Goal: Find contact information: Find contact information

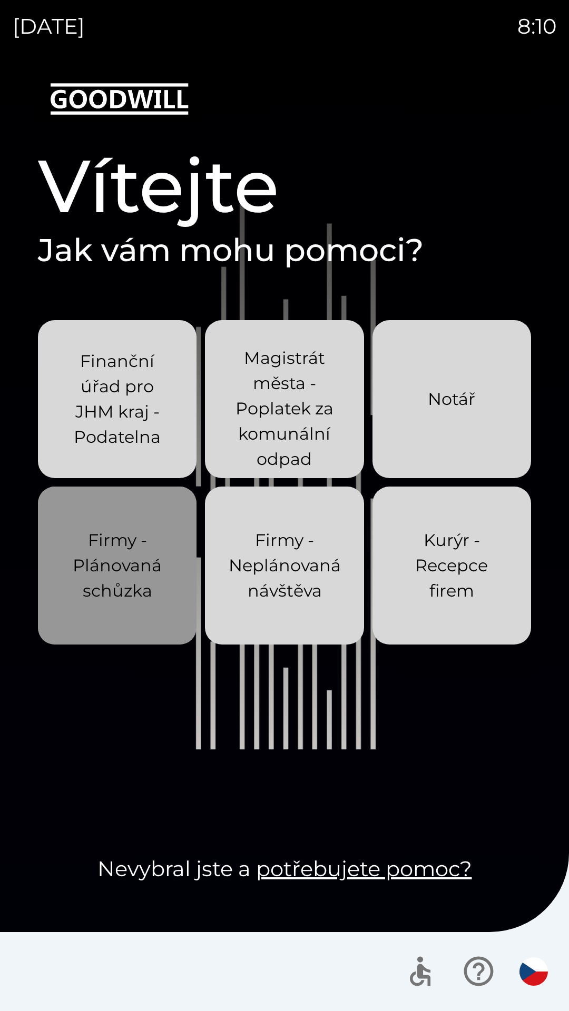
click at [114, 570] on p "Firmy - Plánovaná schůzka" at bounding box center [117, 566] width 108 height 76
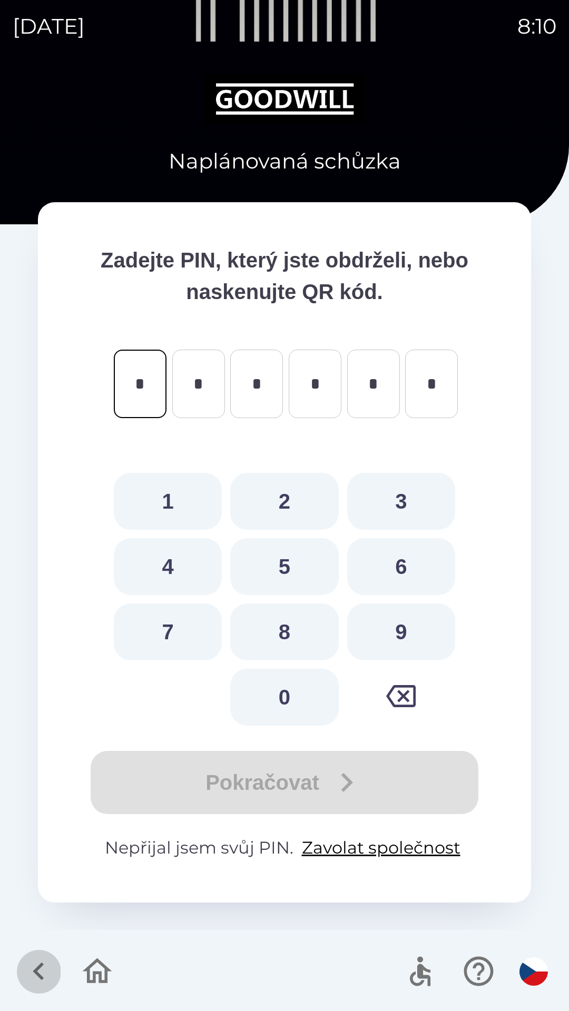
click at [34, 969] on icon "button" at bounding box center [38, 971] width 35 height 35
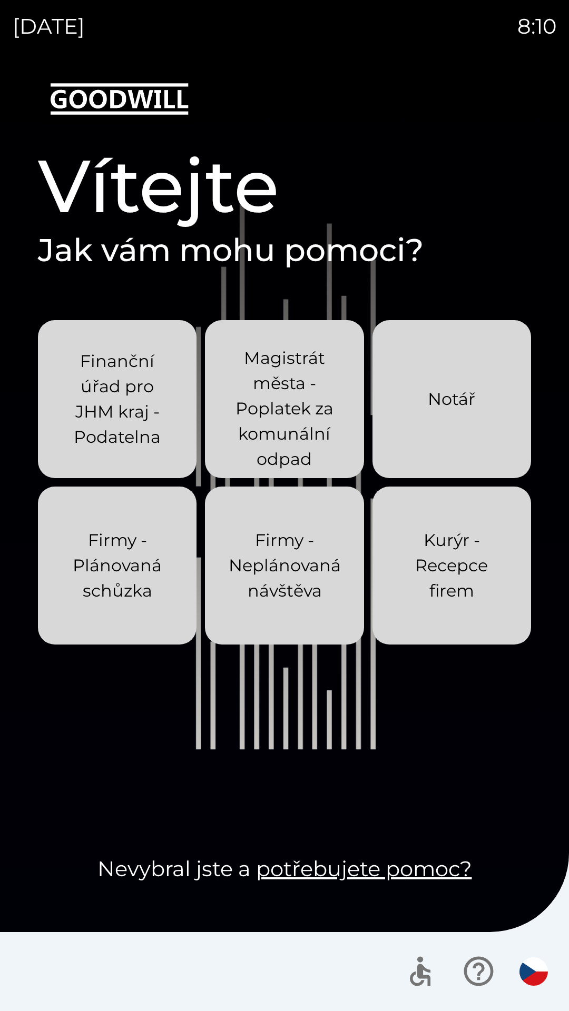
click at [256, 578] on p "Firmy - Neplánovaná návštěva" at bounding box center [285, 566] width 112 height 76
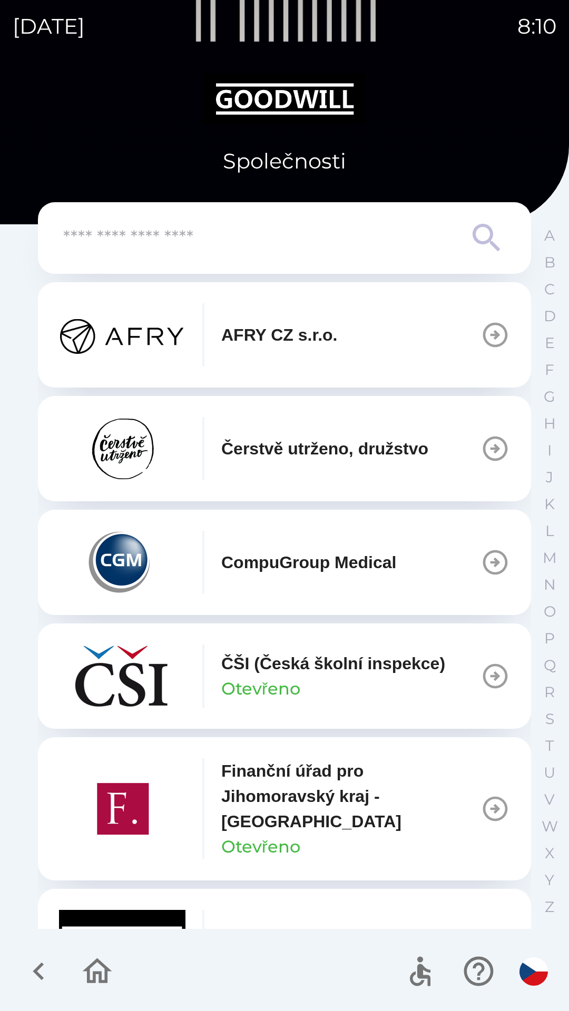
click at [264, 806] on p "Finanční úřad pro Jihomoravský kraj - [GEOGRAPHIC_DATA]" at bounding box center [350, 796] width 259 height 76
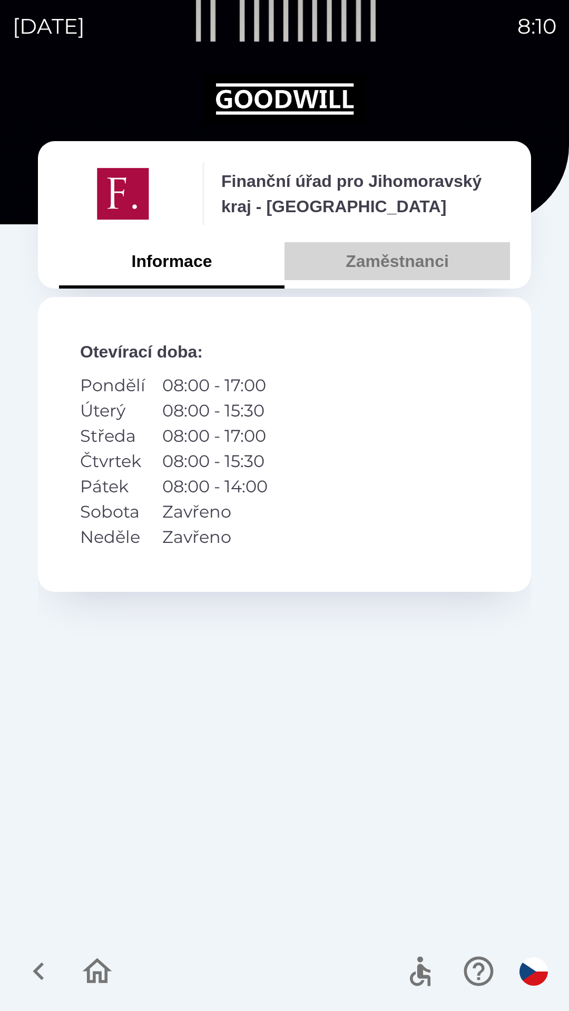
click at [388, 272] on button "Zaměstnanci" at bounding box center [396, 261] width 225 height 38
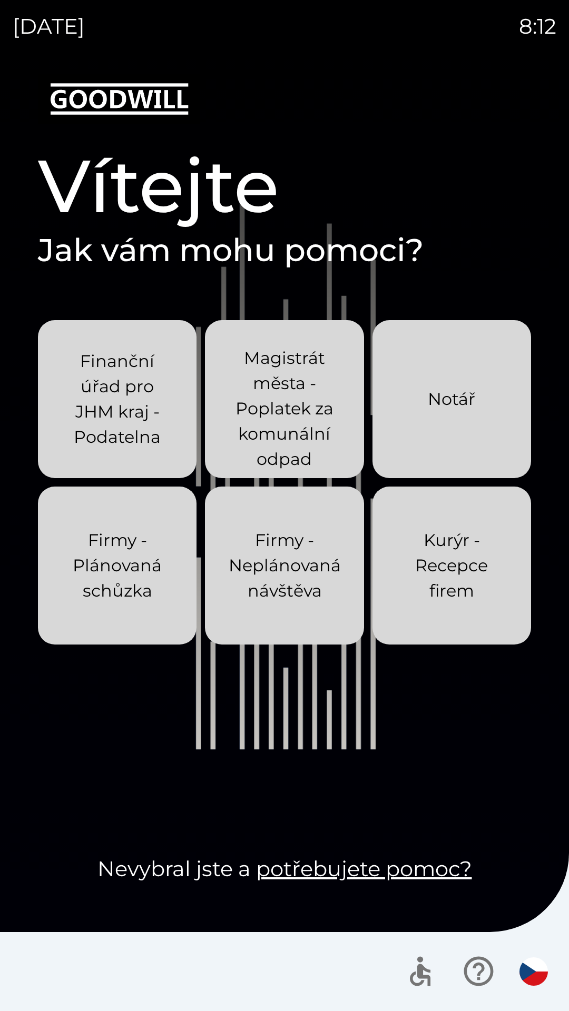
click at [113, 422] on p "Finanční úřad pro JHM kraj - Podatelna" at bounding box center [117, 399] width 108 height 101
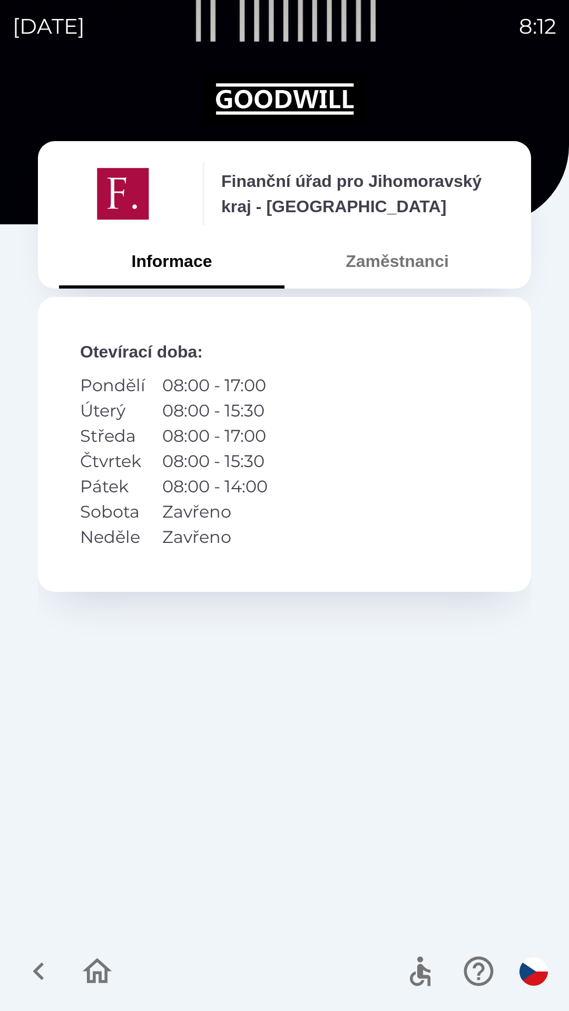
click at [372, 266] on button "Zaměstnanci" at bounding box center [396, 261] width 225 height 38
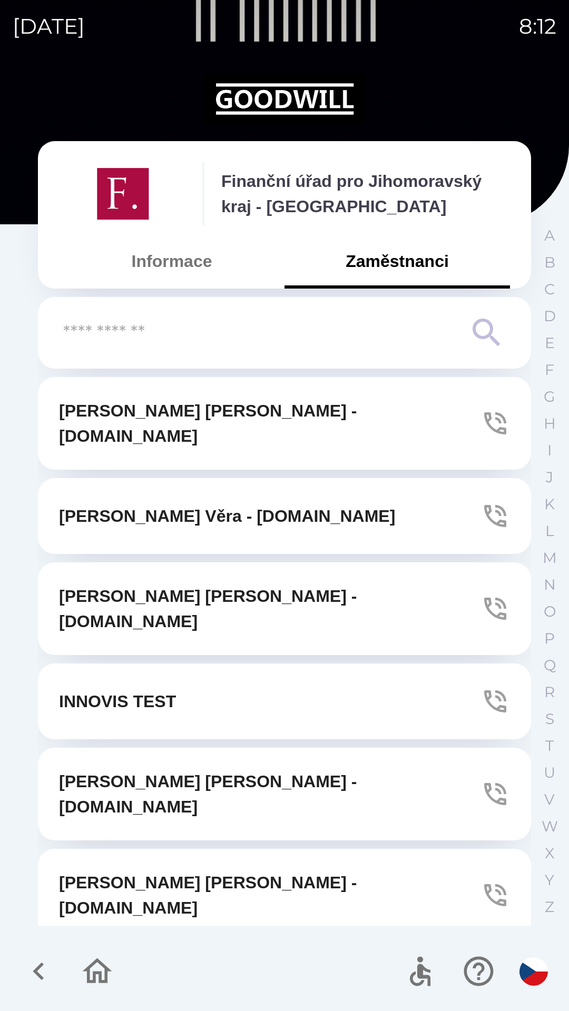
click at [170, 260] on button "Informace" at bounding box center [171, 261] width 225 height 38
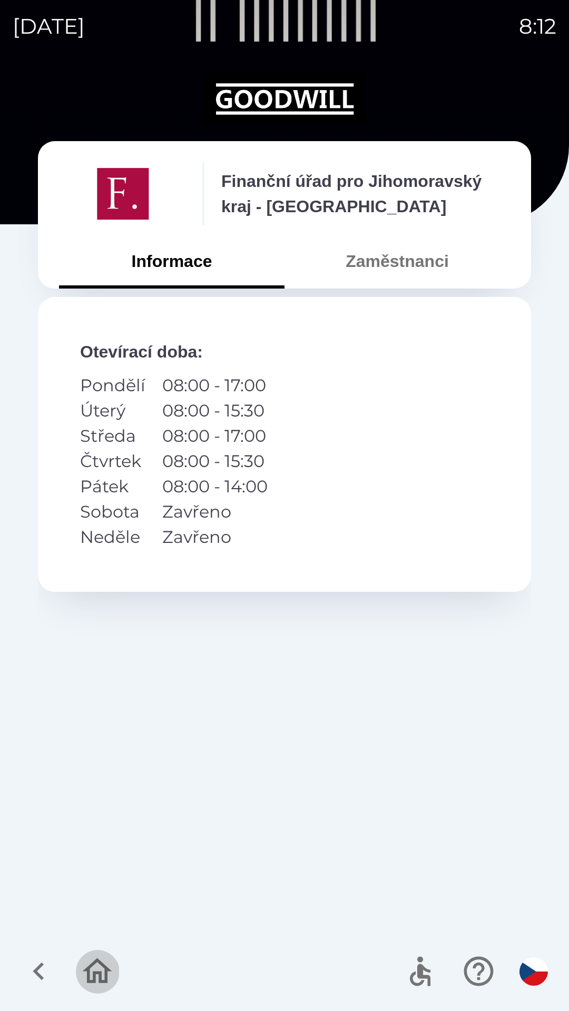
click at [108, 968] on icon "button" at bounding box center [97, 970] width 29 height 25
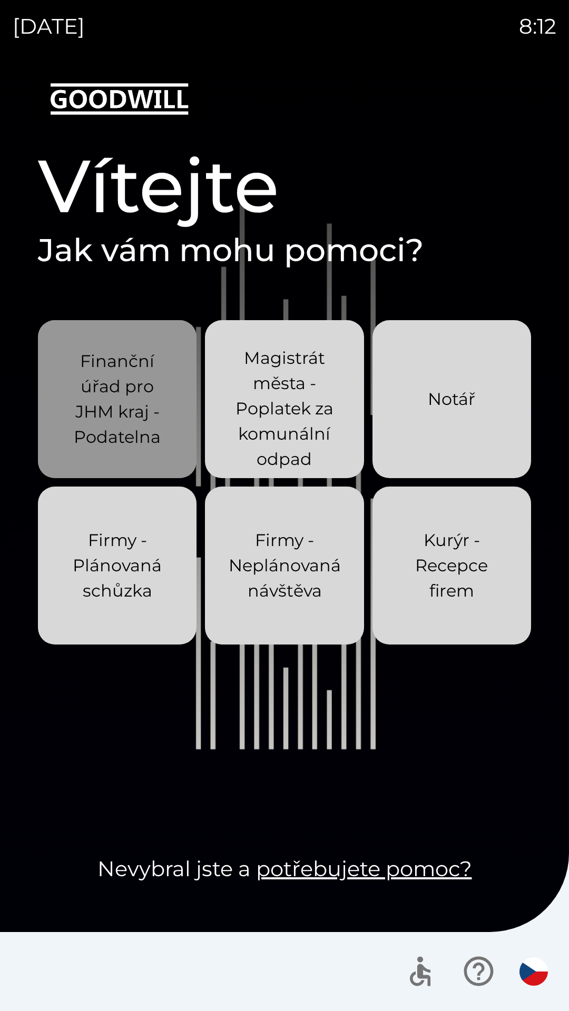
click at [115, 416] on p "Finanční úřad pro JHM kraj - Podatelna" at bounding box center [117, 399] width 108 height 101
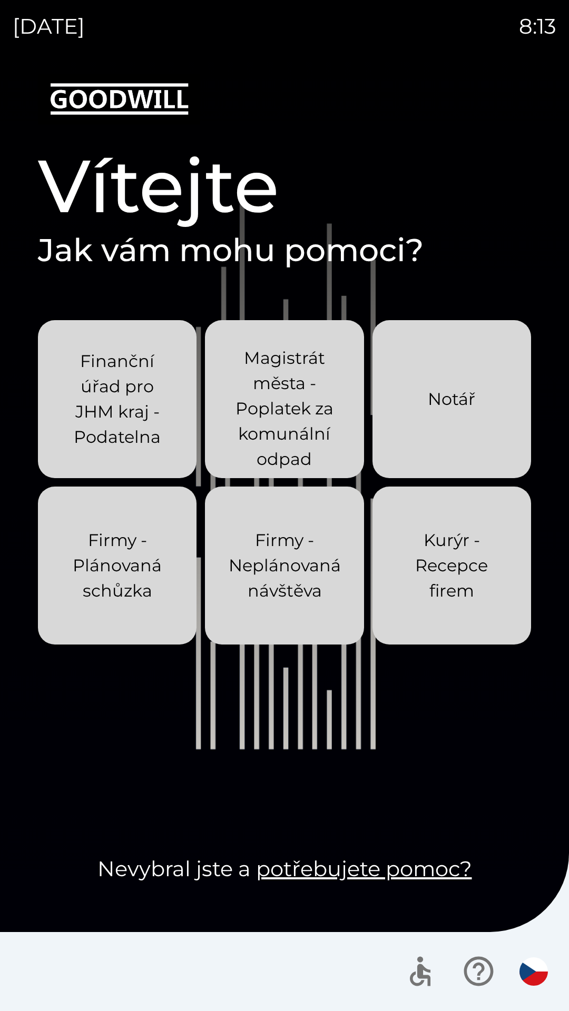
click at [152, 441] on p "Finanční úřad pro JHM kraj - Podatelna" at bounding box center [117, 399] width 108 height 101
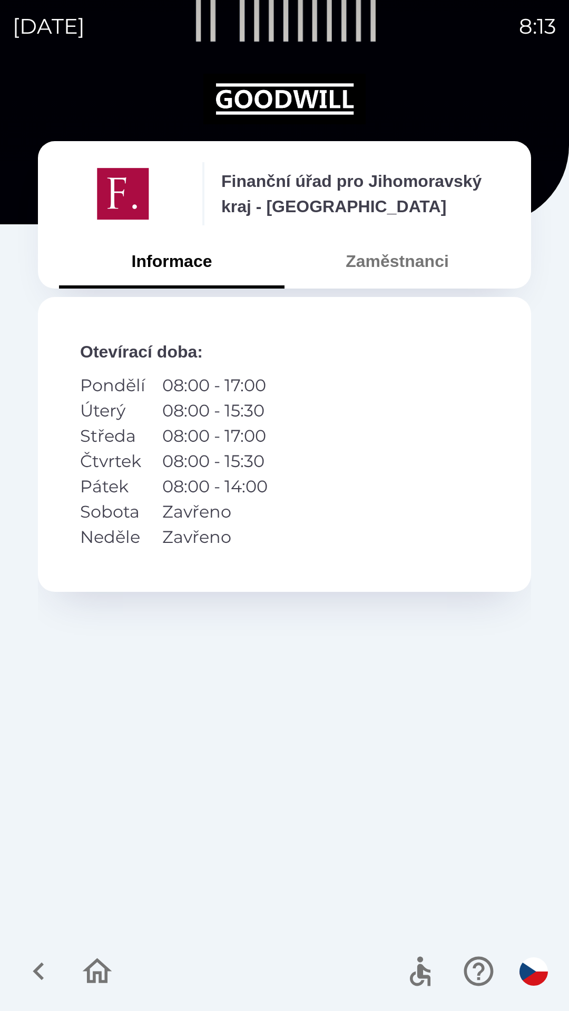
click at [409, 276] on button "Zaměstnanci" at bounding box center [396, 261] width 225 height 38
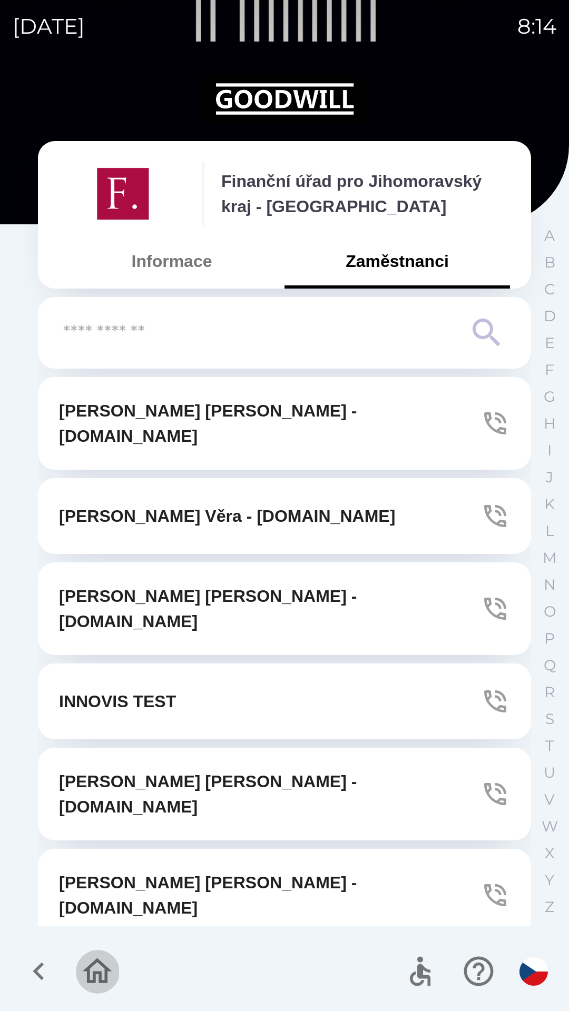
click at [105, 967] on icon "button" at bounding box center [97, 970] width 29 height 25
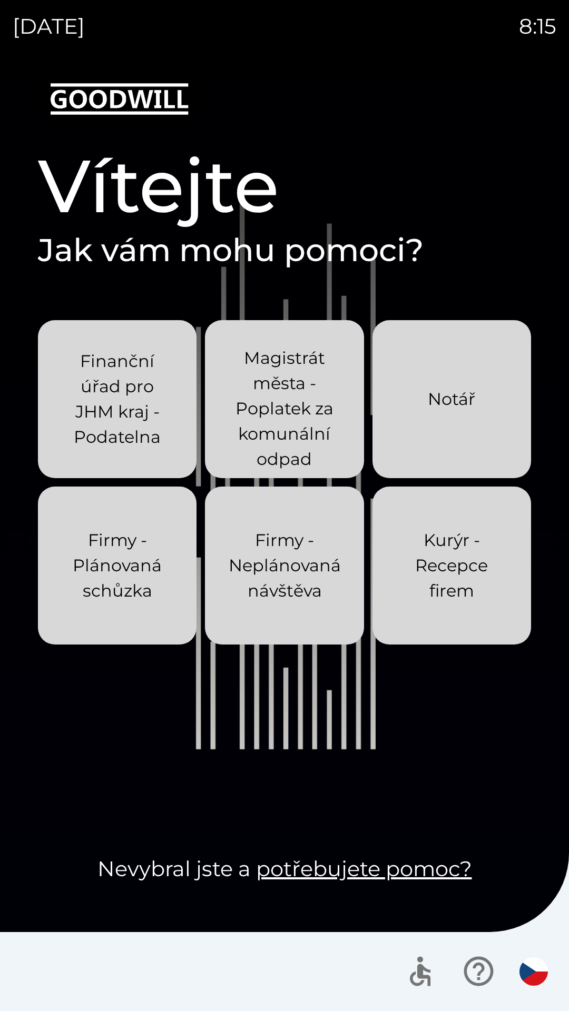
click at [273, 573] on p "Firmy - Neplánovaná návštěva" at bounding box center [285, 566] width 112 height 76
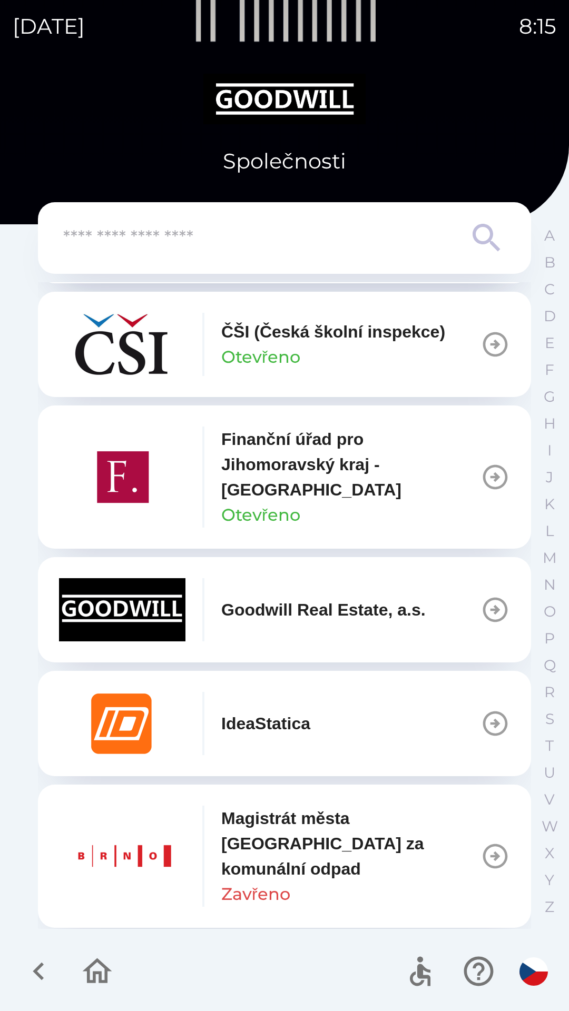
scroll to position [333, 0]
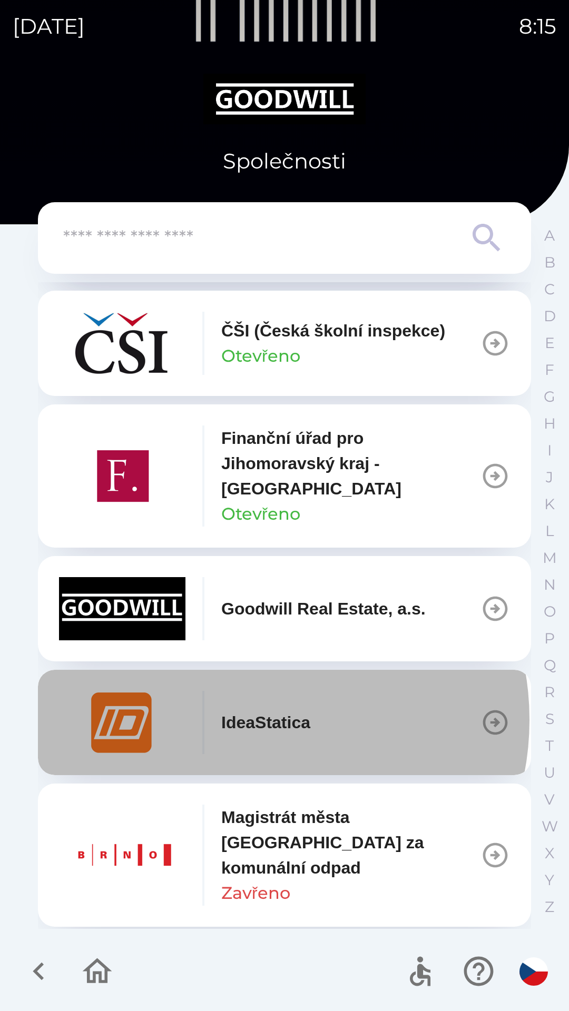
click at [248, 720] on p "IdeaStatica" at bounding box center [265, 722] width 89 height 25
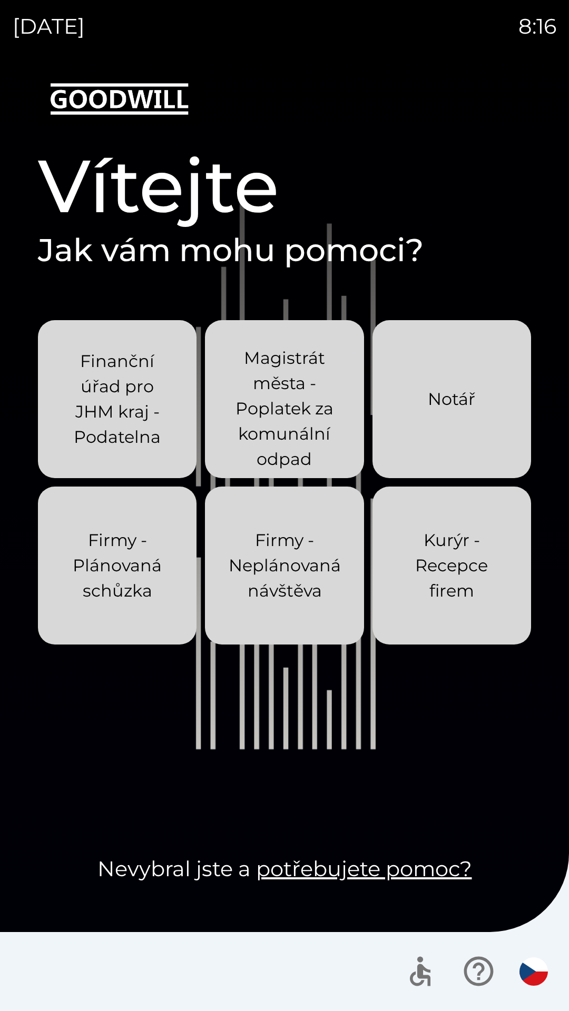
click at [297, 396] on p "Magistrát města - Poplatek za komunální odpad" at bounding box center [284, 408] width 108 height 126
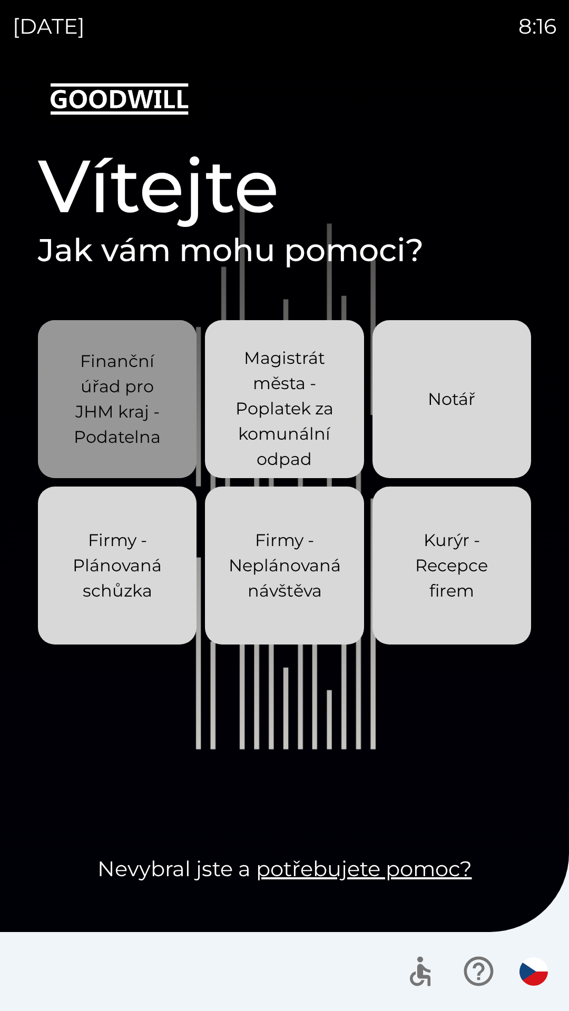
click at [183, 395] on button "Finanční úřad pro JHM kraj - Podatelna" at bounding box center [117, 399] width 158 height 158
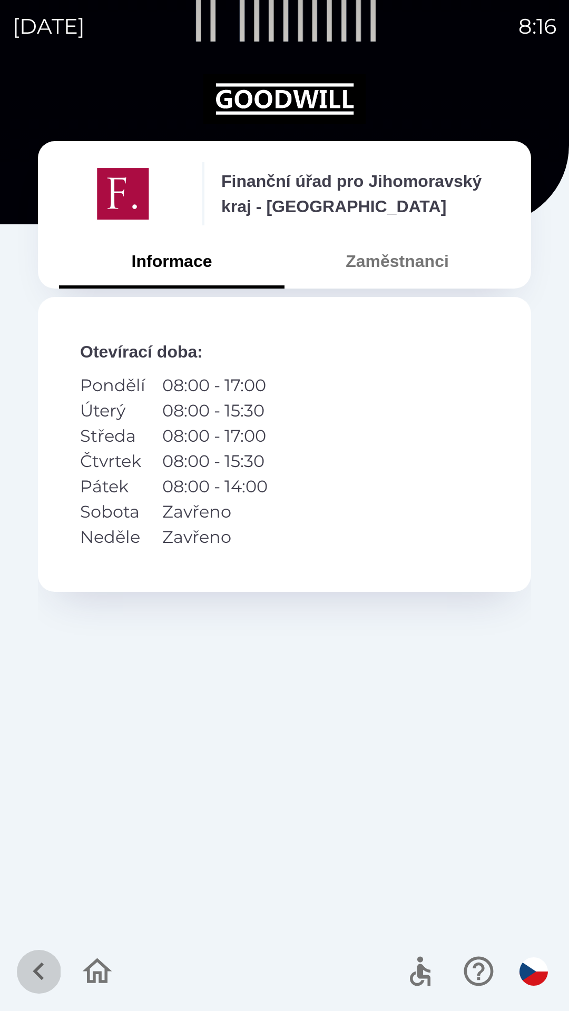
click at [29, 969] on icon "button" at bounding box center [38, 971] width 35 height 35
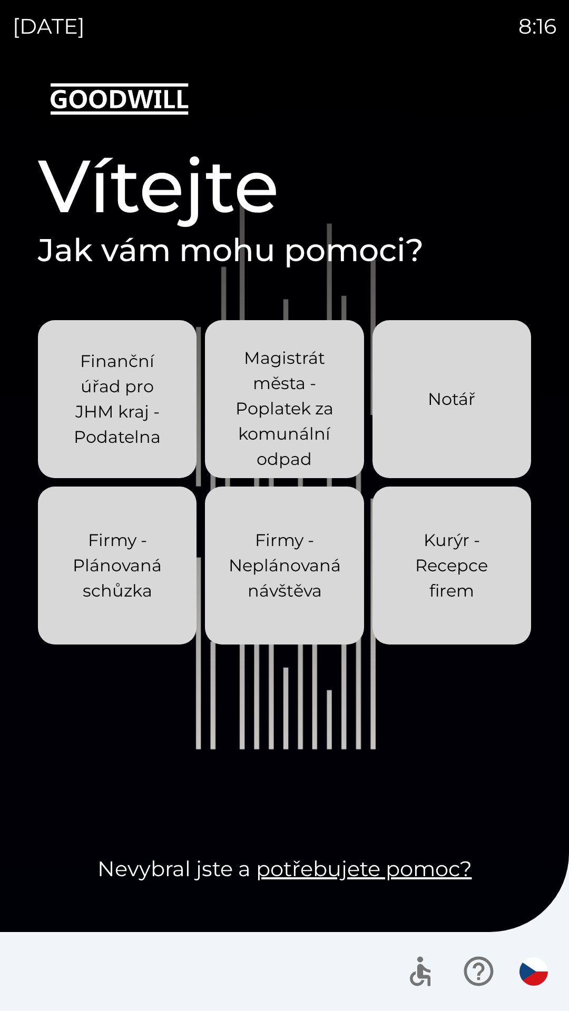
click at [311, 407] on p "Magistrát města - Poplatek za komunální odpad" at bounding box center [284, 408] width 108 height 126
click at [157, 421] on p "Finanční úřad pro JHM kraj - Podatelna" at bounding box center [117, 399] width 108 height 101
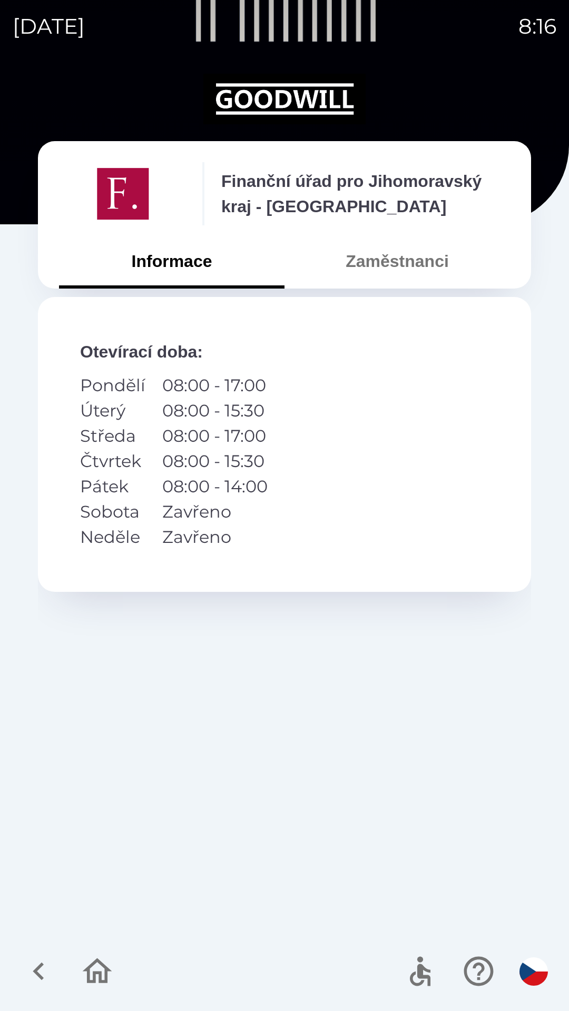
click at [32, 968] on icon "button" at bounding box center [38, 971] width 35 height 35
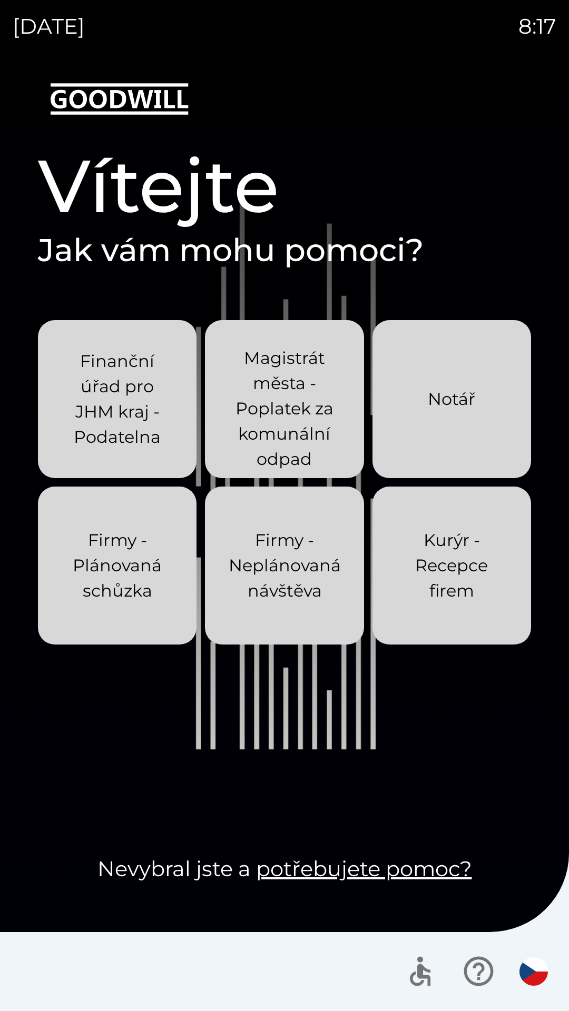
click at [312, 380] on p "Magistrát města - Poplatek za komunální odpad" at bounding box center [284, 408] width 108 height 126
click at [275, 592] on p "Firmy - Neplánovaná návštěva" at bounding box center [285, 566] width 112 height 76
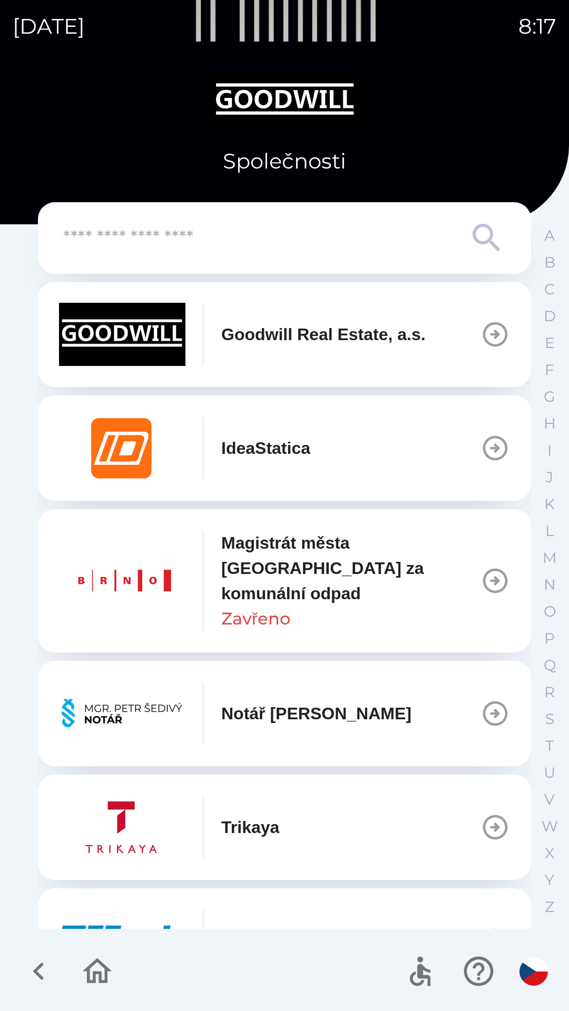
scroll to position [610, 0]
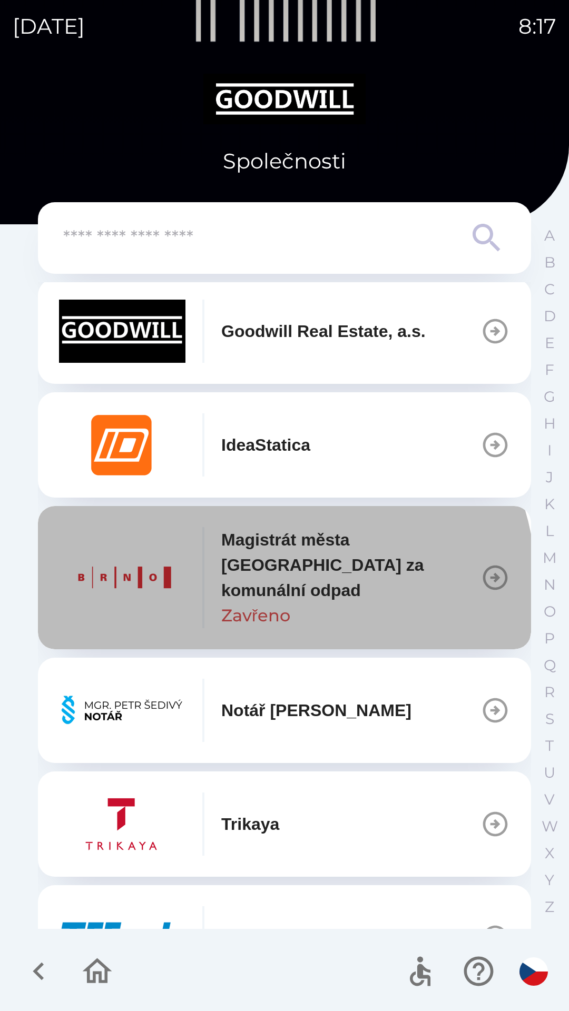
click at [278, 583] on p "Magistrát města [GEOGRAPHIC_DATA] za komunální odpad" at bounding box center [350, 565] width 259 height 76
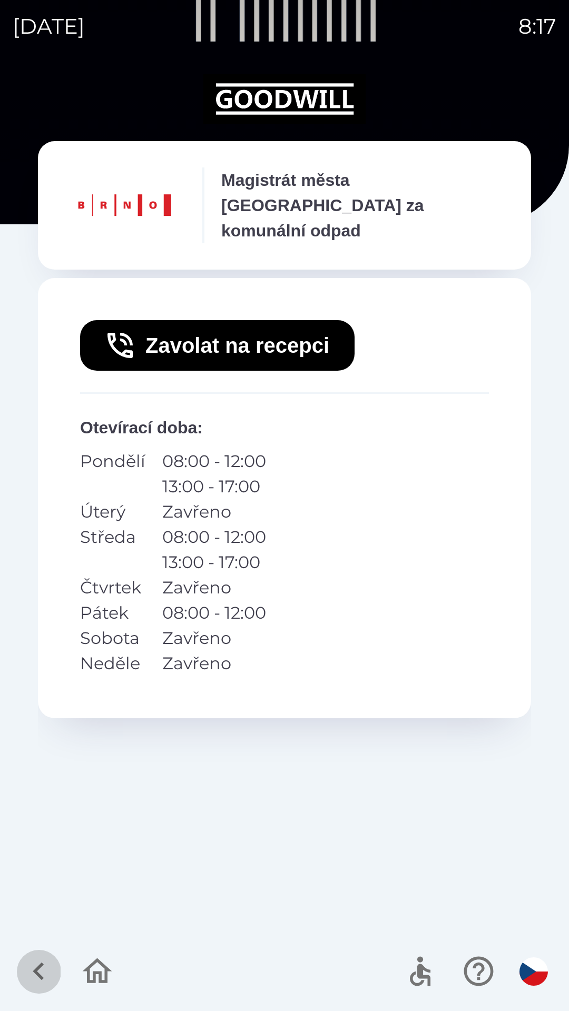
click at [38, 969] on icon "button" at bounding box center [38, 971] width 11 height 18
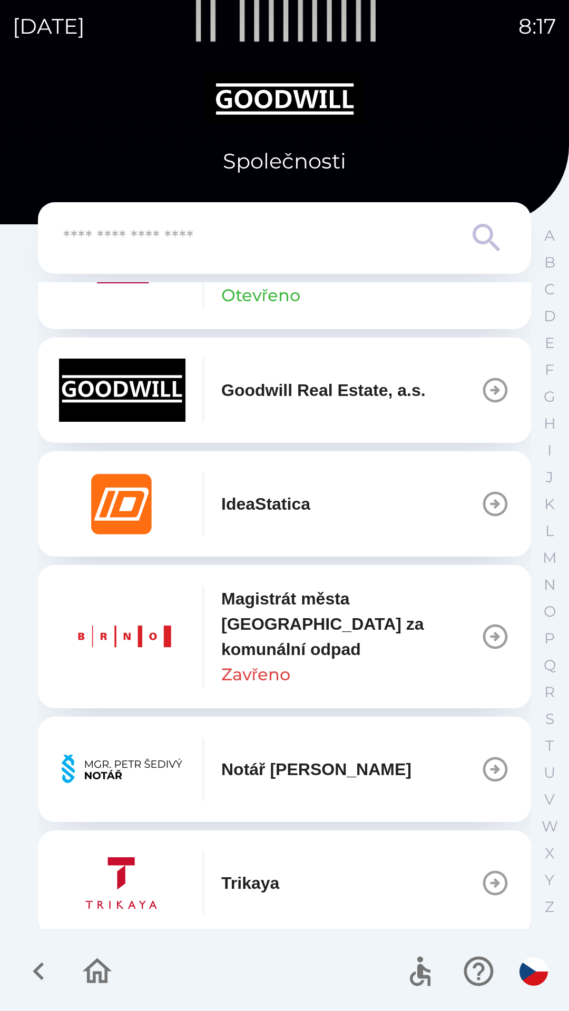
scroll to position [550, 0]
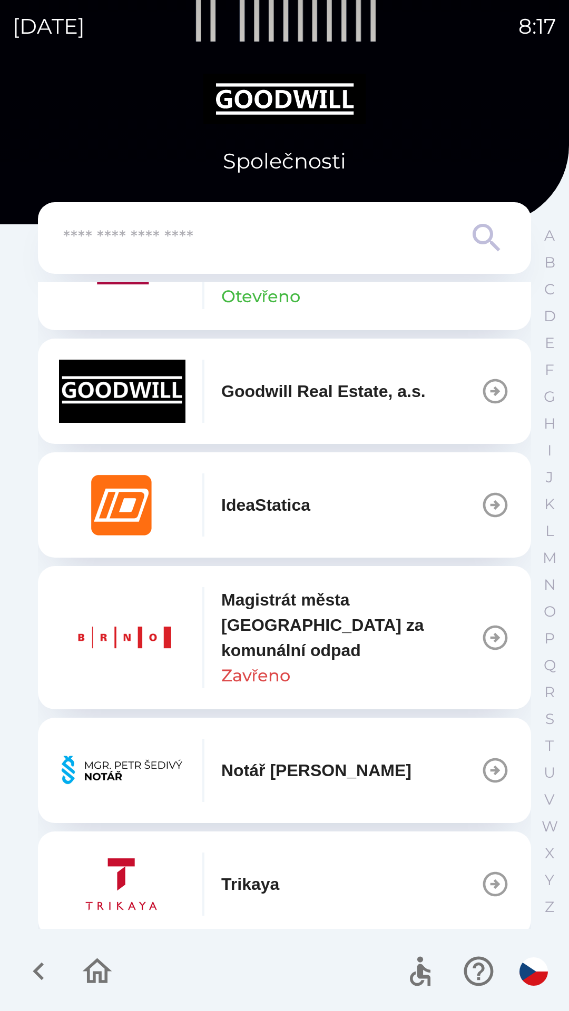
click at [494, 642] on icon "button" at bounding box center [494, 637] width 29 height 29
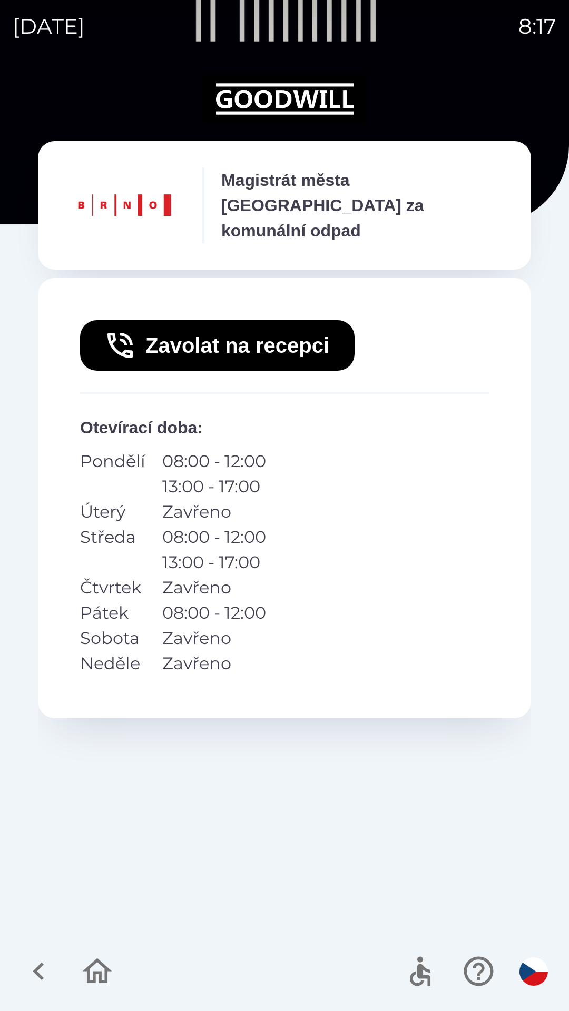
click at [40, 989] on icon "button" at bounding box center [38, 971] width 35 height 35
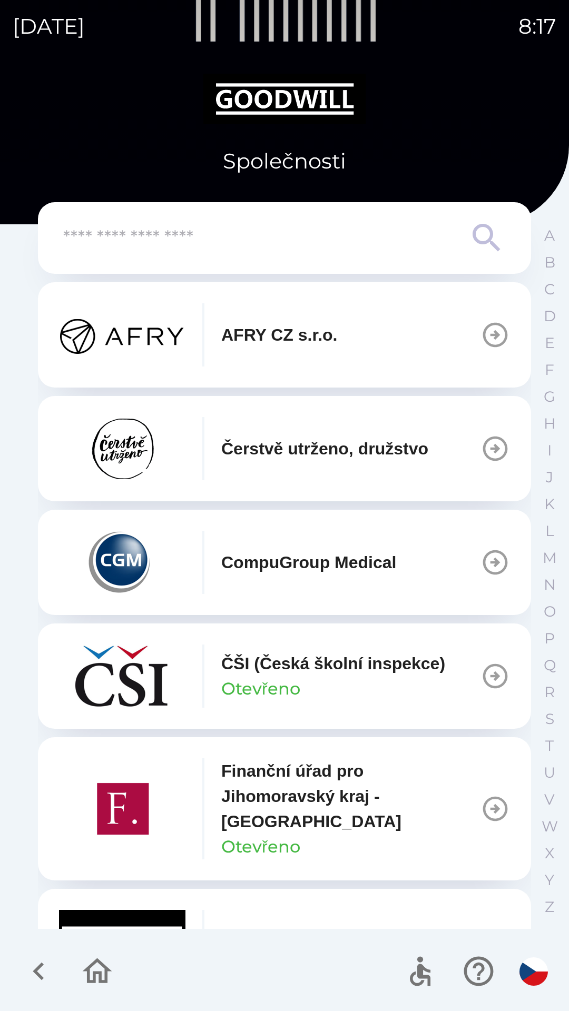
click at [34, 968] on icon "button" at bounding box center [38, 971] width 35 height 35
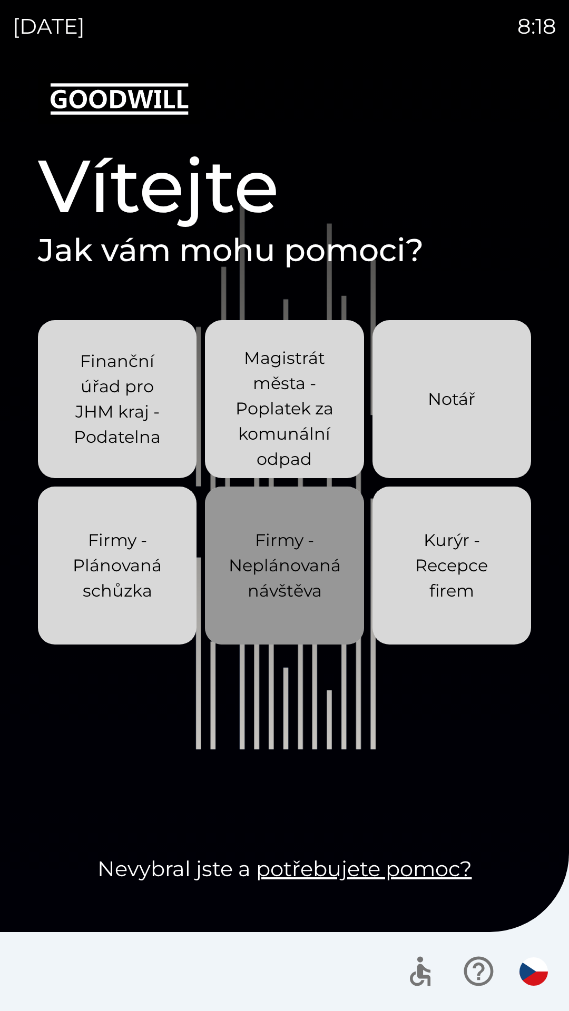
click at [290, 559] on p "Firmy - Neplánovaná návštěva" at bounding box center [285, 566] width 112 height 76
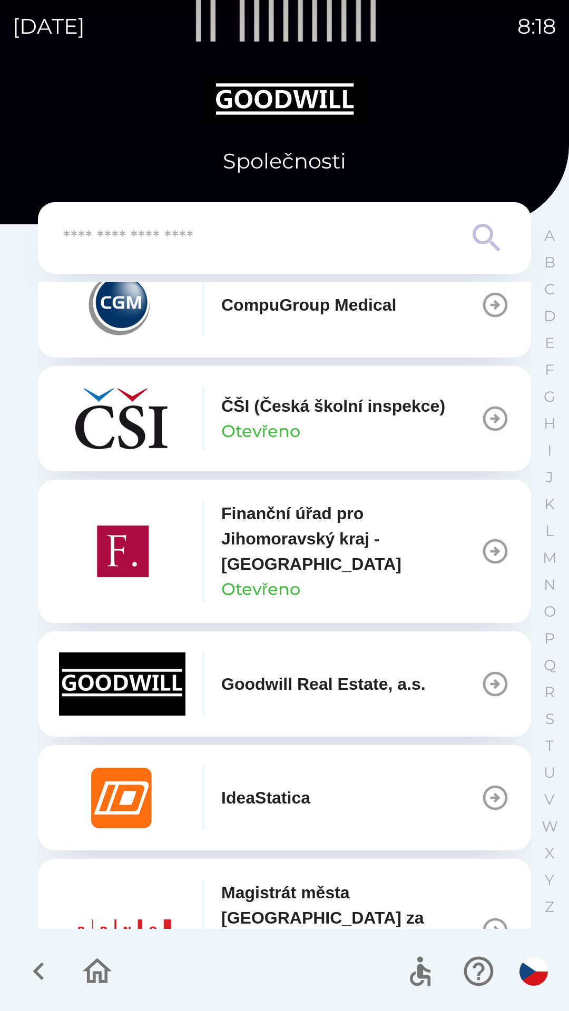
scroll to position [264, 0]
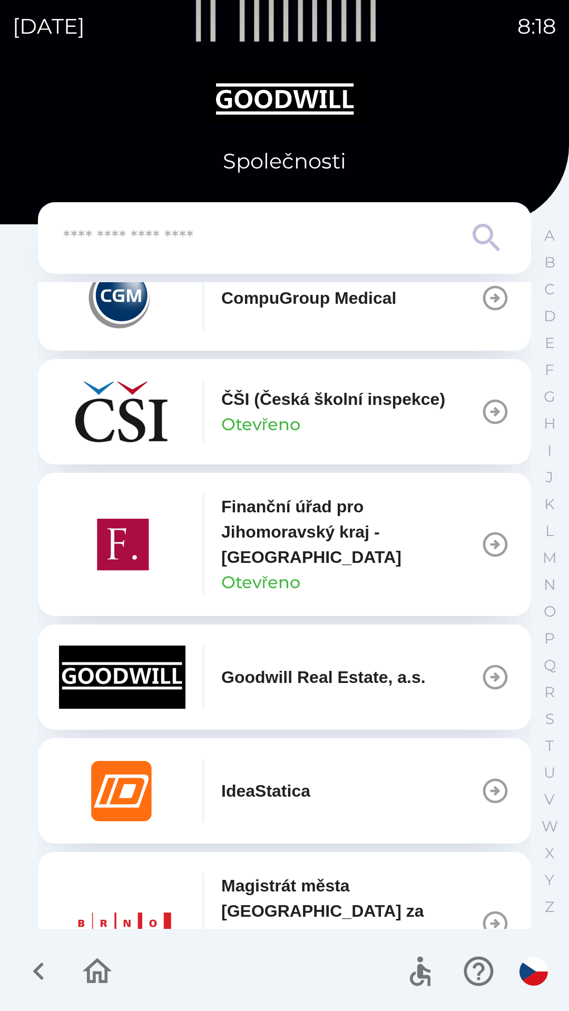
click at [55, 964] on icon "button" at bounding box center [38, 971] width 35 height 35
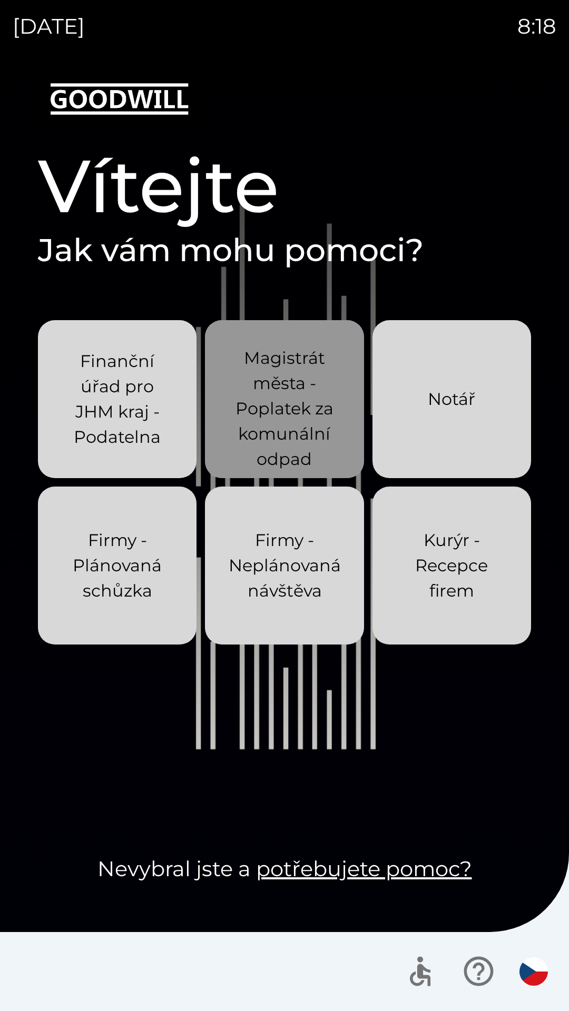
click at [301, 399] on p "Magistrát města - Poplatek za komunální odpad" at bounding box center [284, 408] width 108 height 126
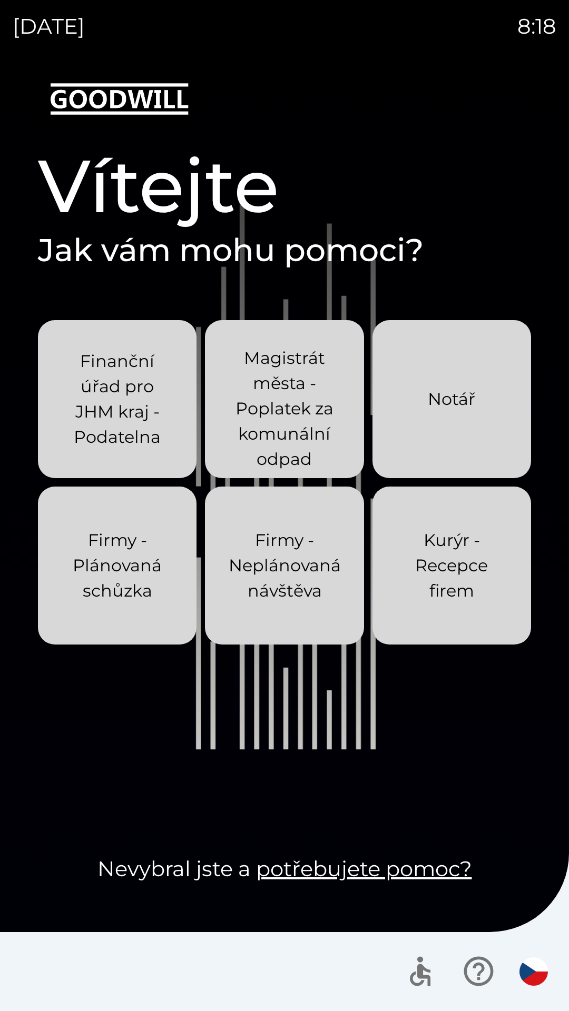
click at [301, 573] on p "Firmy - Neplánovaná návštěva" at bounding box center [285, 566] width 112 height 76
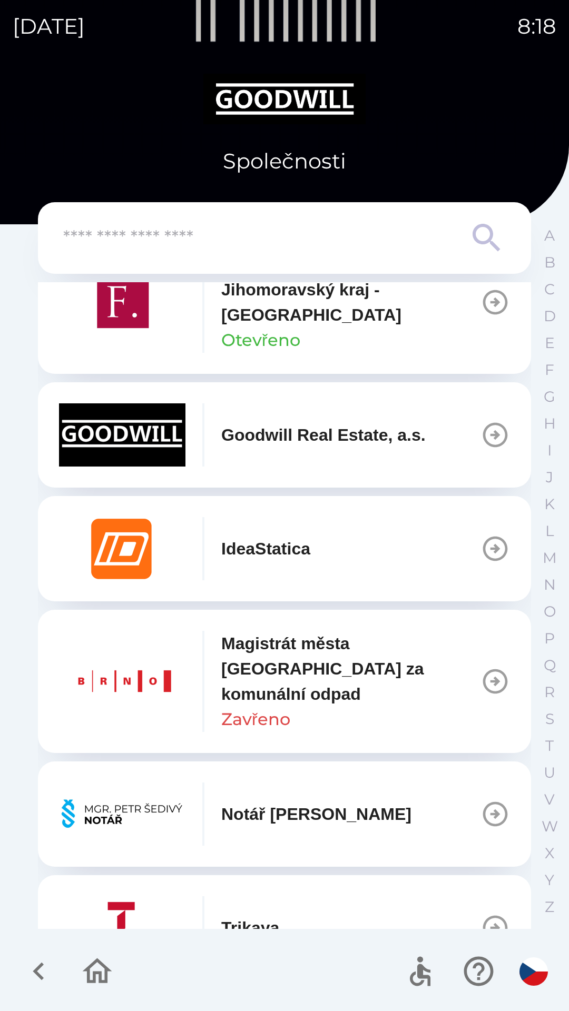
scroll to position [530, 0]
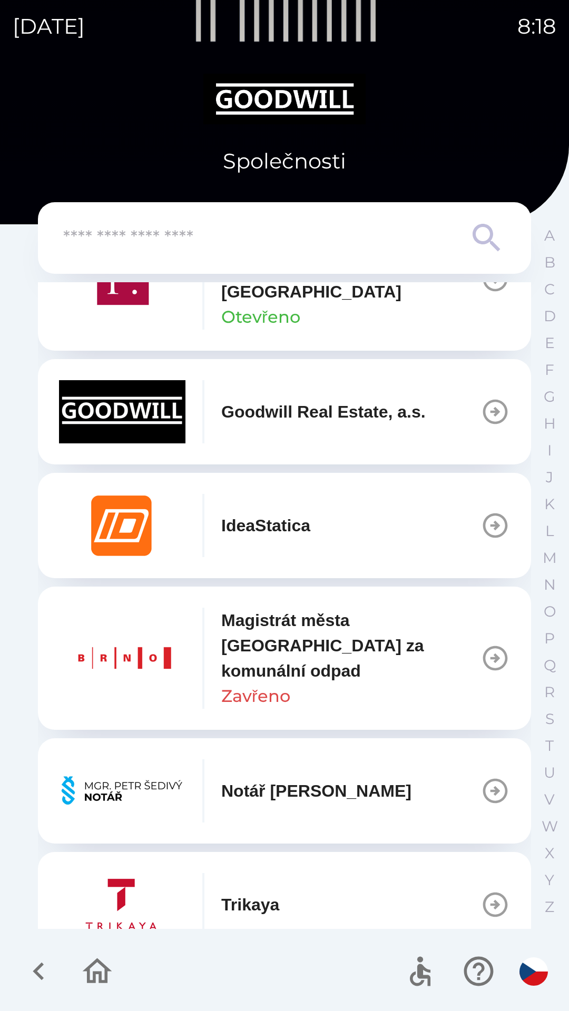
click at [491, 648] on icon "button" at bounding box center [495, 658] width 25 height 25
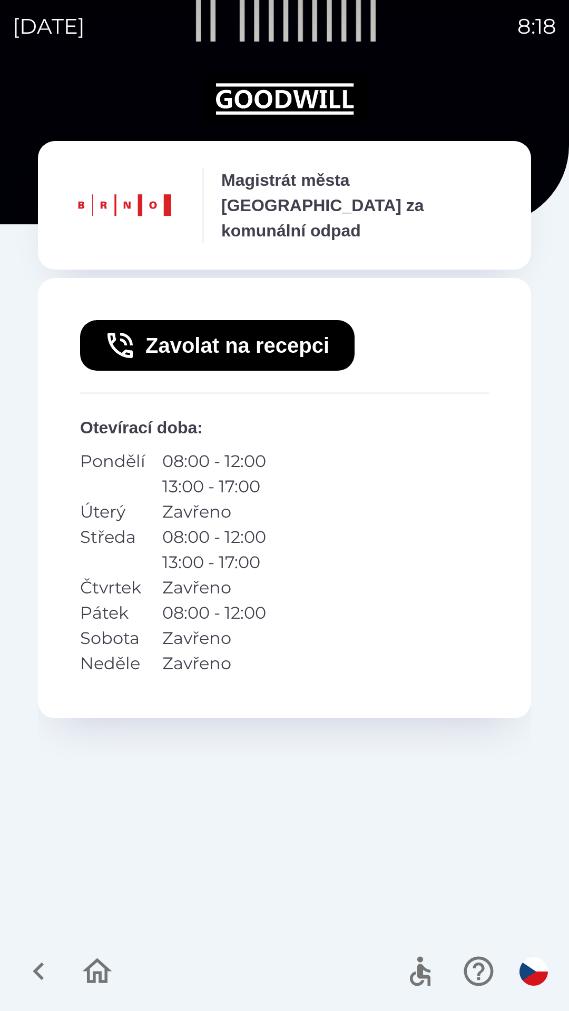
click at [253, 325] on button "Zavolat na recepci" at bounding box center [217, 345] width 274 height 51
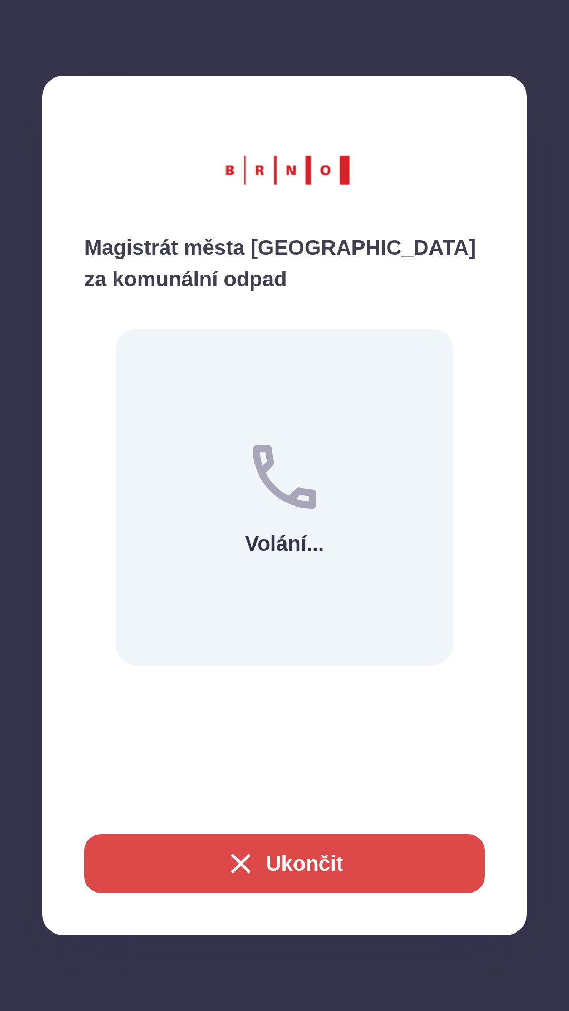
click at [316, 850] on button "Ukončit" at bounding box center [284, 863] width 400 height 59
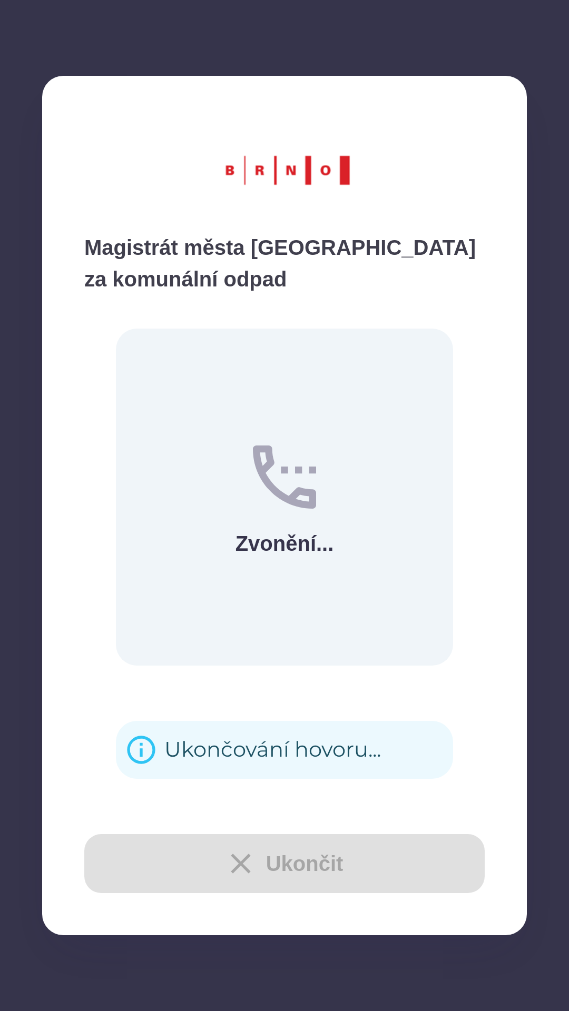
click at [287, 840] on div "Ukončit" at bounding box center [284, 863] width 400 height 59
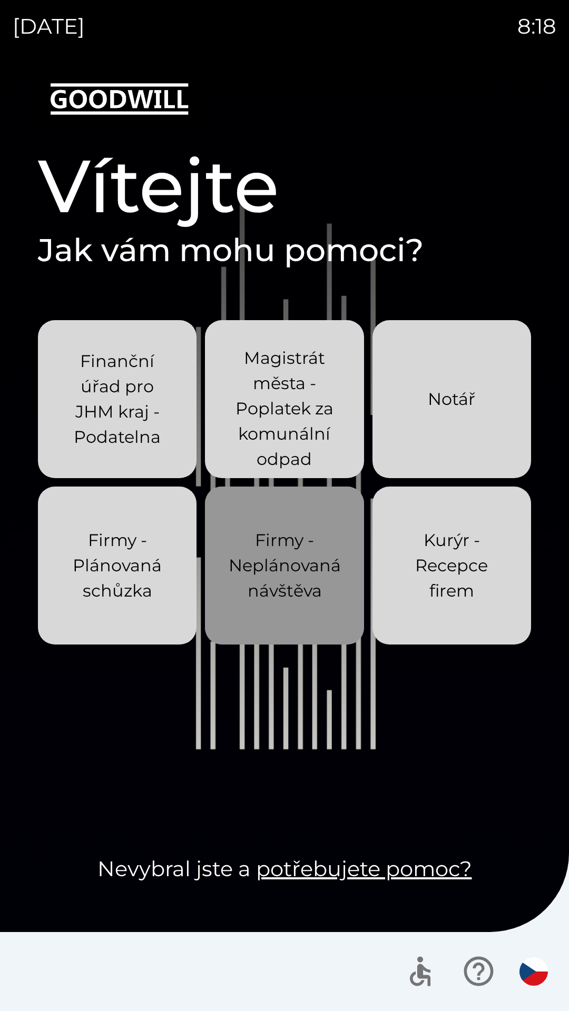
click at [278, 569] on p "Firmy - Neplánovaná návštěva" at bounding box center [285, 566] width 112 height 76
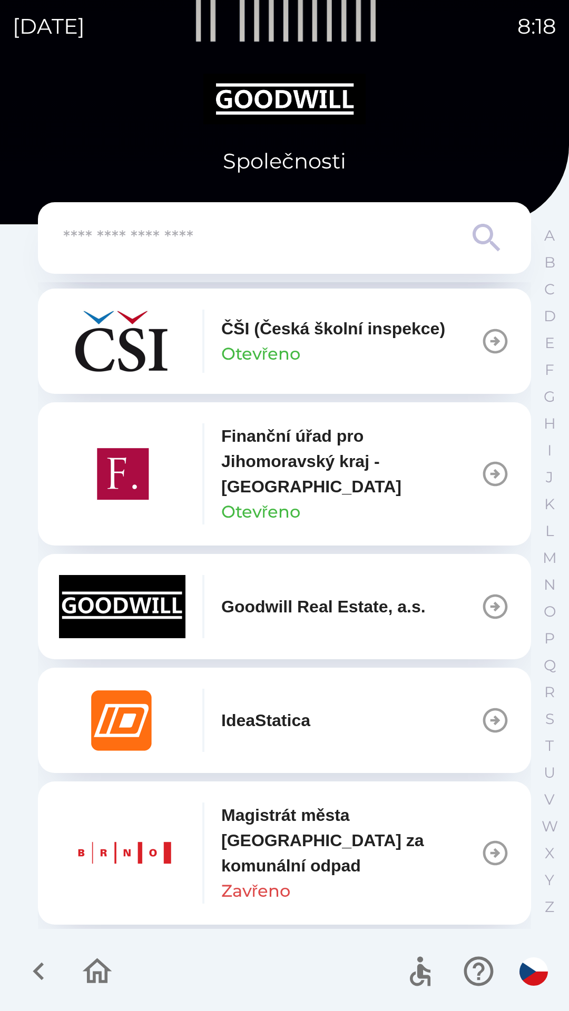
scroll to position [340, 0]
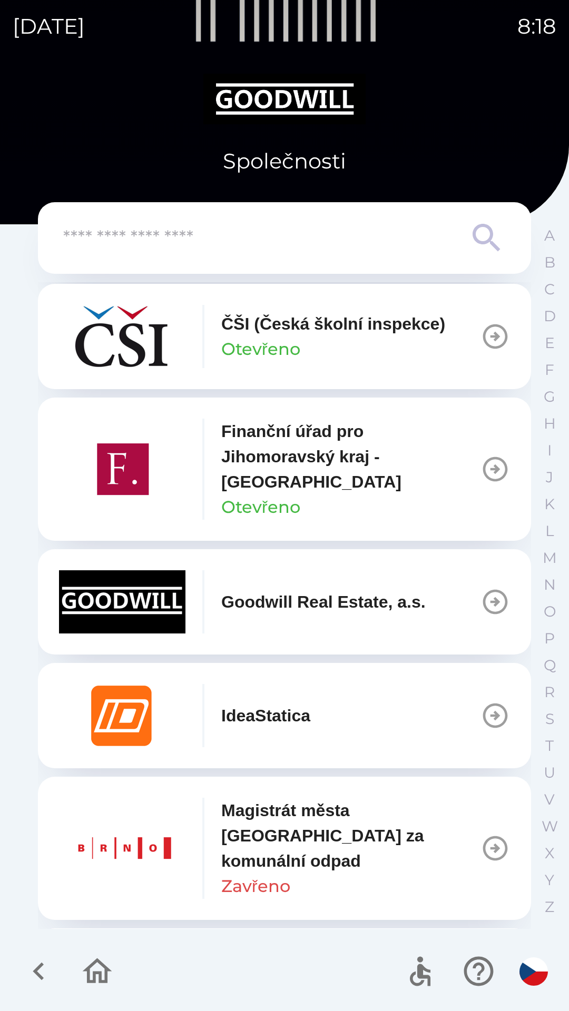
click at [482, 471] on icon "button" at bounding box center [494, 468] width 29 height 29
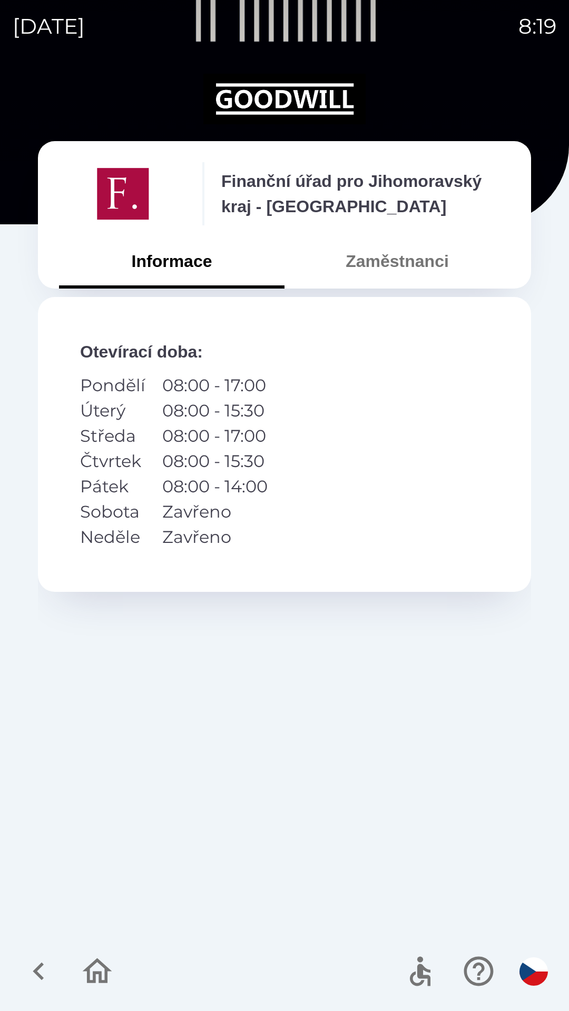
click at [39, 969] on icon "button" at bounding box center [38, 971] width 11 height 18
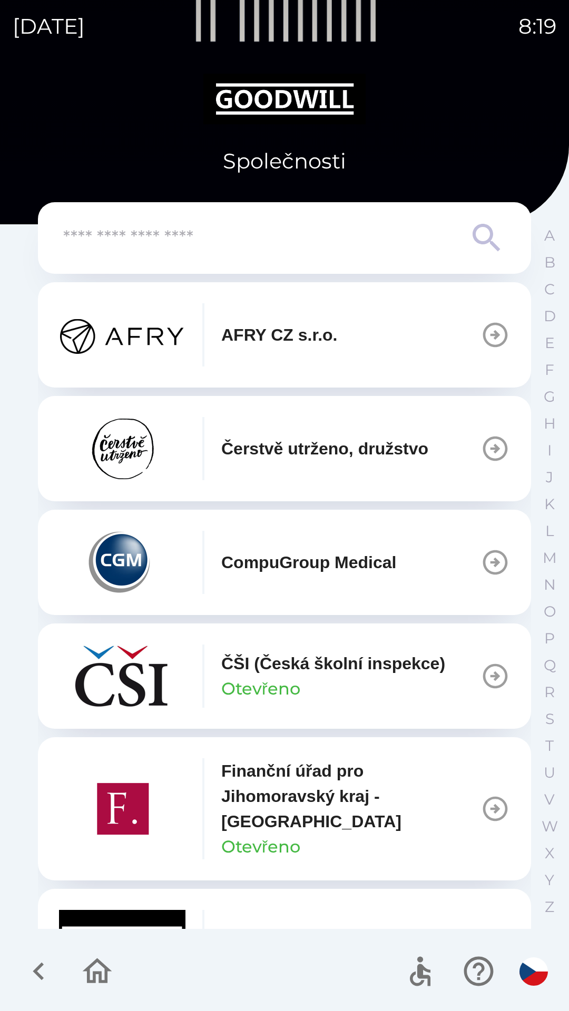
click at [33, 967] on icon "button" at bounding box center [38, 971] width 35 height 35
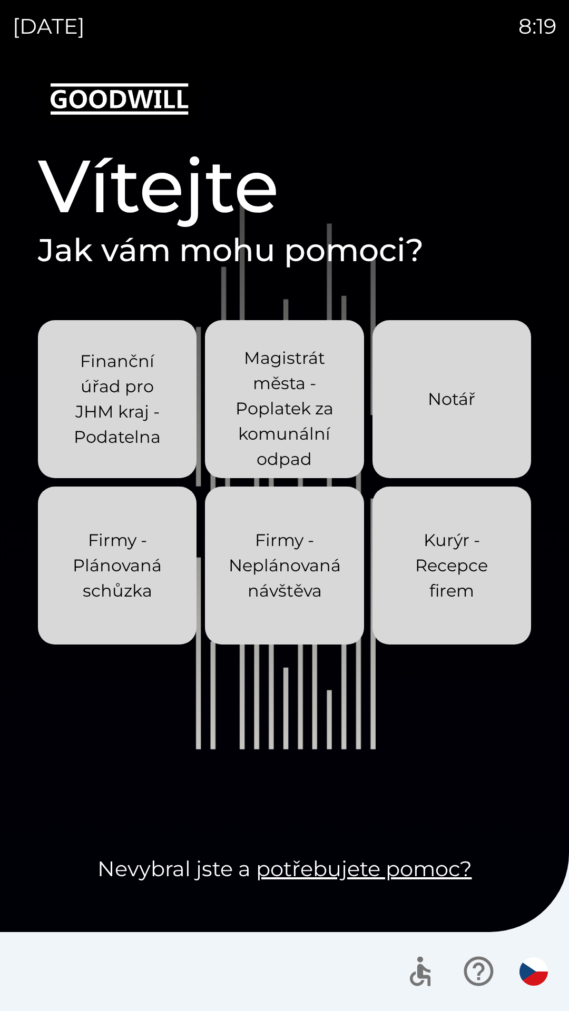
click at [473, 964] on icon "button" at bounding box center [478, 971] width 35 height 35
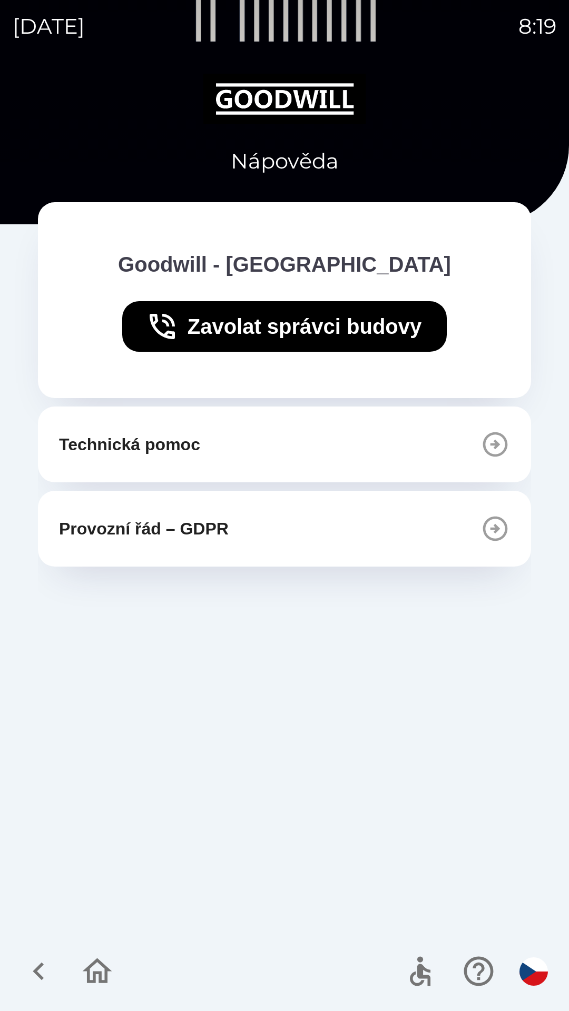
click at [495, 454] on icon "button" at bounding box center [495, 444] width 25 height 25
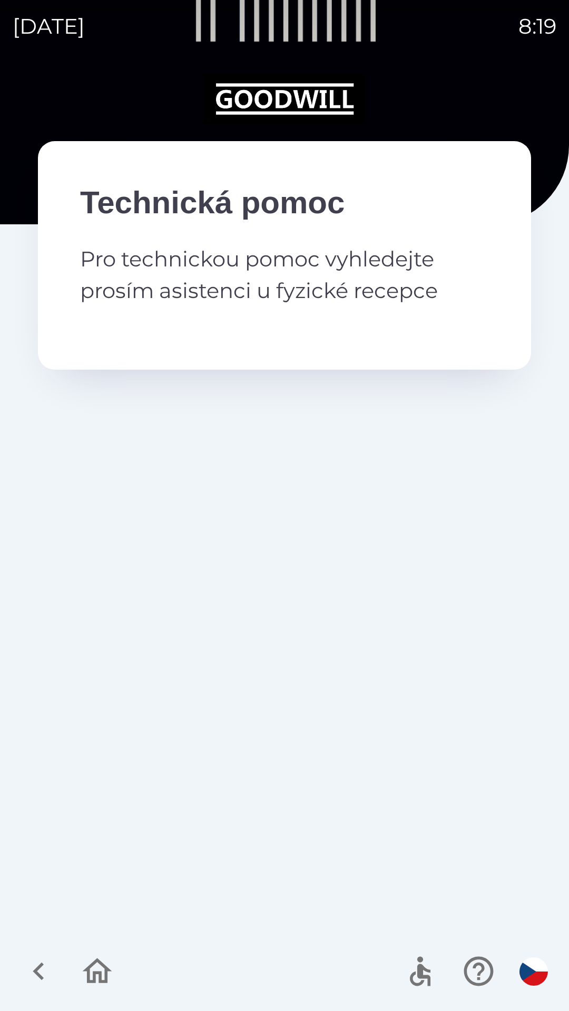
click at [32, 967] on icon "button" at bounding box center [38, 971] width 35 height 35
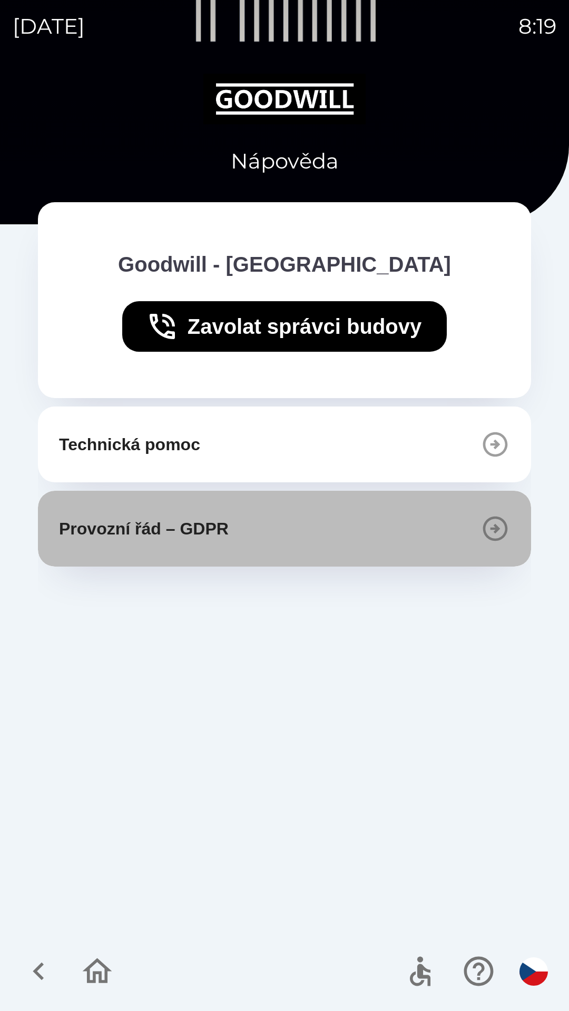
click at [488, 534] on icon "button" at bounding box center [494, 528] width 29 height 29
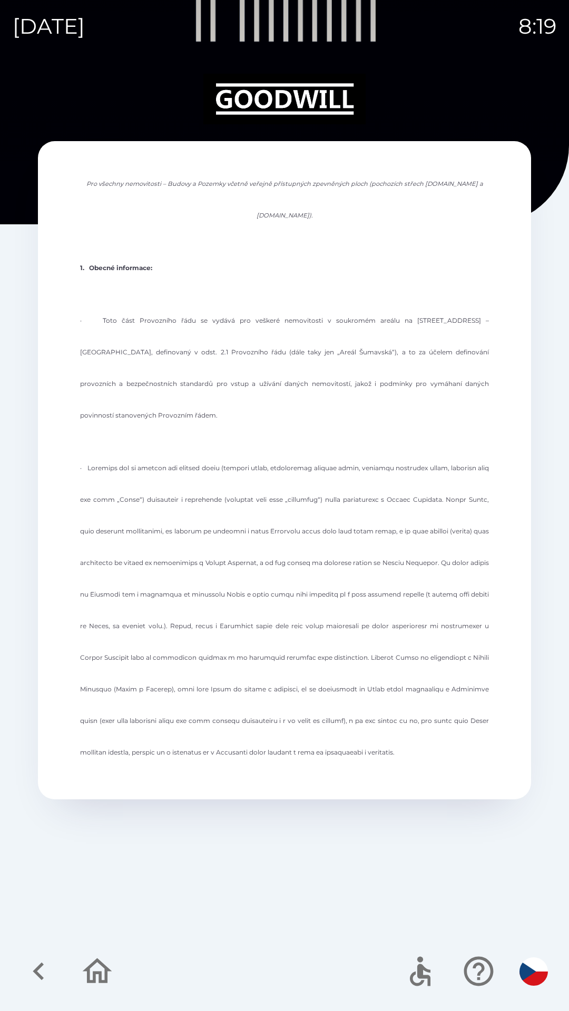
scroll to position [134, 0]
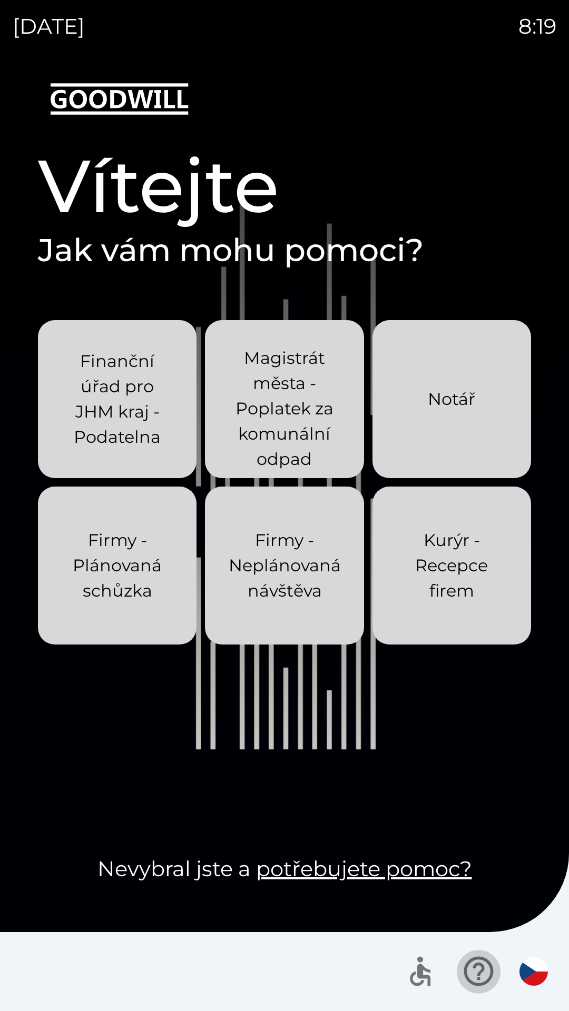
click at [471, 965] on icon "button" at bounding box center [478, 971] width 35 height 35
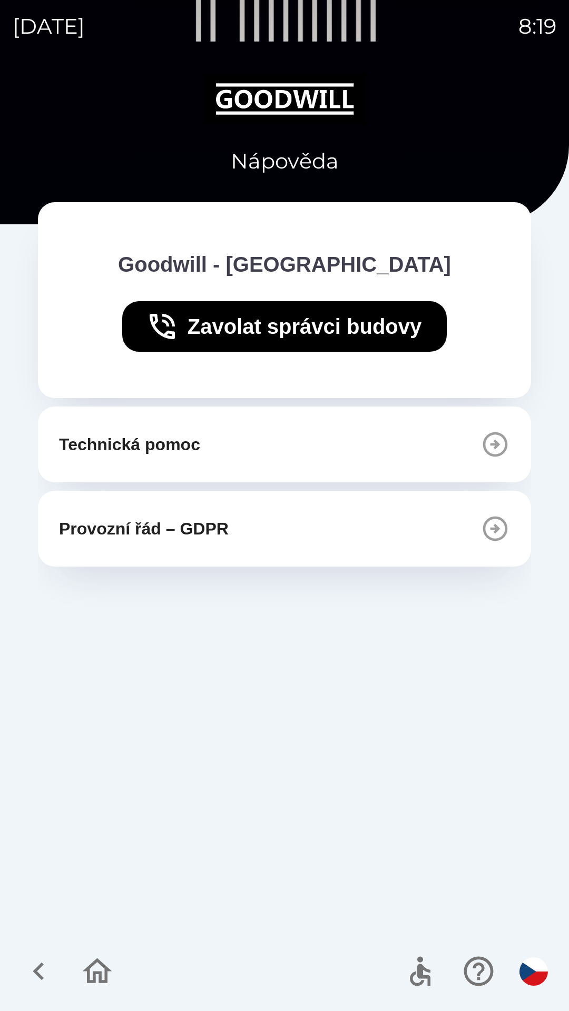
click at [490, 535] on icon "button" at bounding box center [494, 528] width 29 height 29
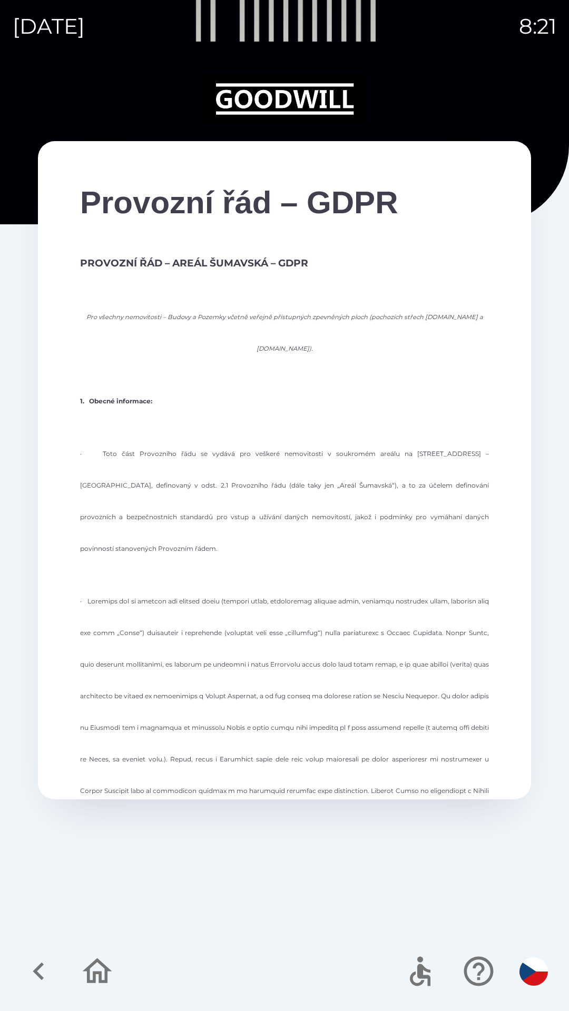
click at [38, 964] on icon "button" at bounding box center [38, 971] width 35 height 35
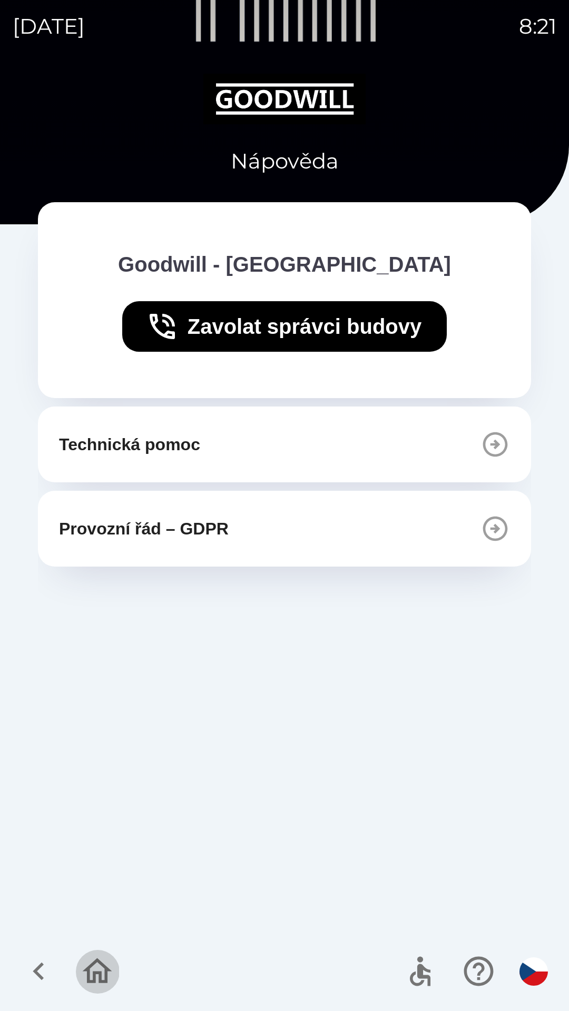
click at [86, 978] on icon "button" at bounding box center [97, 971] width 35 height 35
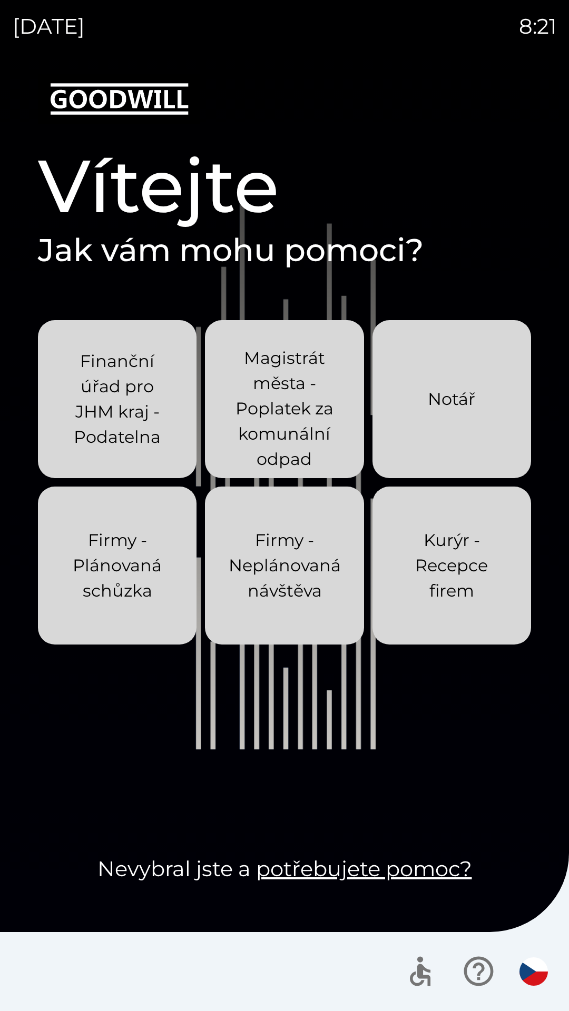
click at [98, 943] on div at bounding box center [284, 971] width 569 height 79
click at [275, 379] on p "Magistrát města - Poplatek za komunální odpad" at bounding box center [284, 408] width 108 height 126
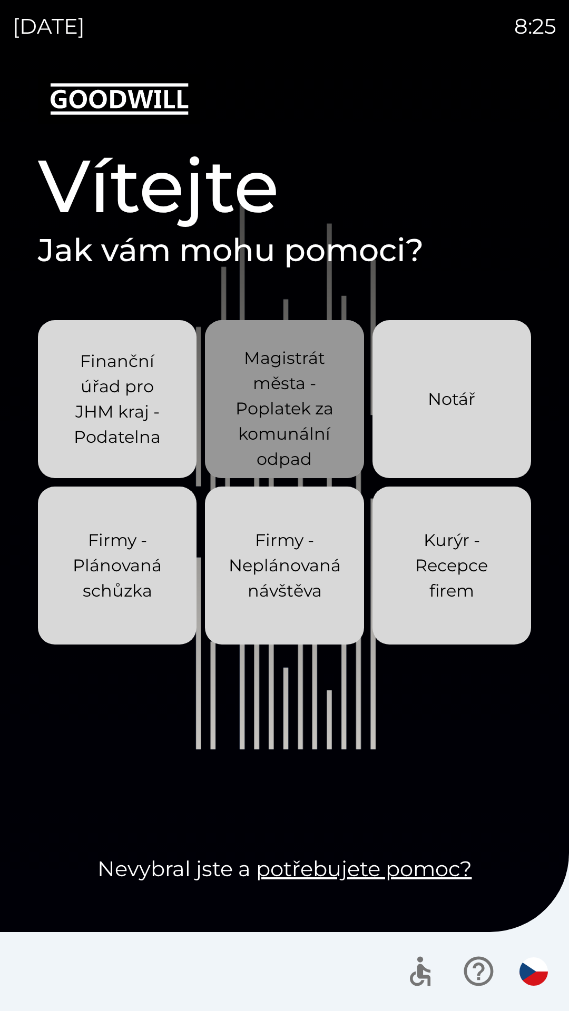
click at [280, 392] on p "Magistrát města - Poplatek za komunální odpad" at bounding box center [284, 408] width 108 height 126
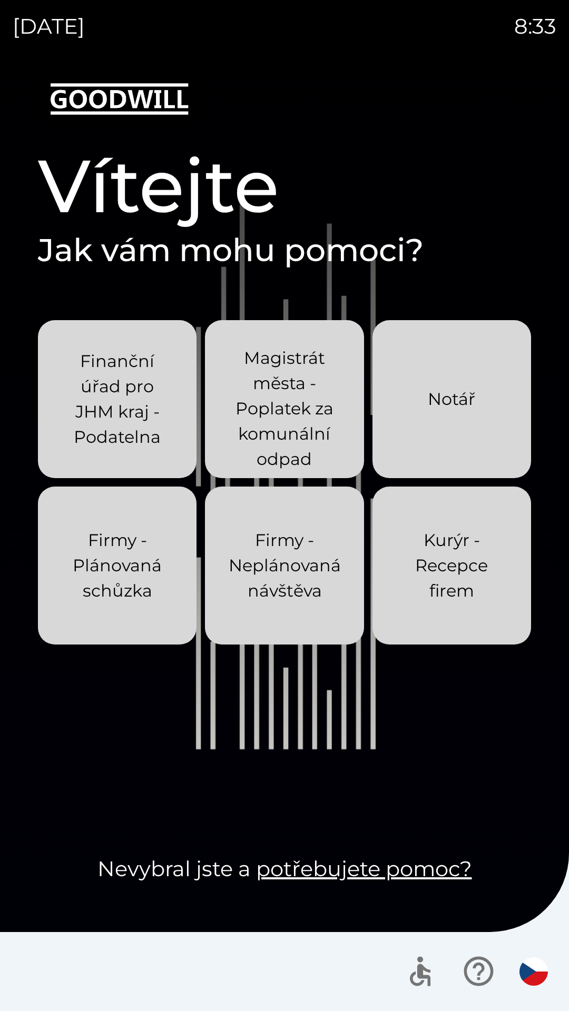
click at [317, 564] on p "Firmy - Neplánovaná návštěva" at bounding box center [285, 566] width 112 height 76
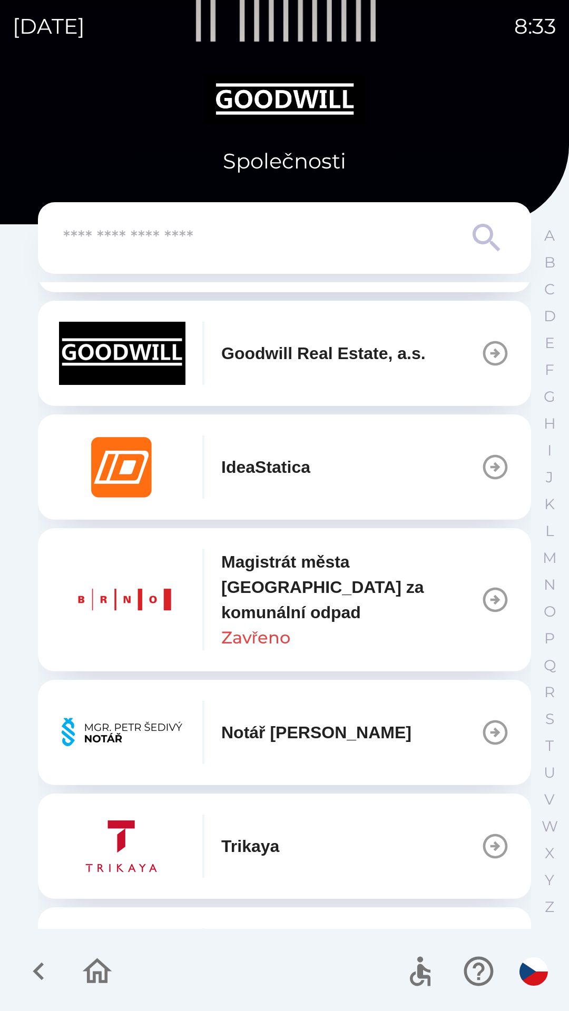
scroll to position [581, 0]
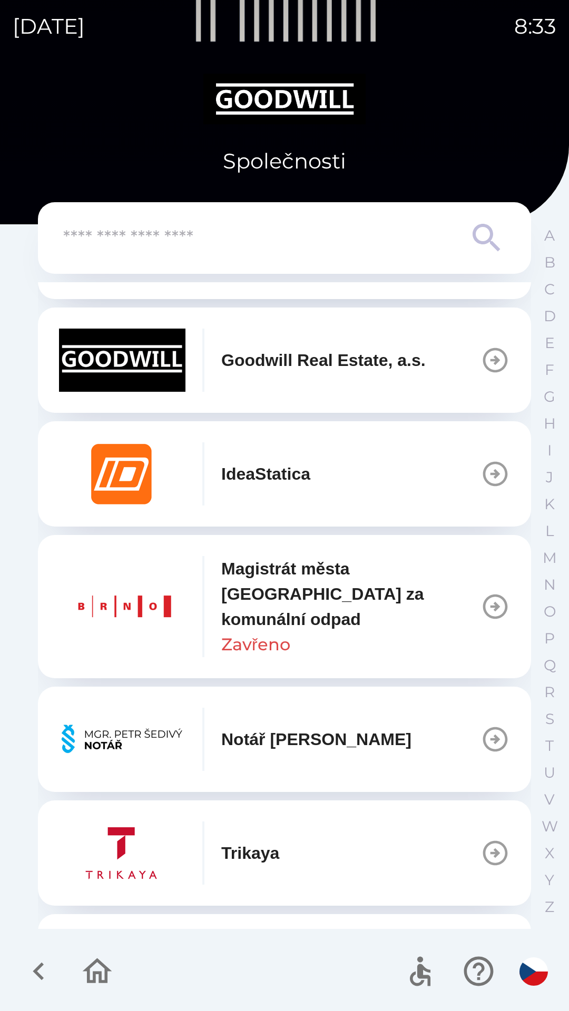
click at [484, 600] on icon "button" at bounding box center [494, 606] width 29 height 29
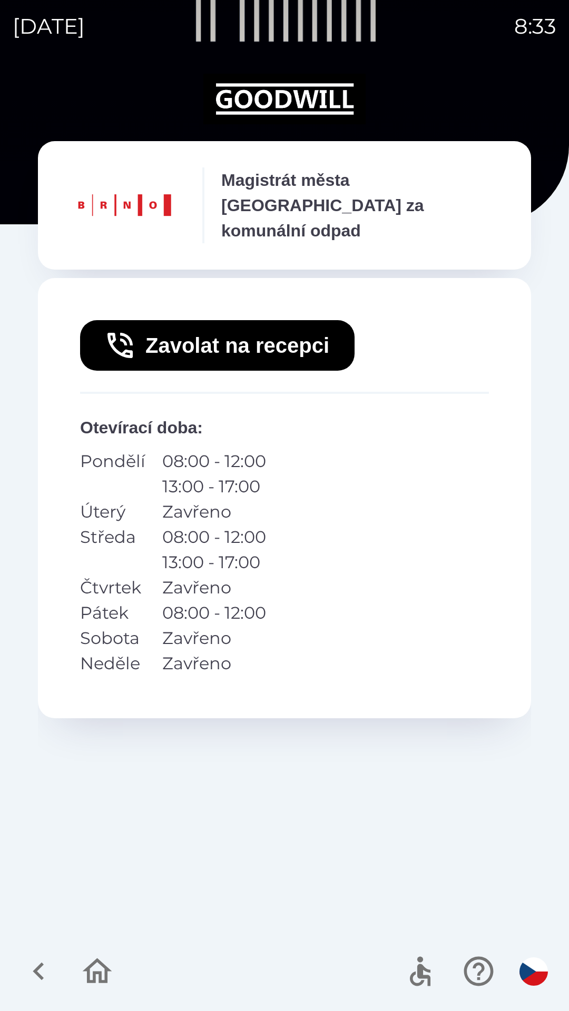
click at [40, 965] on icon "button" at bounding box center [38, 971] width 11 height 18
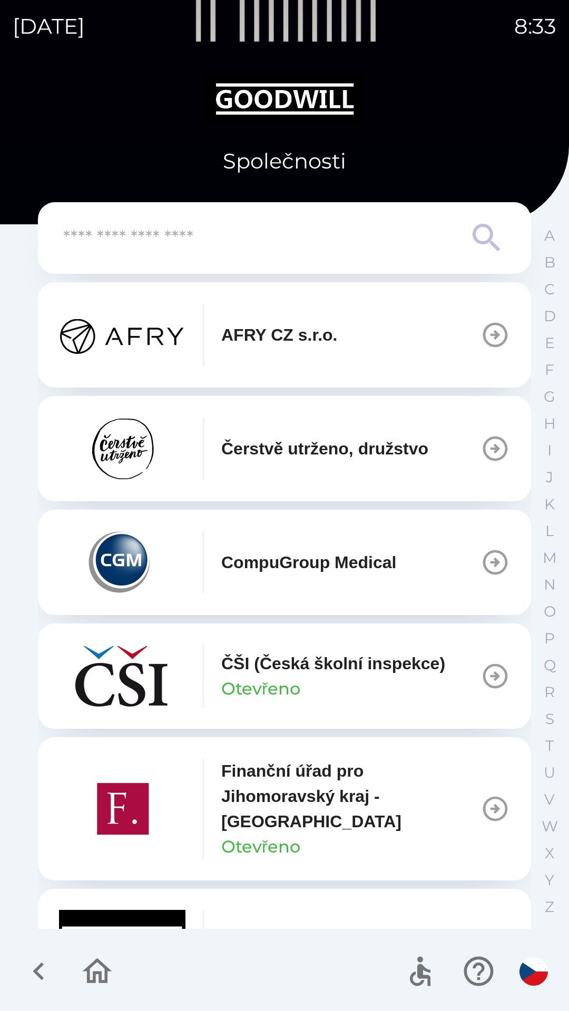
click at [277, 233] on input "text" at bounding box center [263, 238] width 400 height 29
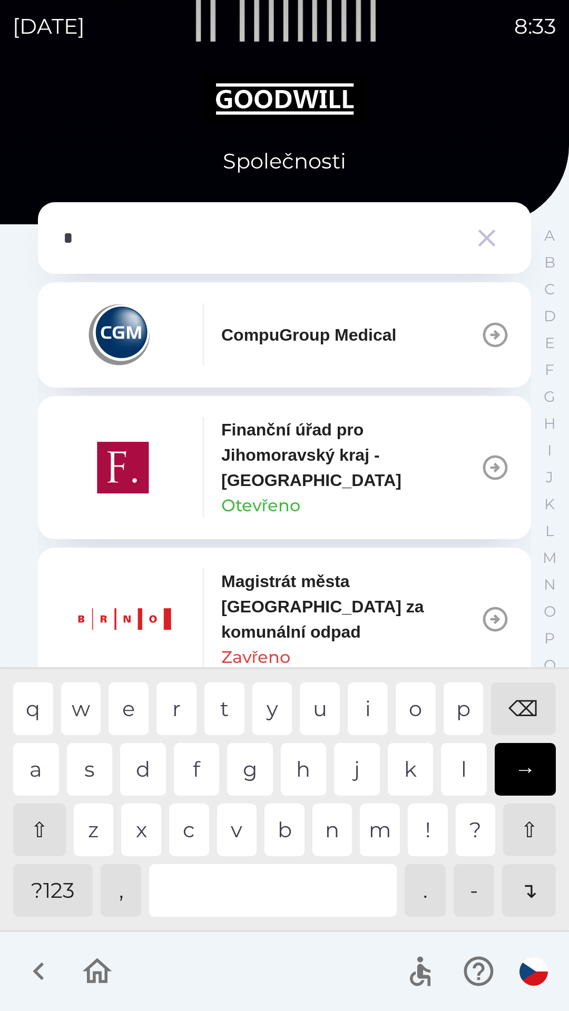
click at [375, 831] on div "m" at bounding box center [380, 829] width 40 height 53
type input "**"
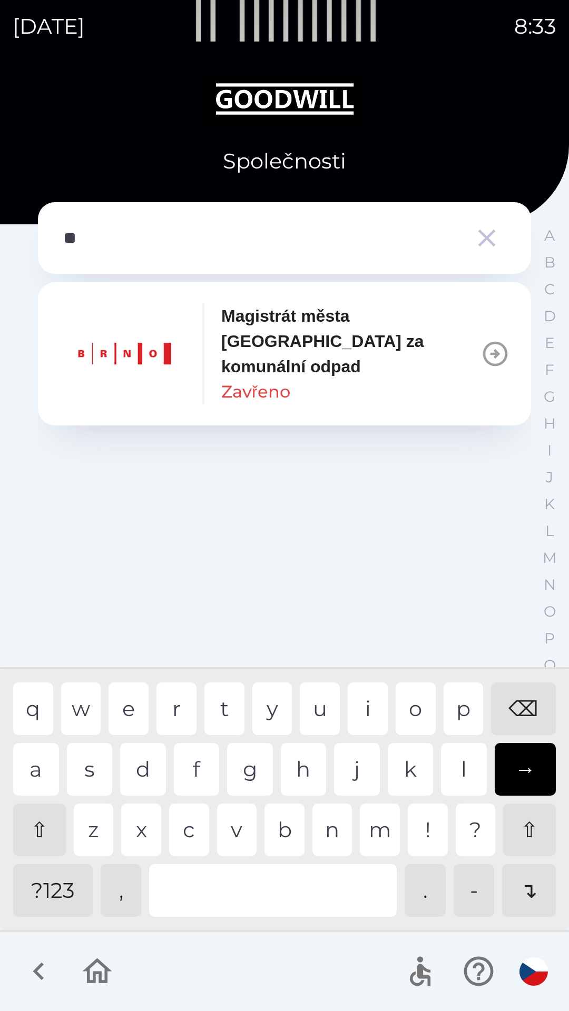
click at [42, 761] on div "a" at bounding box center [36, 769] width 46 height 53
click at [489, 236] on icon "button" at bounding box center [486, 238] width 17 height 17
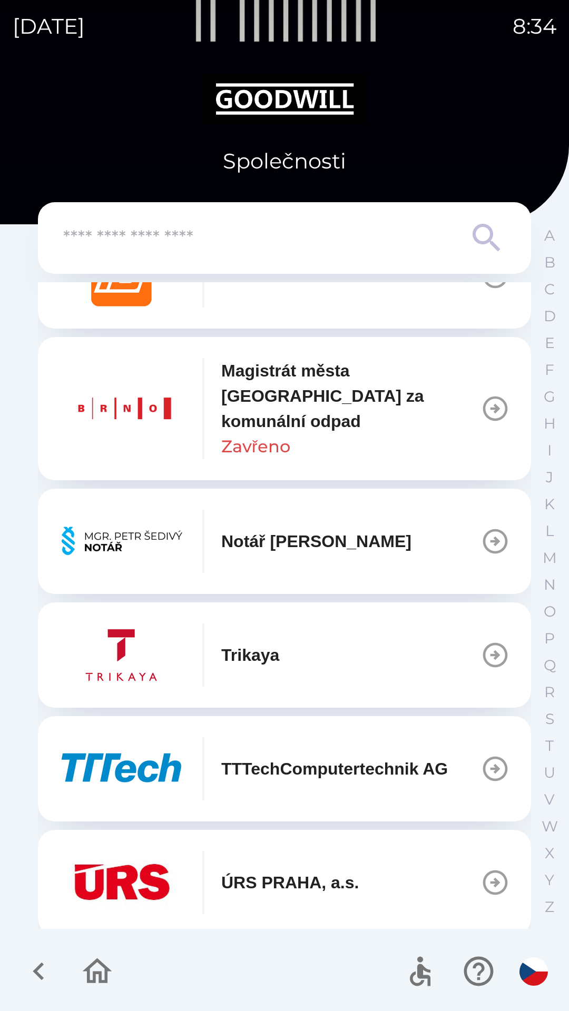
scroll to position [786, 0]
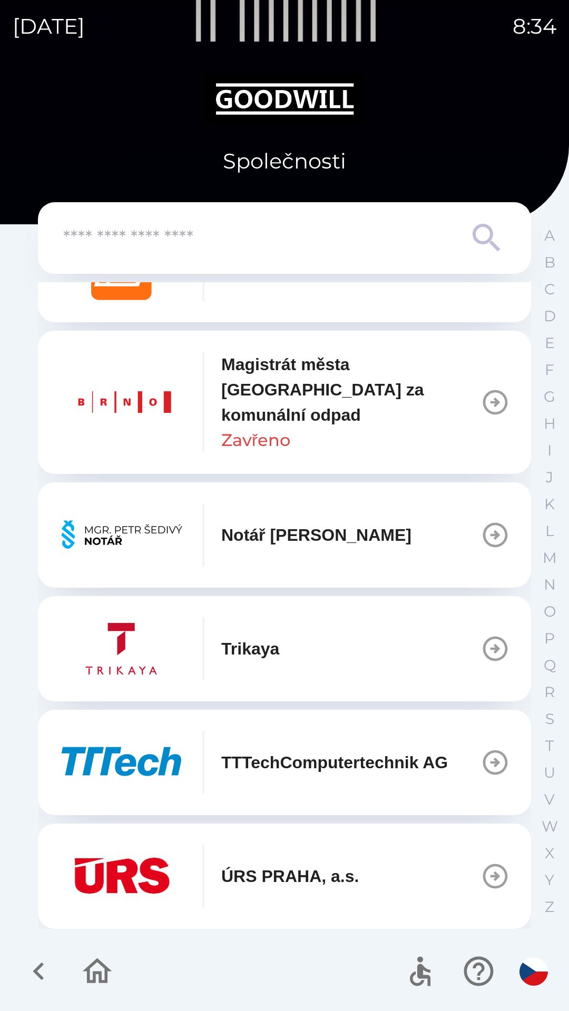
click at [95, 976] on icon "button" at bounding box center [97, 970] width 29 height 25
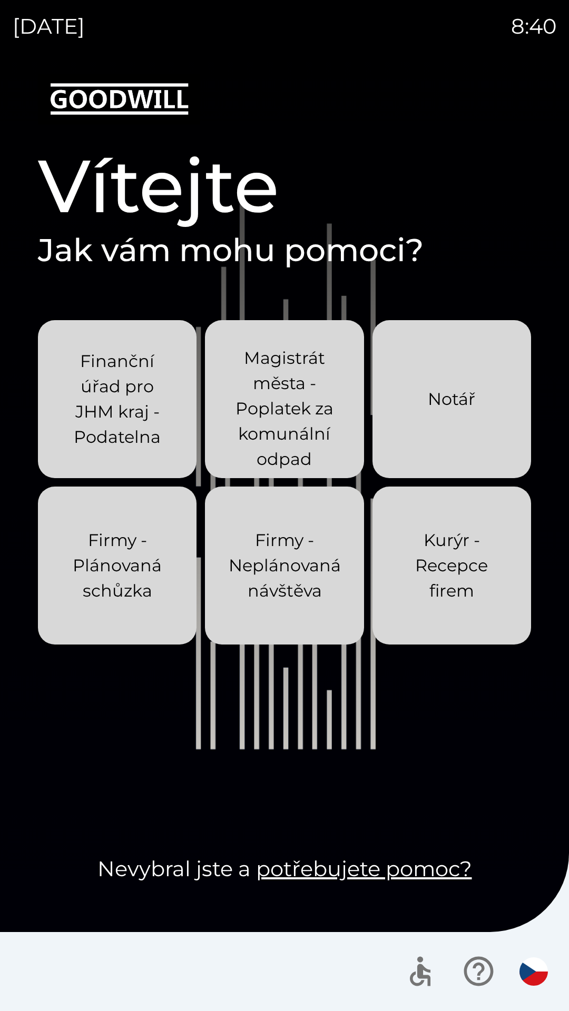
click at [447, 420] on div "Notář" at bounding box center [451, 399] width 47 height 59
click at [467, 402] on p "Notář" at bounding box center [451, 398] width 47 height 25
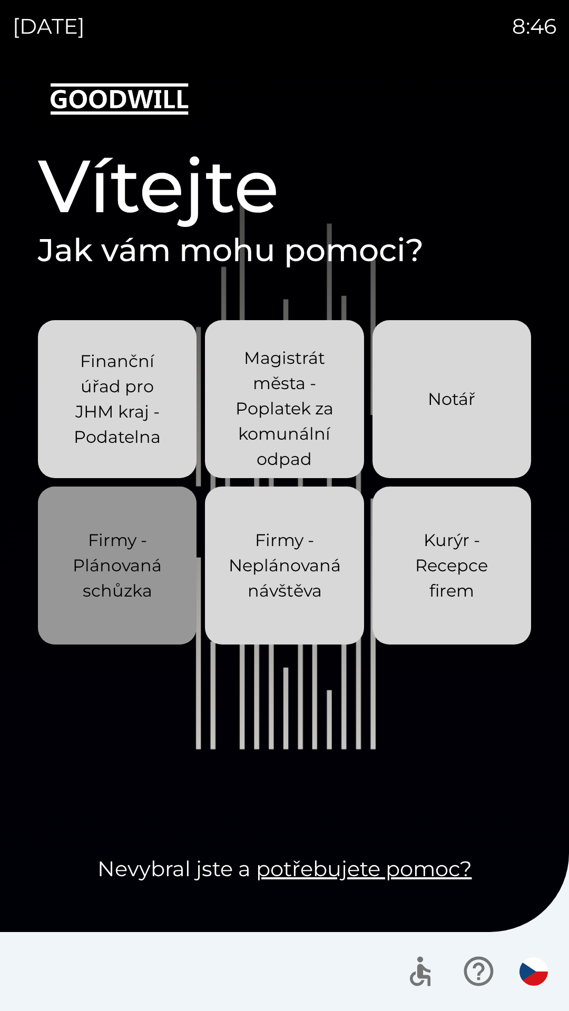
click at [150, 567] on p "Firmy - Plánovaná schůzka" at bounding box center [117, 566] width 108 height 76
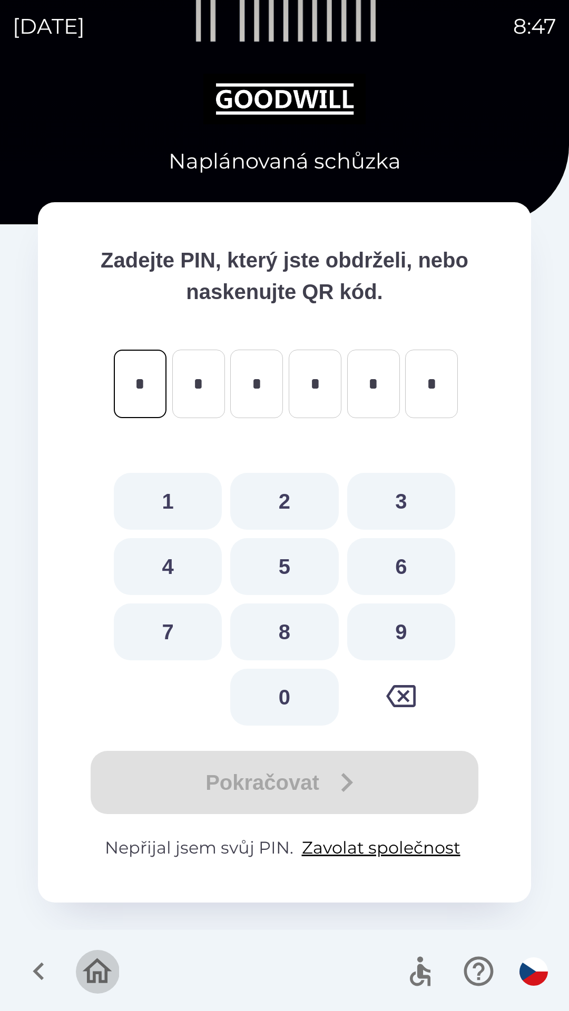
click at [97, 967] on icon "button" at bounding box center [97, 971] width 35 height 35
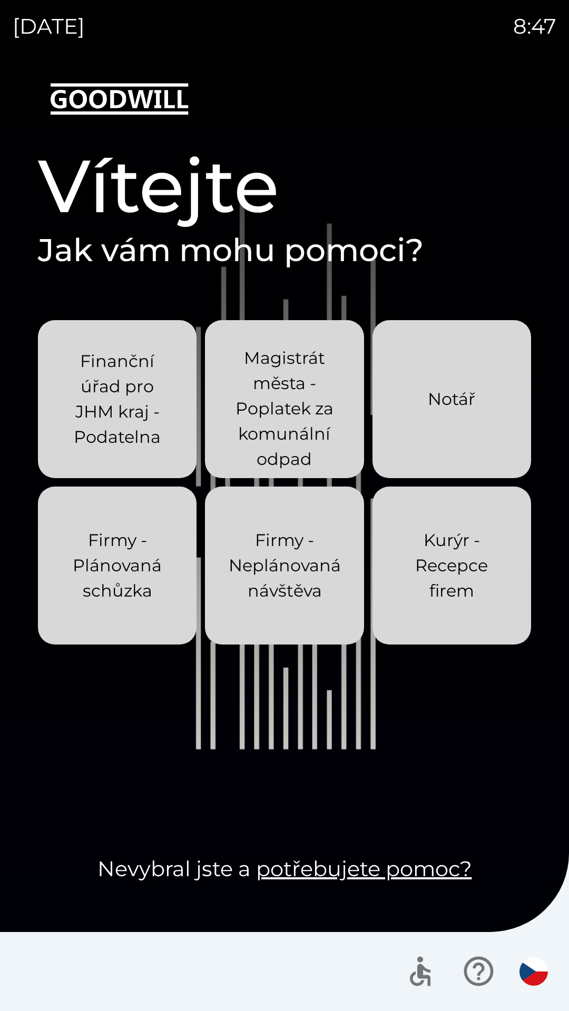
click at [323, 559] on p "Firmy - Neplánovaná návštěva" at bounding box center [285, 566] width 112 height 76
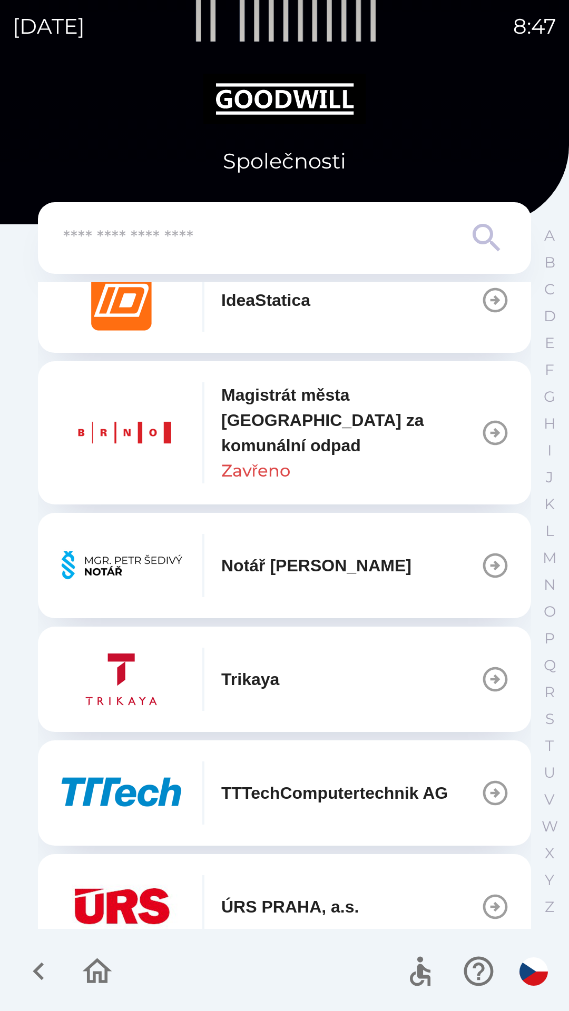
scroll to position [786, 0]
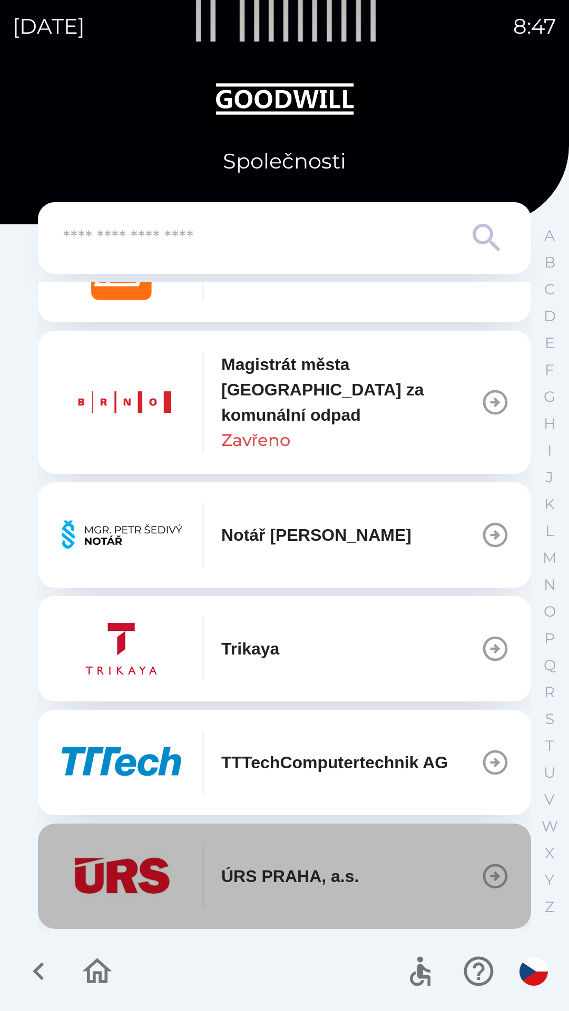
click at [458, 871] on button "ÚRS PRAHA, a.s." at bounding box center [284, 875] width 493 height 105
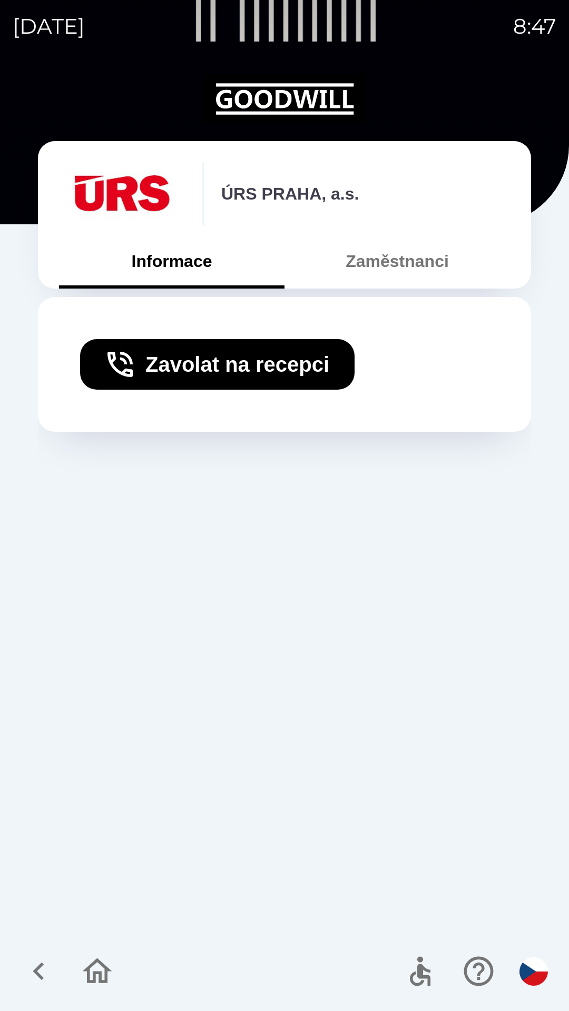
click at [440, 273] on button "Zaměstnanci" at bounding box center [396, 261] width 225 height 38
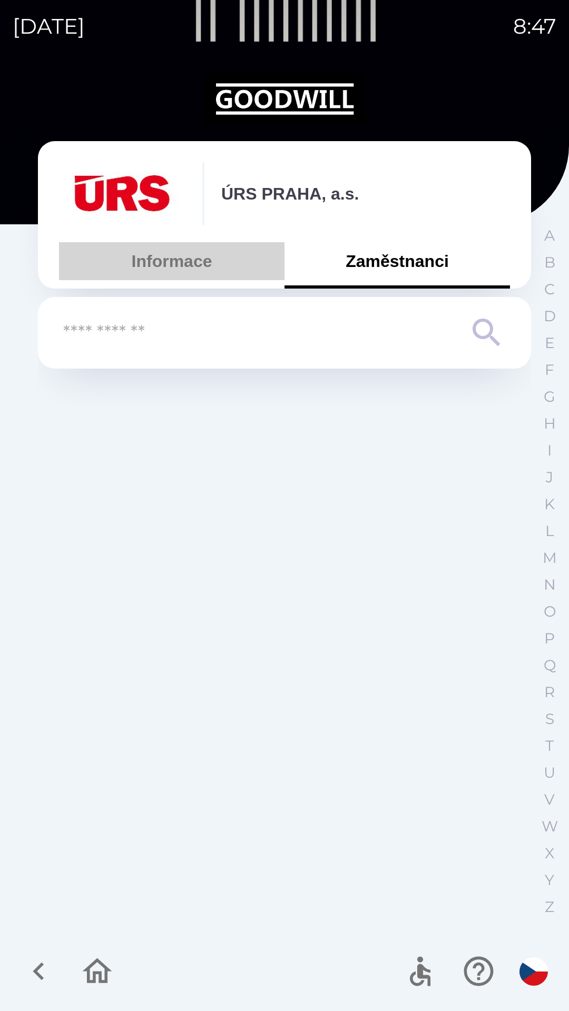
click at [146, 262] on button "Informace" at bounding box center [171, 261] width 225 height 38
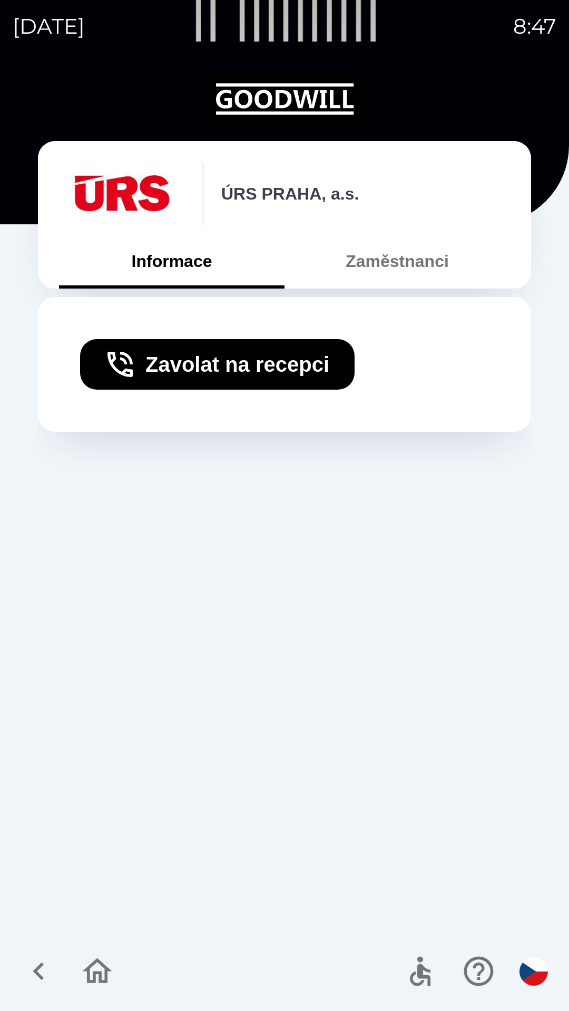
click at [158, 366] on button "Zavolat na recepci" at bounding box center [217, 364] width 274 height 51
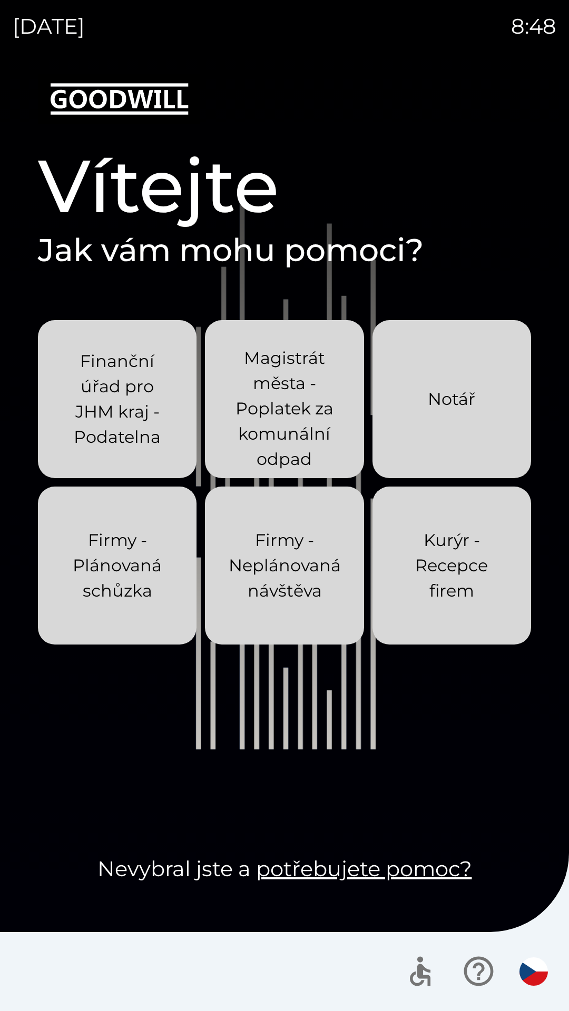
click at [470, 422] on div "Notář" at bounding box center [451, 399] width 47 height 59
click at [140, 400] on p "Finanční úřad pro JHM kraj - Podatelna" at bounding box center [117, 399] width 108 height 101
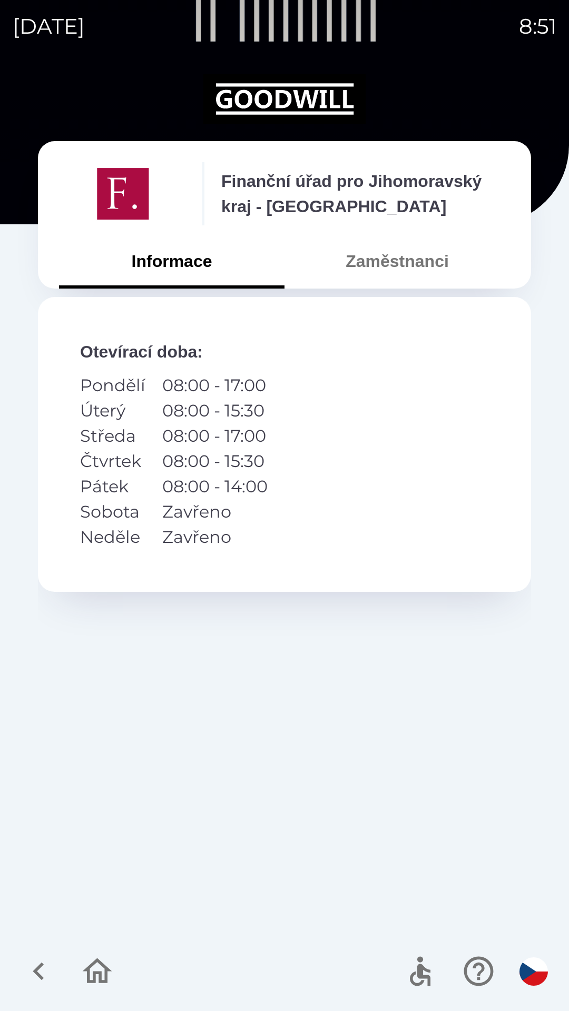
click at [162, 256] on button "Informace" at bounding box center [171, 261] width 225 height 38
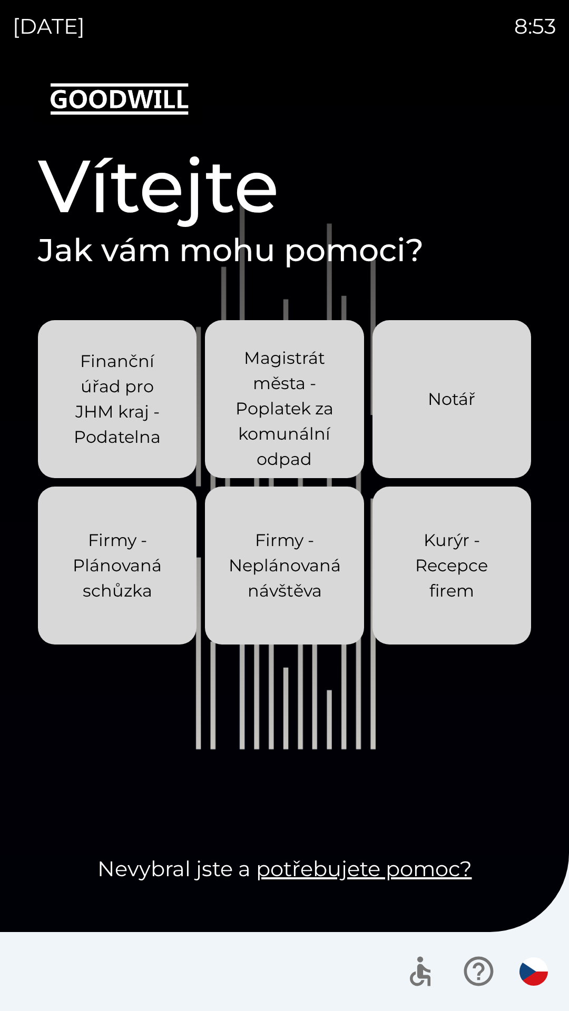
click at [136, 570] on p "Firmy - Plánovaná schůzka" at bounding box center [117, 566] width 108 height 76
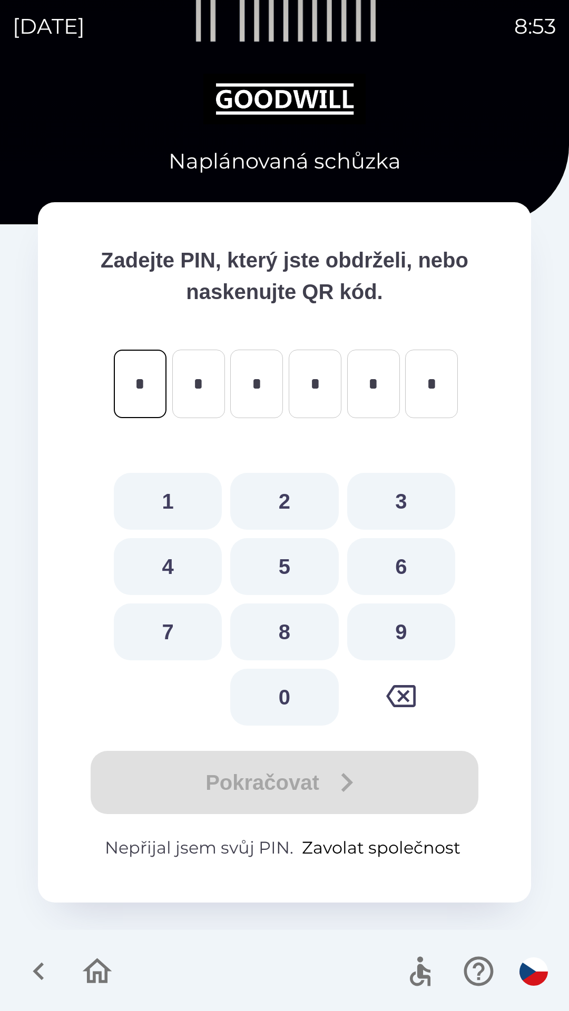
click at [384, 841] on button "Zavolat společnost" at bounding box center [380, 847] width 167 height 25
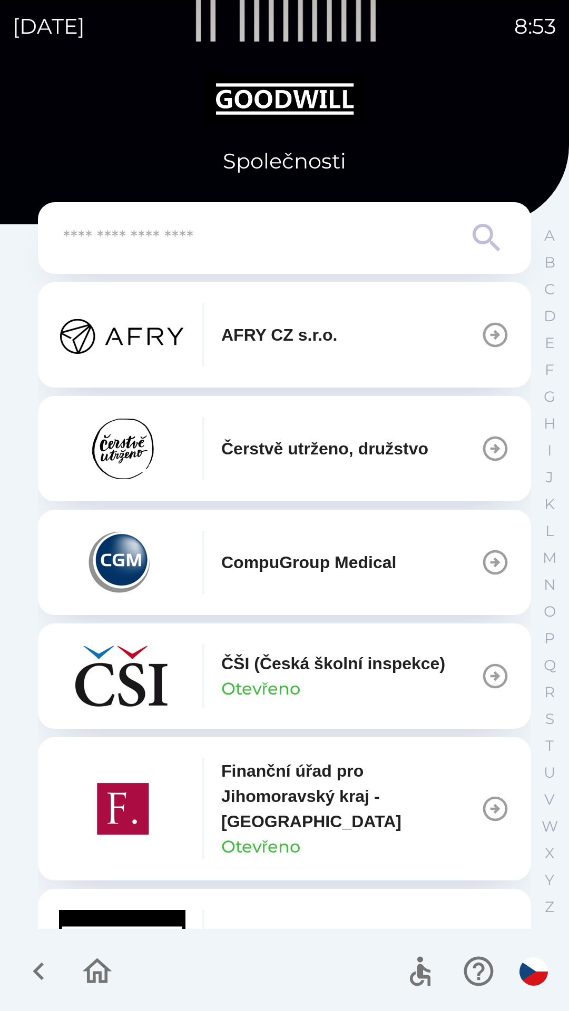
click at [491, 330] on icon "button" at bounding box center [494, 334] width 29 height 29
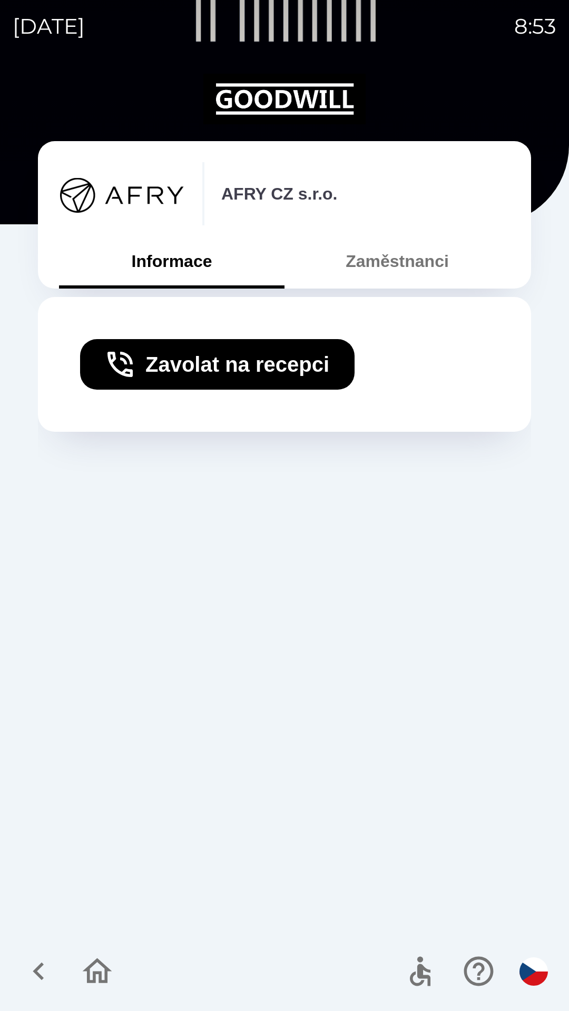
click at [253, 375] on button "Zavolat na recepci" at bounding box center [217, 364] width 274 height 51
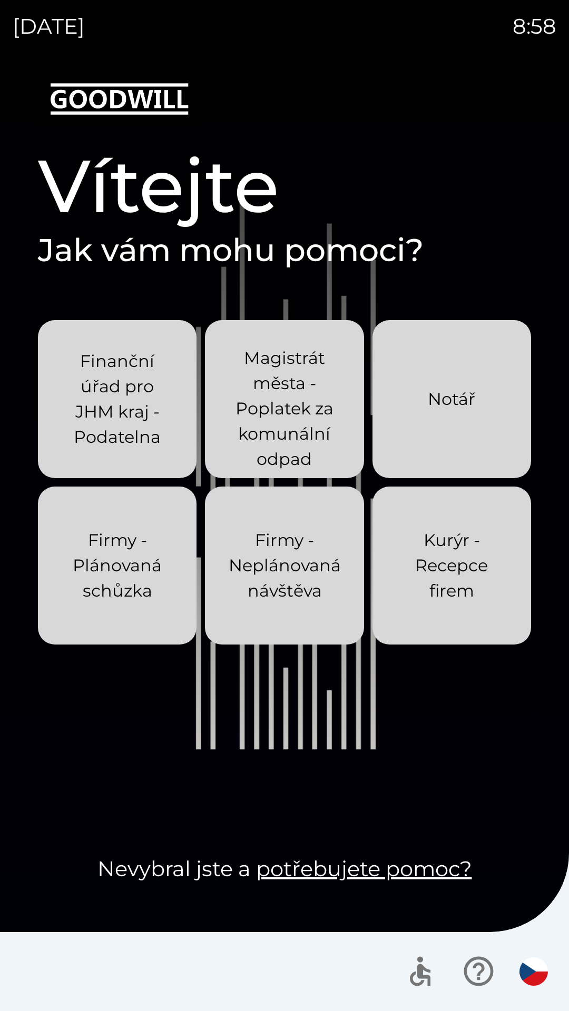
click at [95, 582] on p "Firmy - Plánovaná schůzka" at bounding box center [117, 566] width 108 height 76
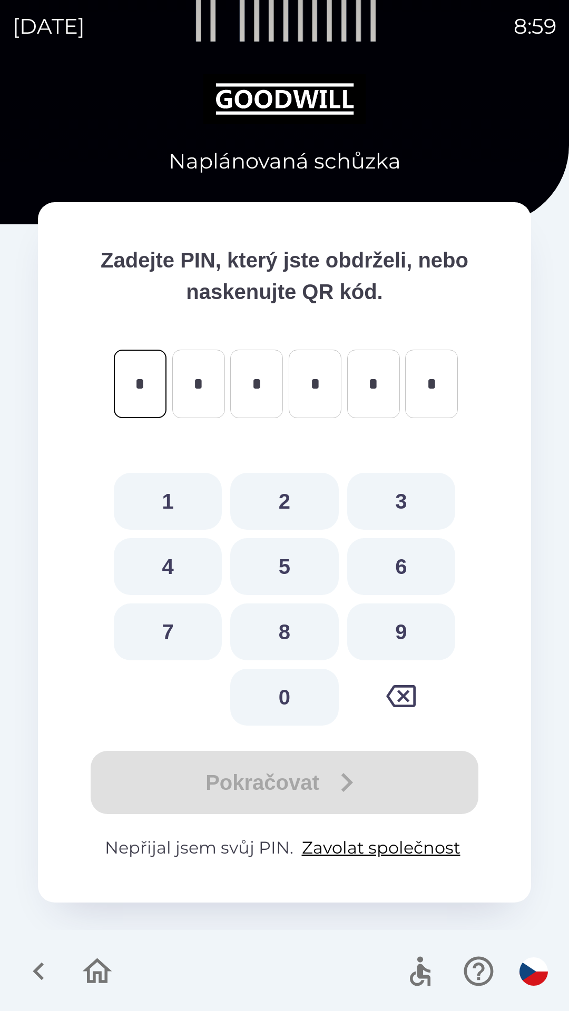
click at [31, 956] on icon "button" at bounding box center [38, 971] width 35 height 35
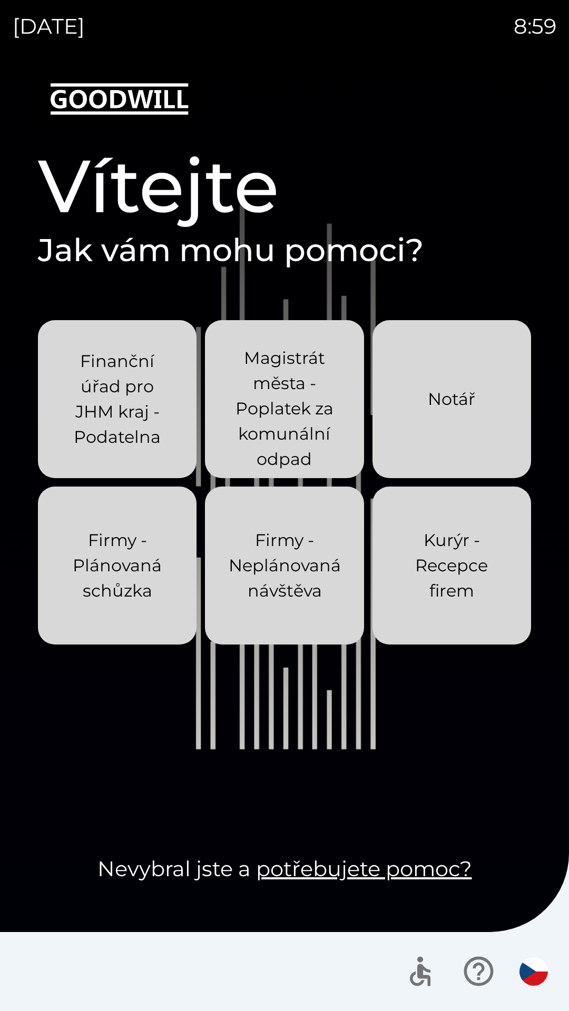
click at [269, 561] on p "Firmy - Neplánovaná návštěva" at bounding box center [285, 566] width 112 height 76
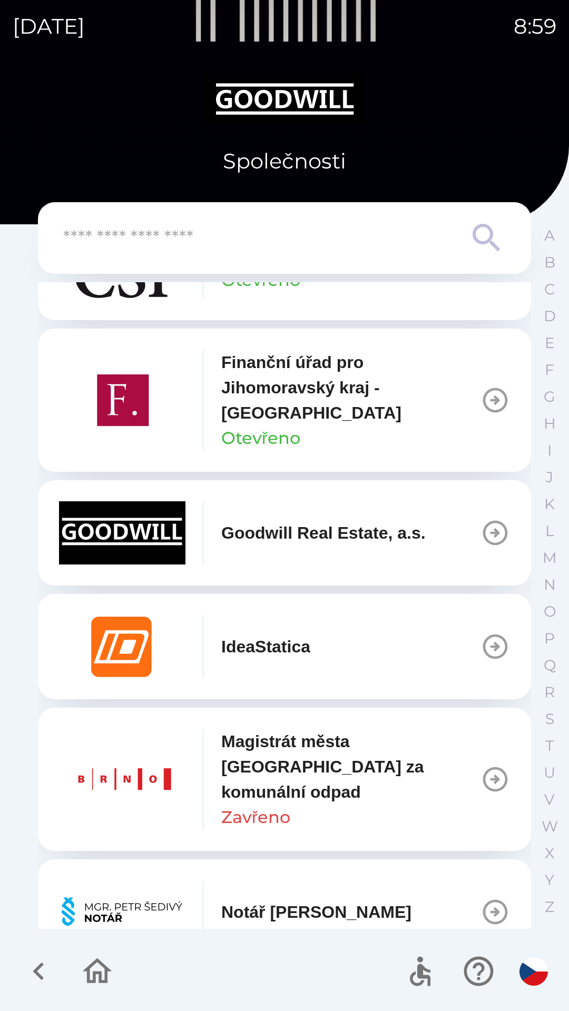
scroll to position [406, 0]
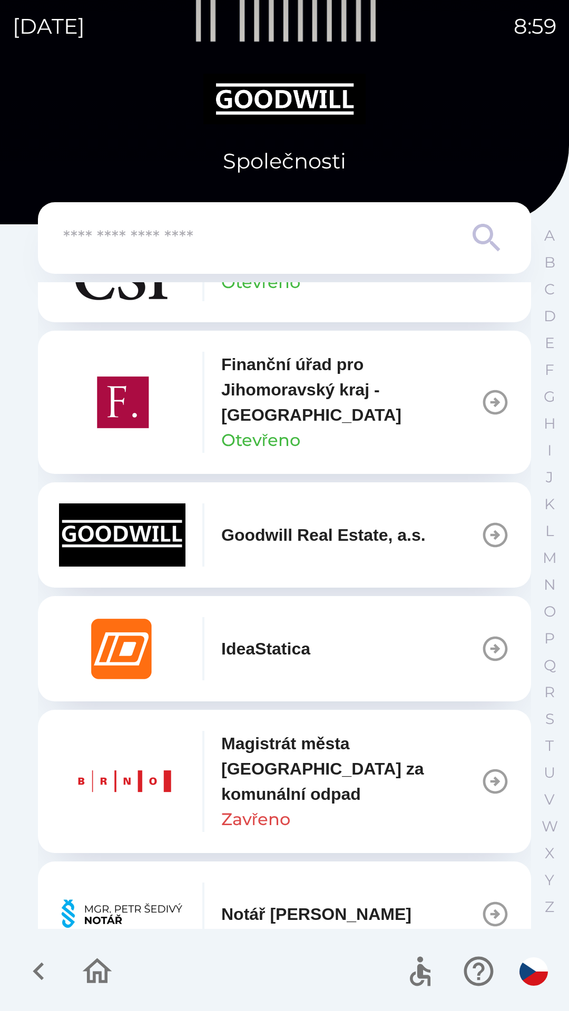
click at [279, 525] on p "Goodwill Real Estate, a.s." at bounding box center [323, 534] width 204 height 25
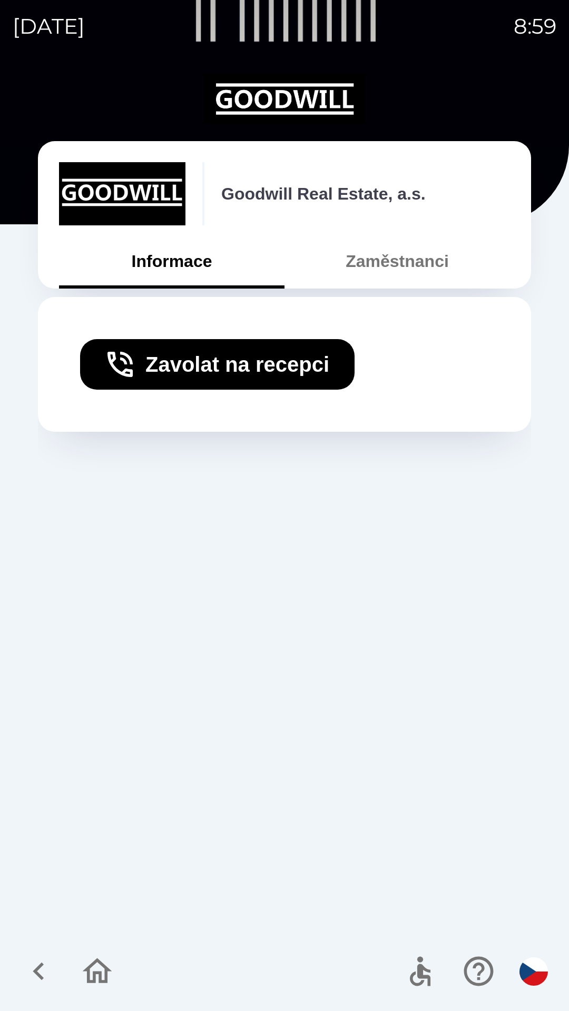
click at [384, 267] on button "Zaměstnanci" at bounding box center [396, 261] width 225 height 38
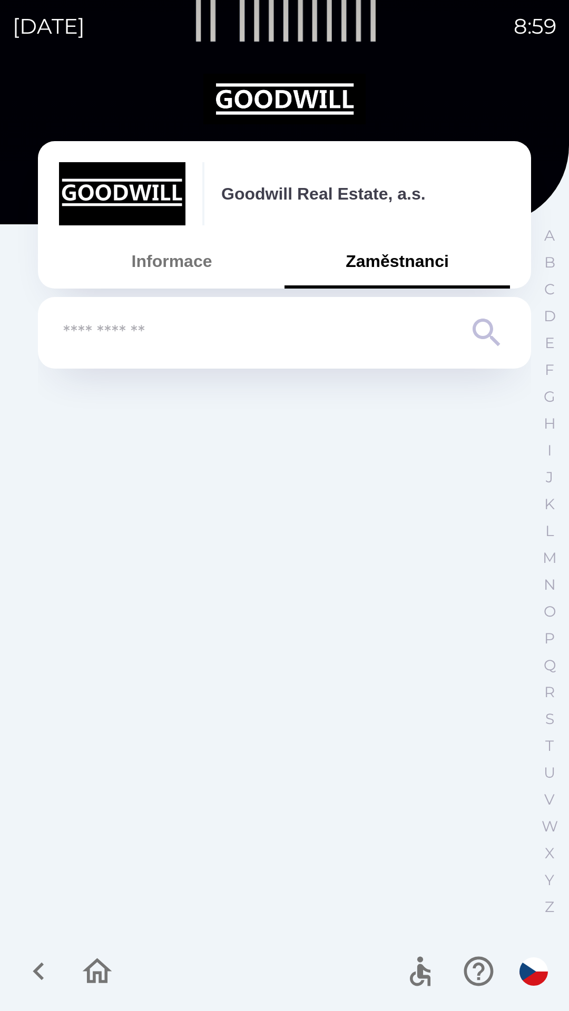
click at [23, 985] on icon "button" at bounding box center [38, 971] width 35 height 35
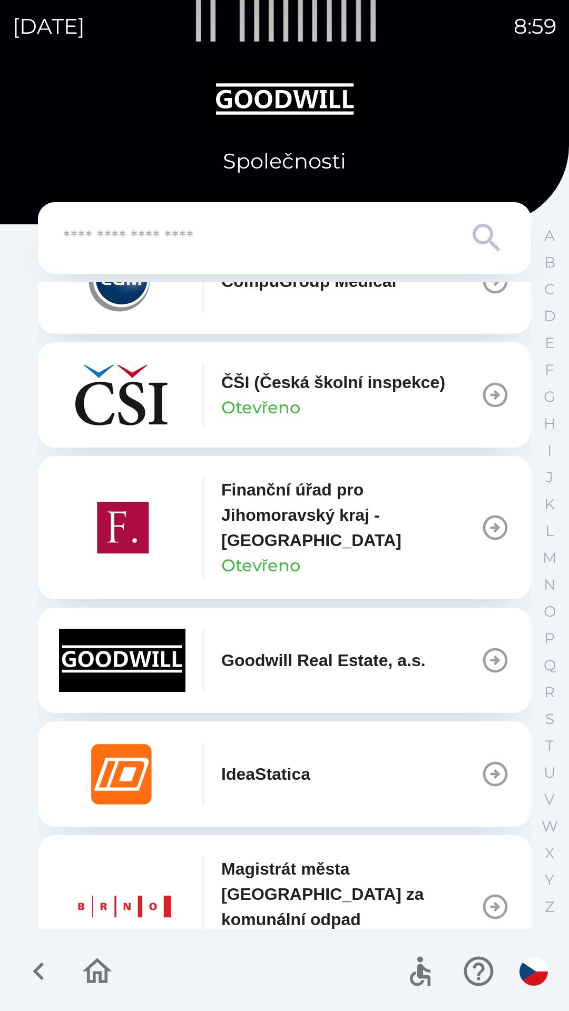
scroll to position [283, 0]
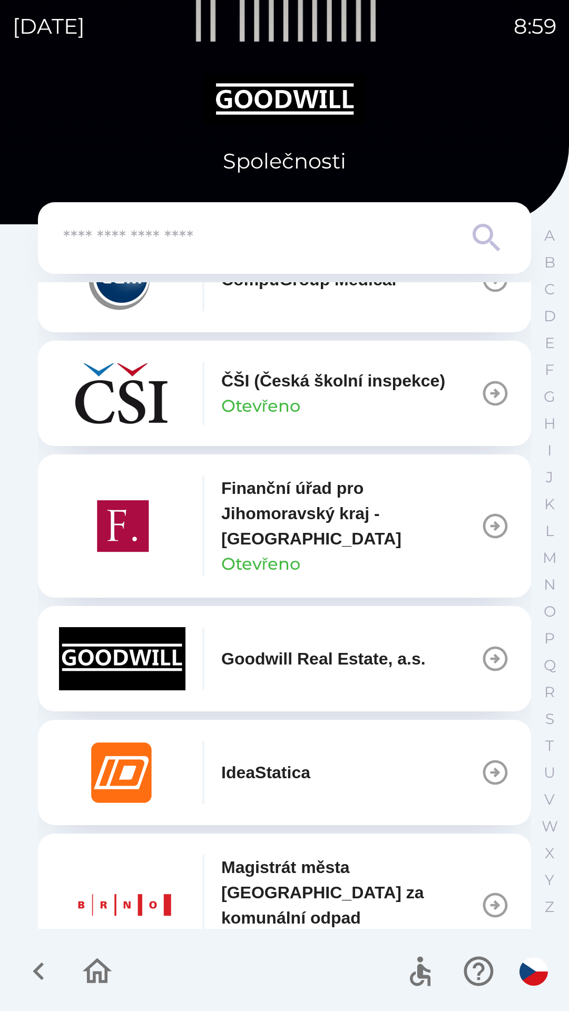
click at [29, 965] on icon "button" at bounding box center [38, 971] width 35 height 35
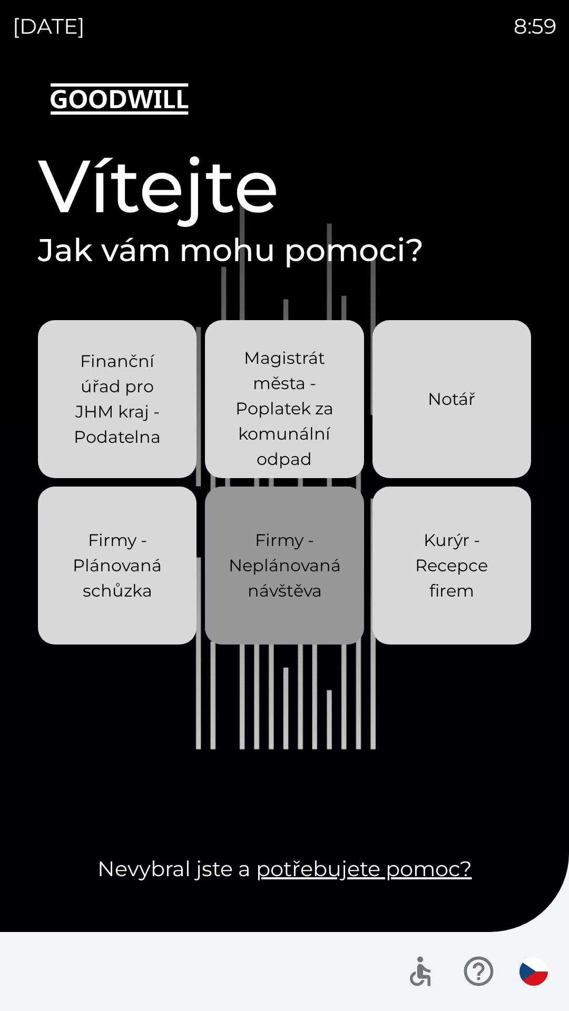
click at [255, 577] on p "Firmy - Neplánovaná návštěva" at bounding box center [285, 566] width 112 height 76
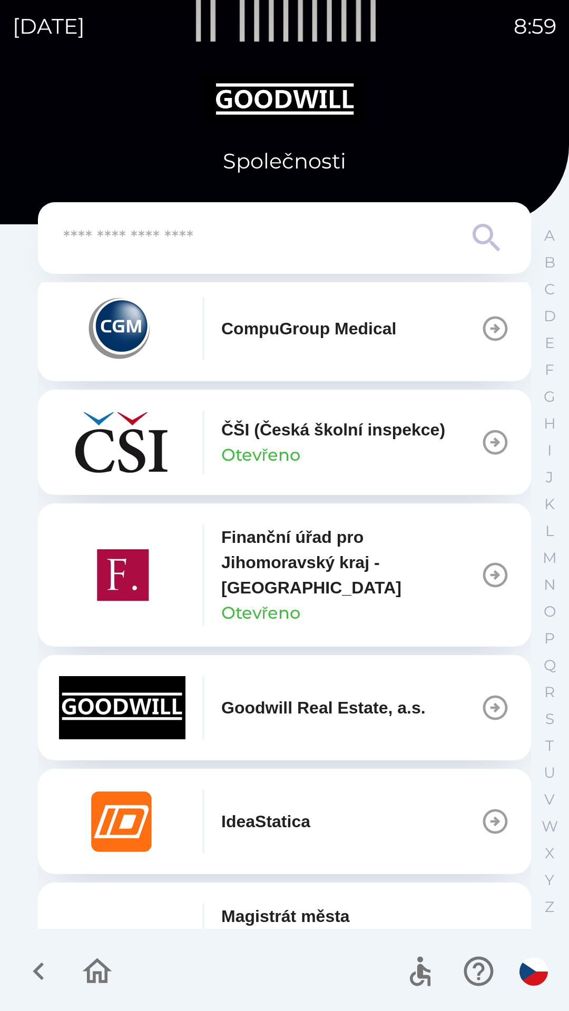
scroll to position [246, 0]
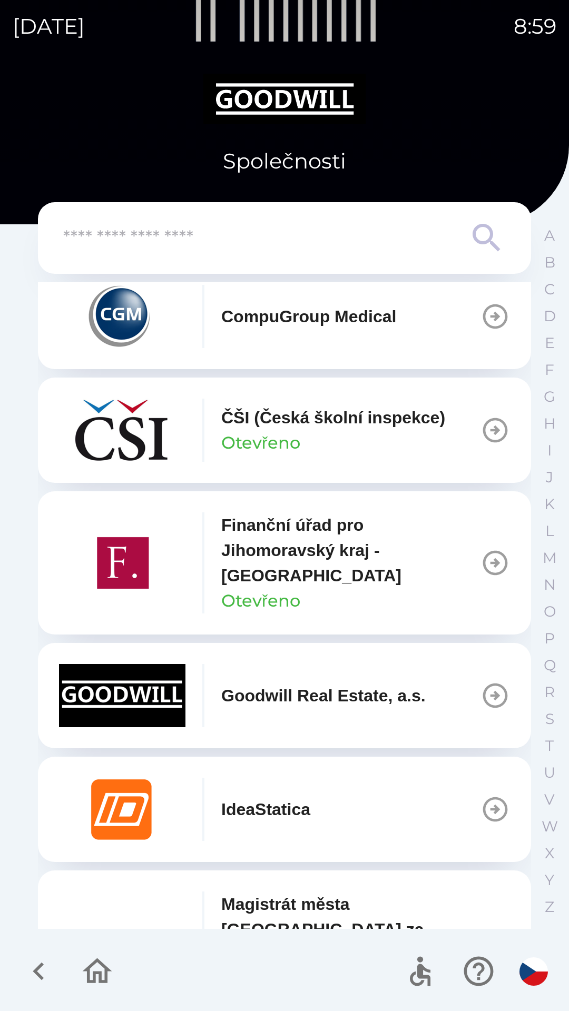
click at [360, 572] on p "Finanční úřad pro Jihomoravský kraj - [GEOGRAPHIC_DATA]" at bounding box center [350, 550] width 259 height 76
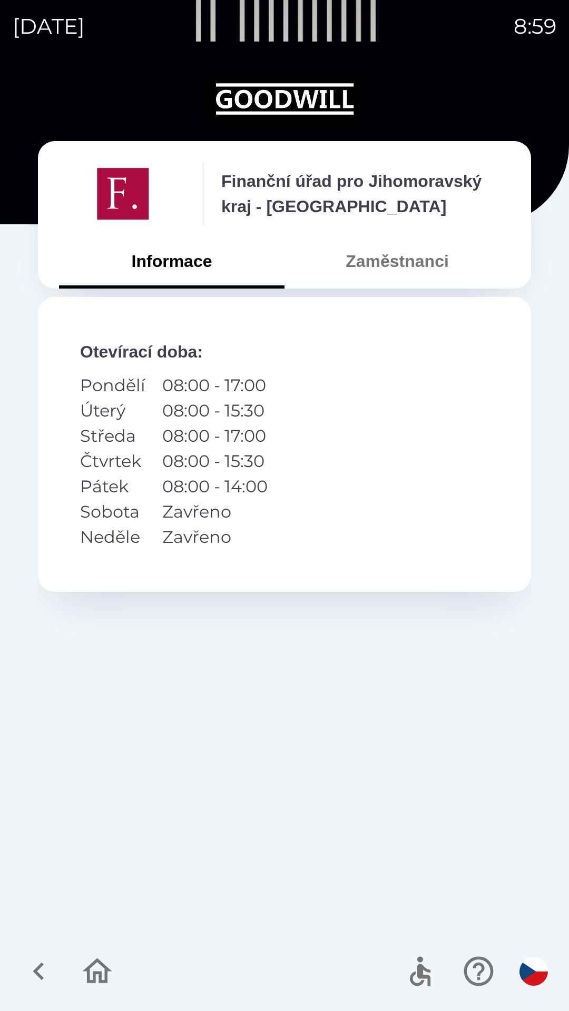
click at [373, 261] on button "Zaměstnanci" at bounding box center [396, 261] width 225 height 38
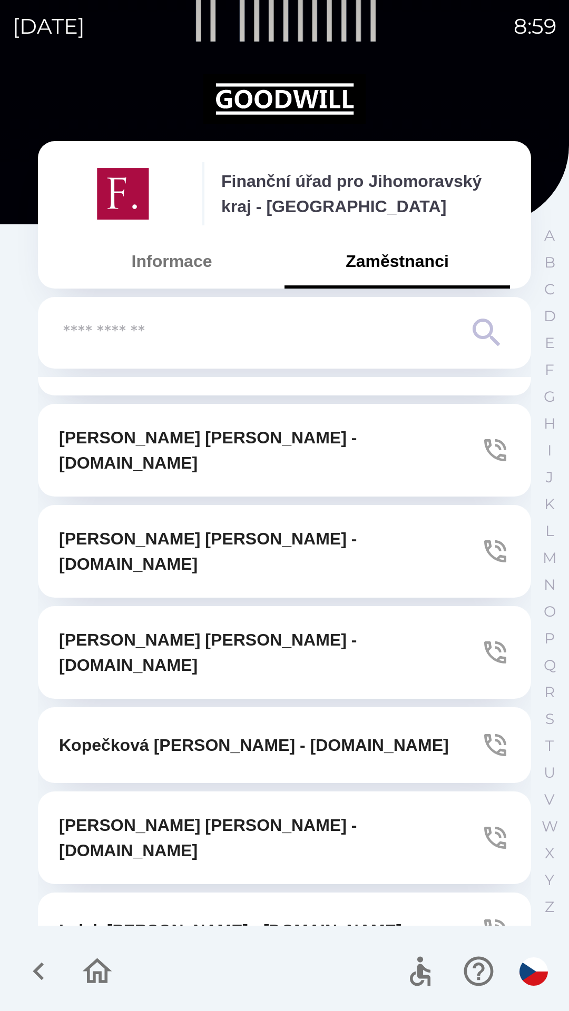
scroll to position [1305, 0]
click at [119, 332] on input "text" at bounding box center [263, 333] width 400 height 29
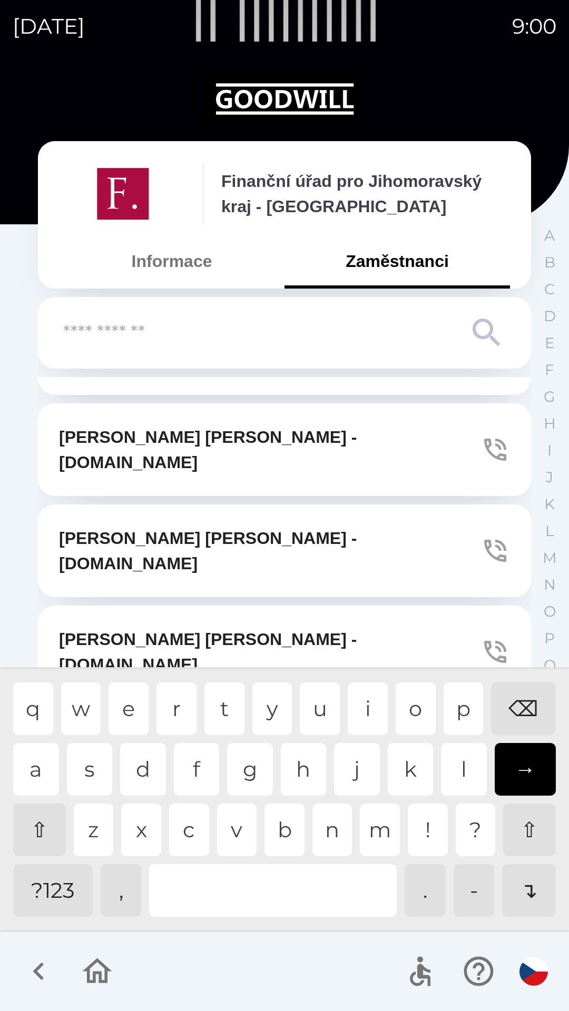
click at [33, 970] on icon "button" at bounding box center [38, 971] width 35 height 35
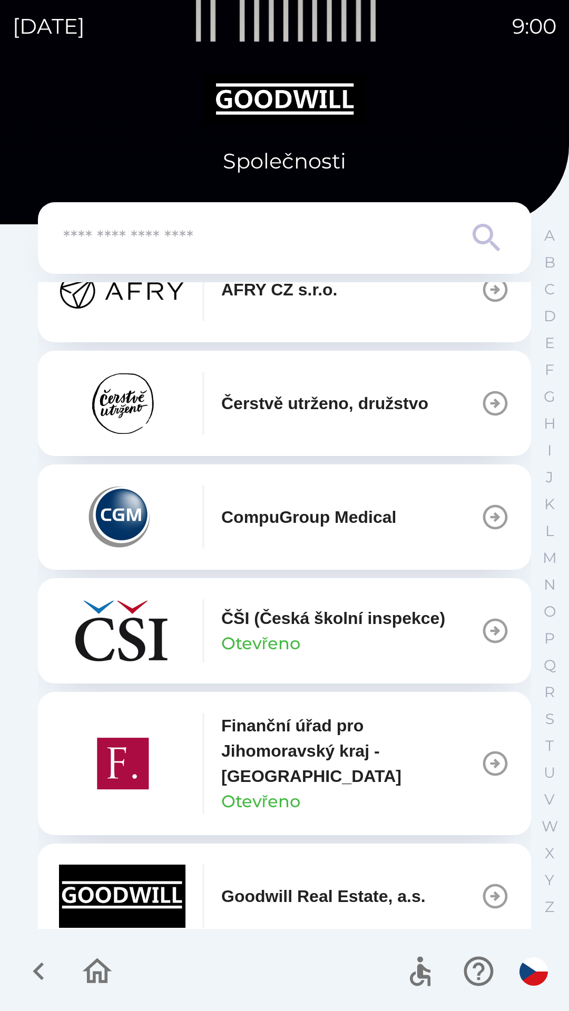
scroll to position [47, 0]
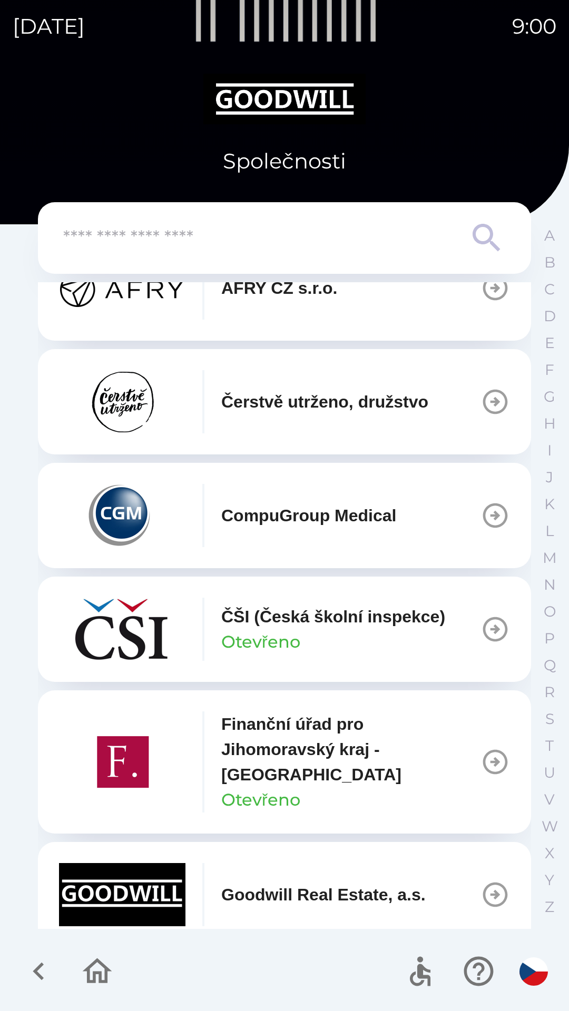
click at [23, 989] on icon "button" at bounding box center [38, 971] width 35 height 35
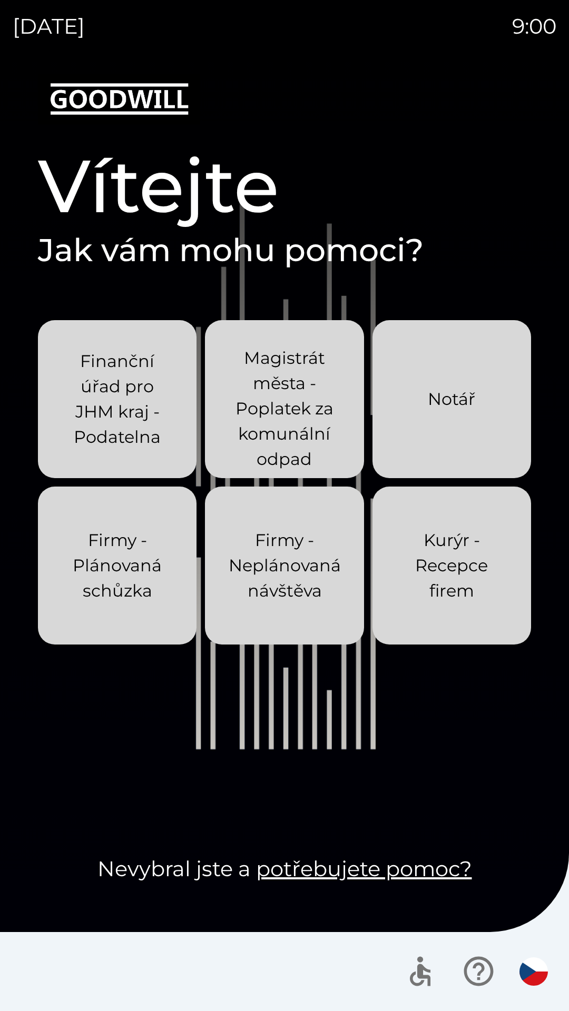
click at [277, 415] on p "Magistrát města - Poplatek za komunální odpad" at bounding box center [284, 408] width 108 height 126
click at [275, 588] on p "Firmy - Neplánovaná návštěva" at bounding box center [285, 566] width 112 height 76
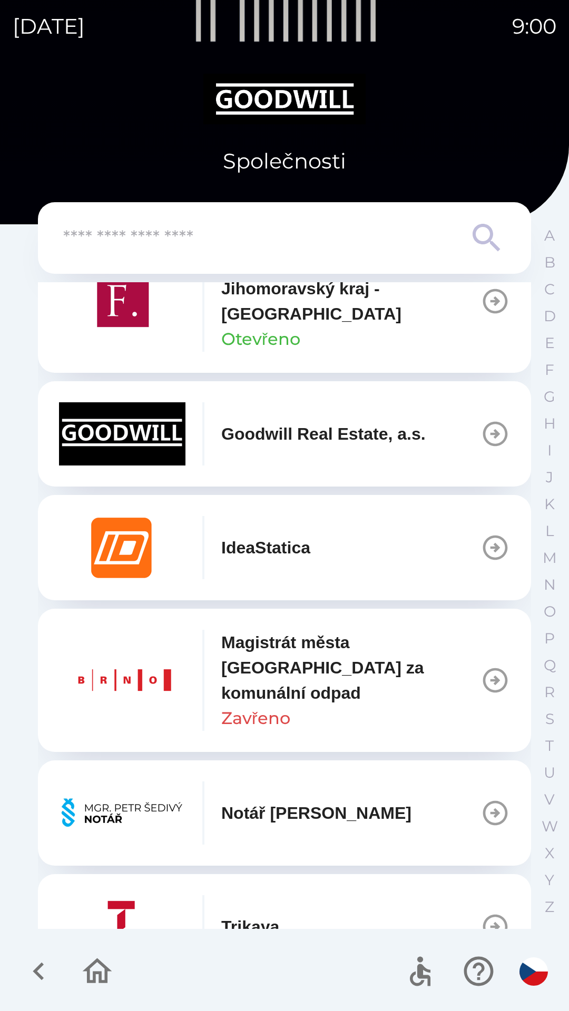
scroll to position [551, 0]
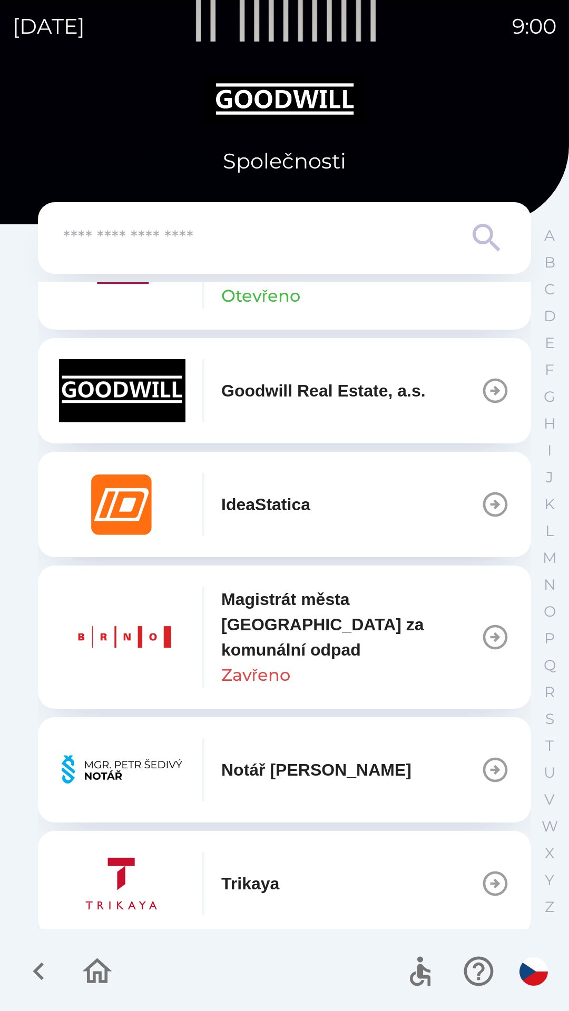
click at [291, 636] on p "Magistrát města [GEOGRAPHIC_DATA] za komunální odpad" at bounding box center [350, 625] width 259 height 76
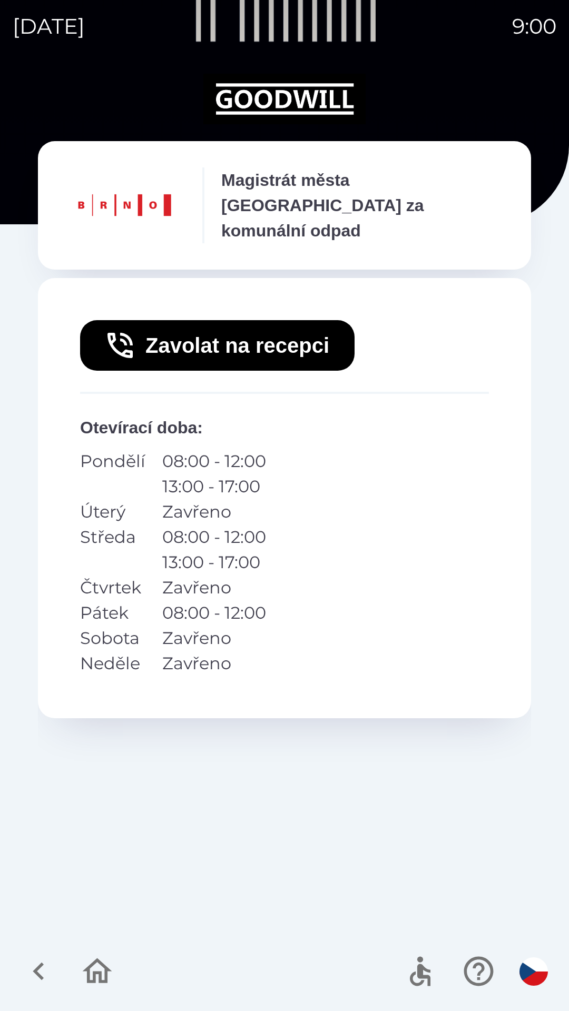
click at [23, 975] on icon "button" at bounding box center [38, 971] width 35 height 35
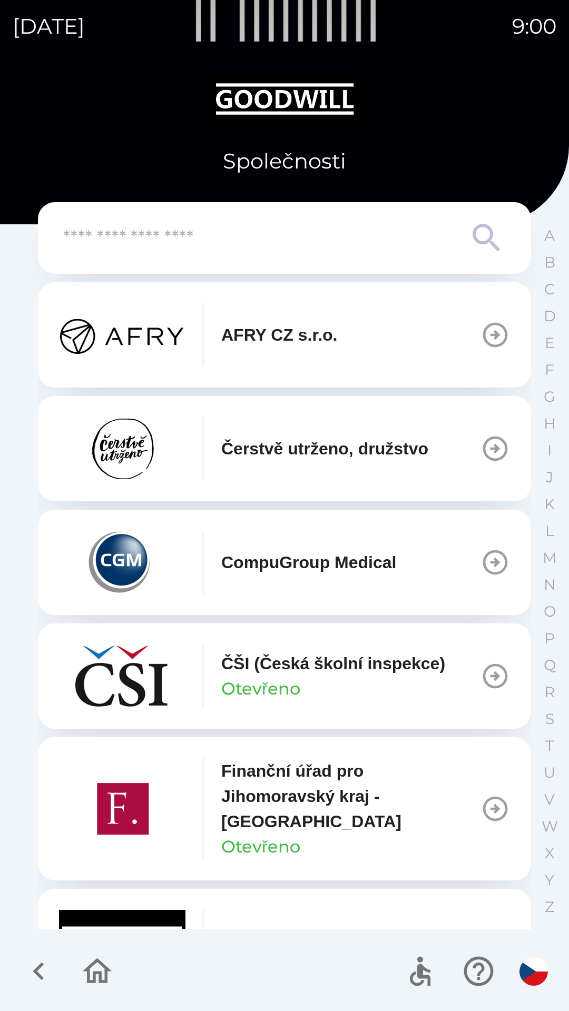
click at [30, 966] on icon "button" at bounding box center [38, 971] width 35 height 35
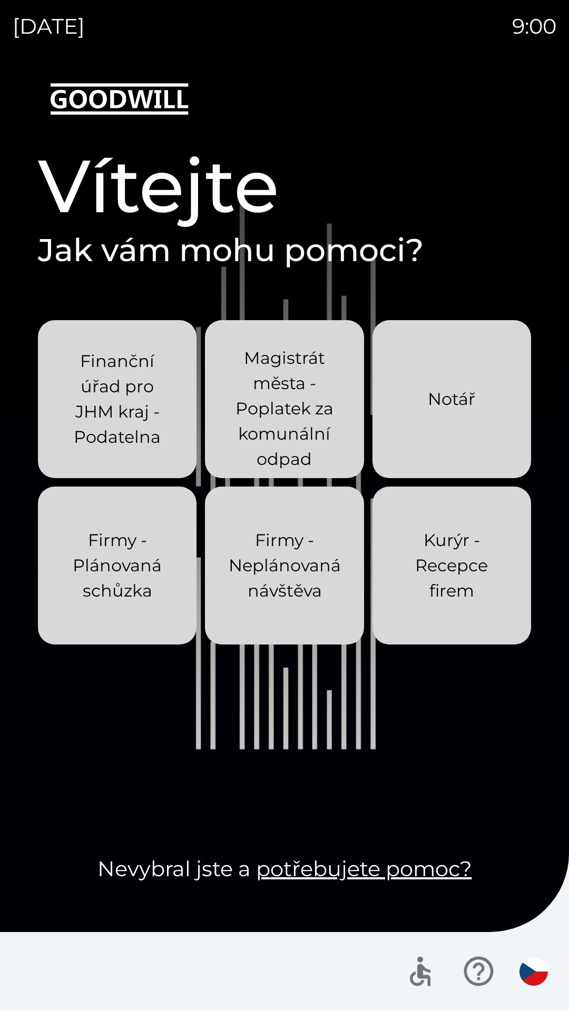
click at [74, 389] on p "Finanční úřad pro JHM kraj - Podatelna" at bounding box center [117, 399] width 108 height 101
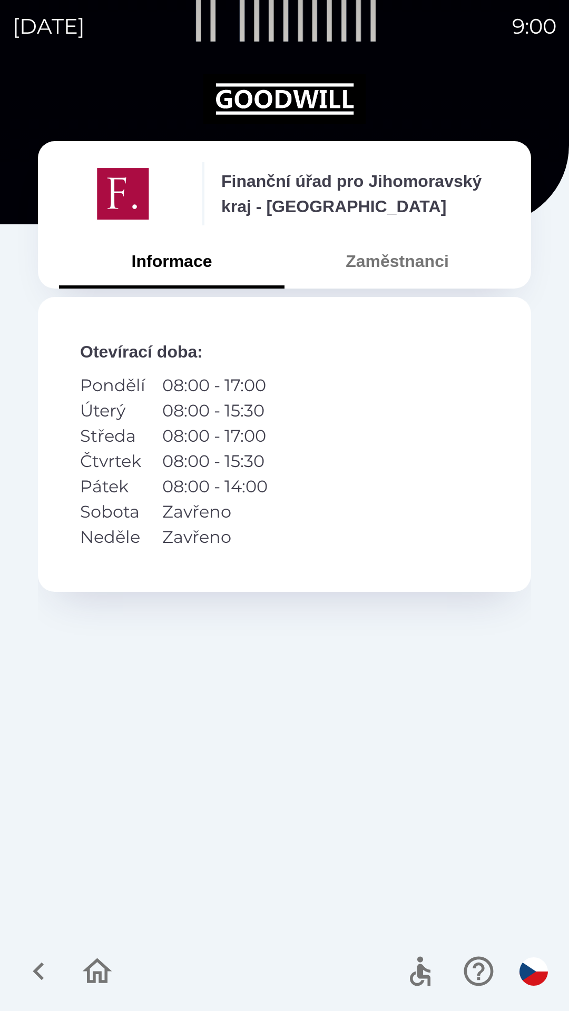
click at [378, 263] on button "Zaměstnanci" at bounding box center [396, 261] width 225 height 38
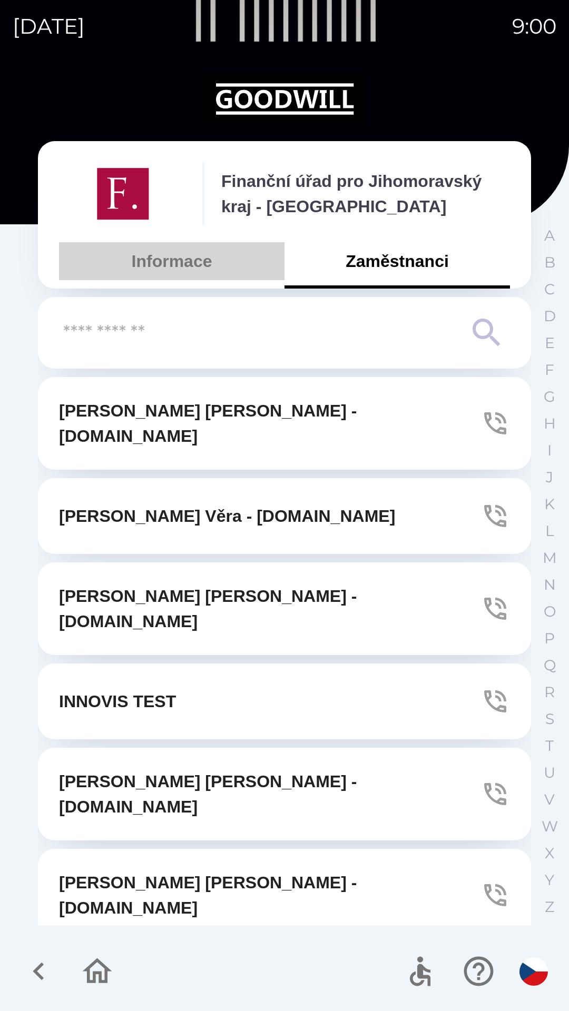
click at [136, 271] on button "Informace" at bounding box center [171, 261] width 225 height 38
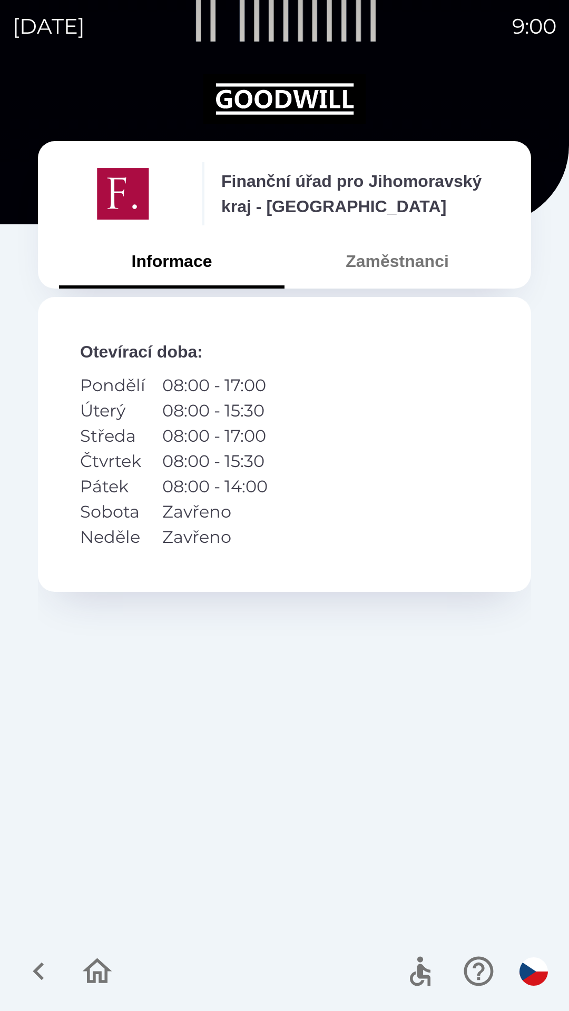
click at [44, 977] on icon "button" at bounding box center [38, 971] width 35 height 35
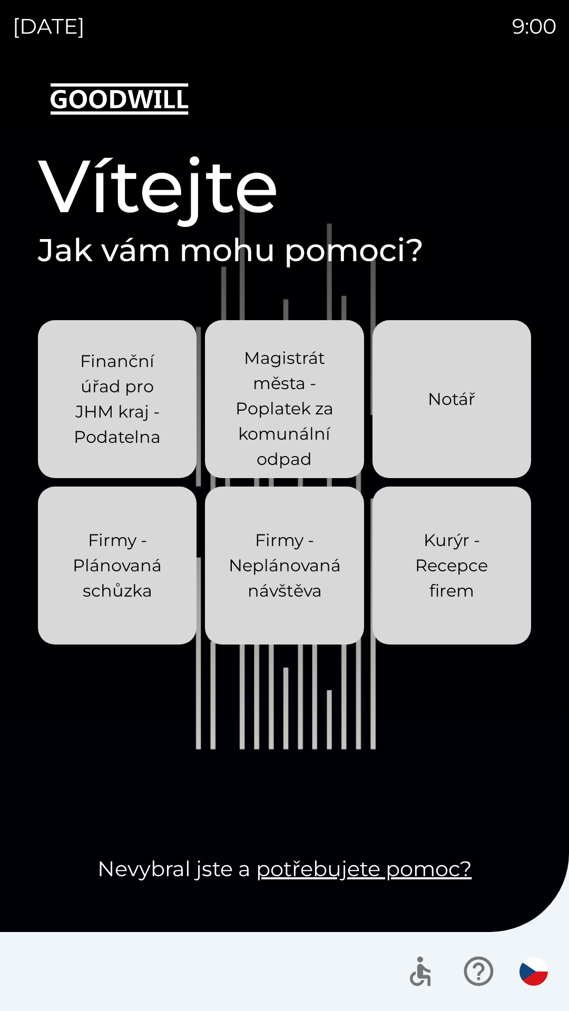
click at [429, 416] on div "Notář" at bounding box center [451, 399] width 47 height 59
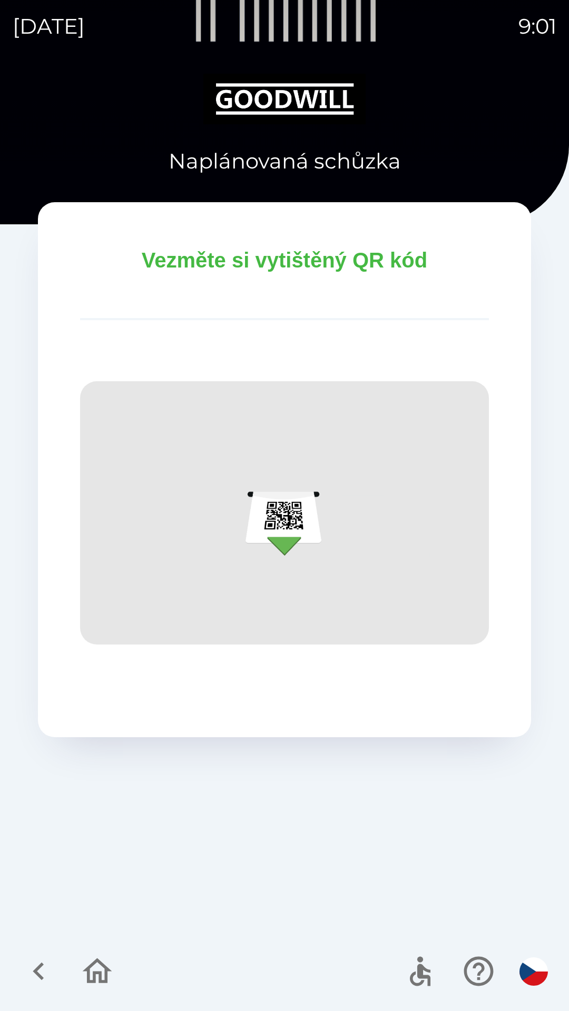
click at [43, 974] on icon "button" at bounding box center [38, 971] width 35 height 35
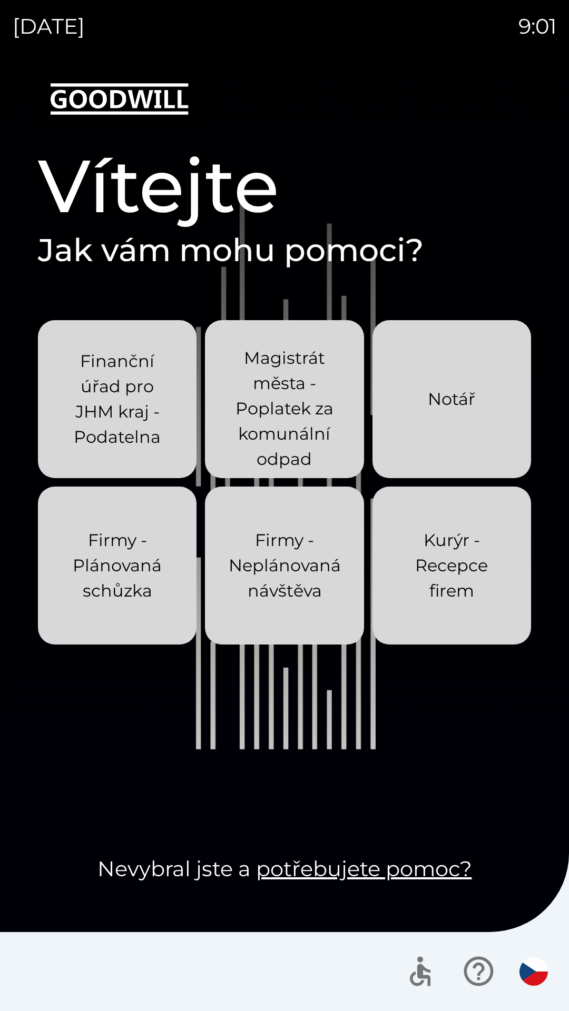
click at [107, 416] on p "Finanční úřad pro JHM kraj - Podatelna" at bounding box center [117, 399] width 108 height 101
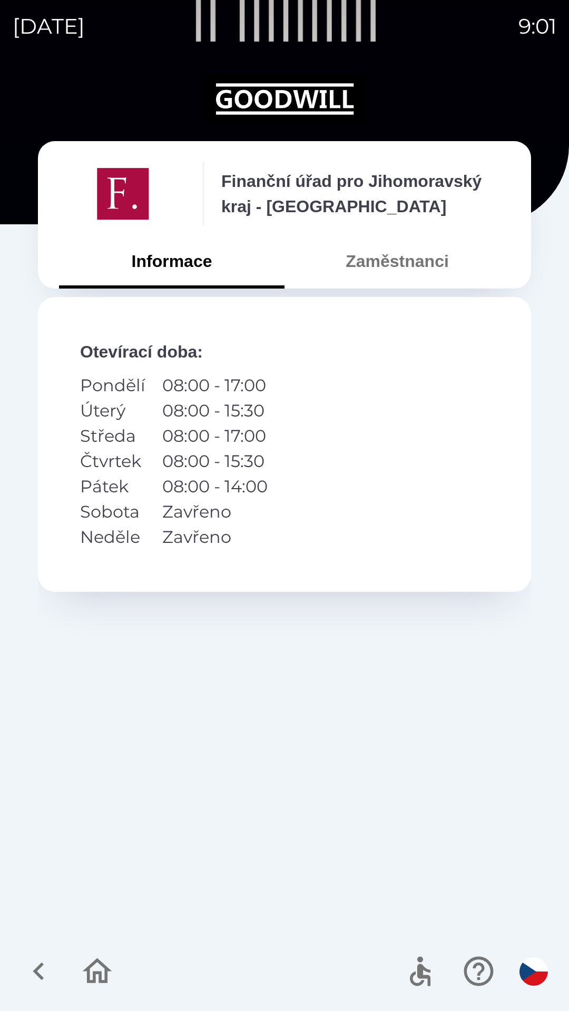
click at [354, 257] on button "Zaměstnanci" at bounding box center [396, 261] width 225 height 38
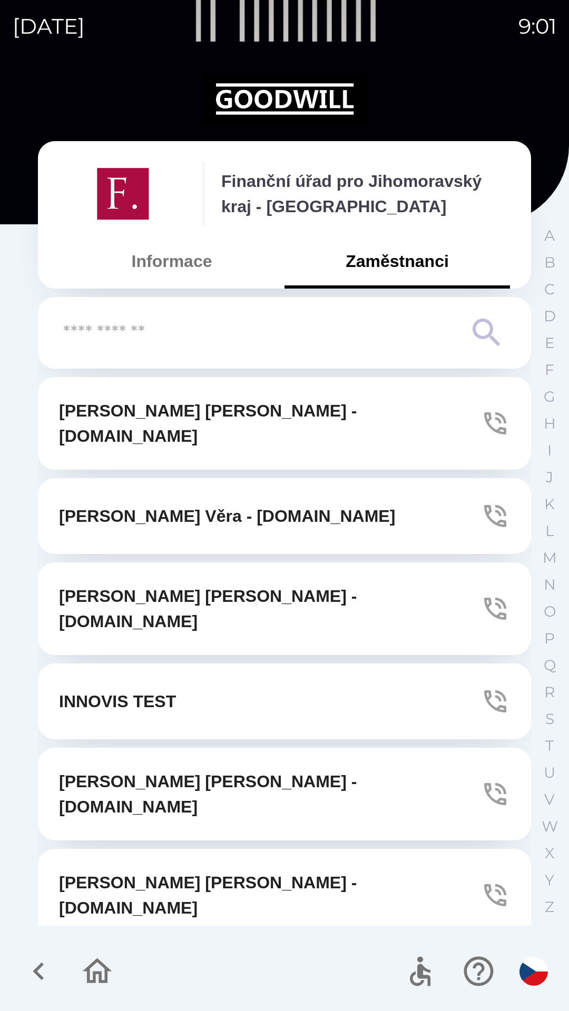
click at [148, 260] on button "Informace" at bounding box center [171, 261] width 225 height 38
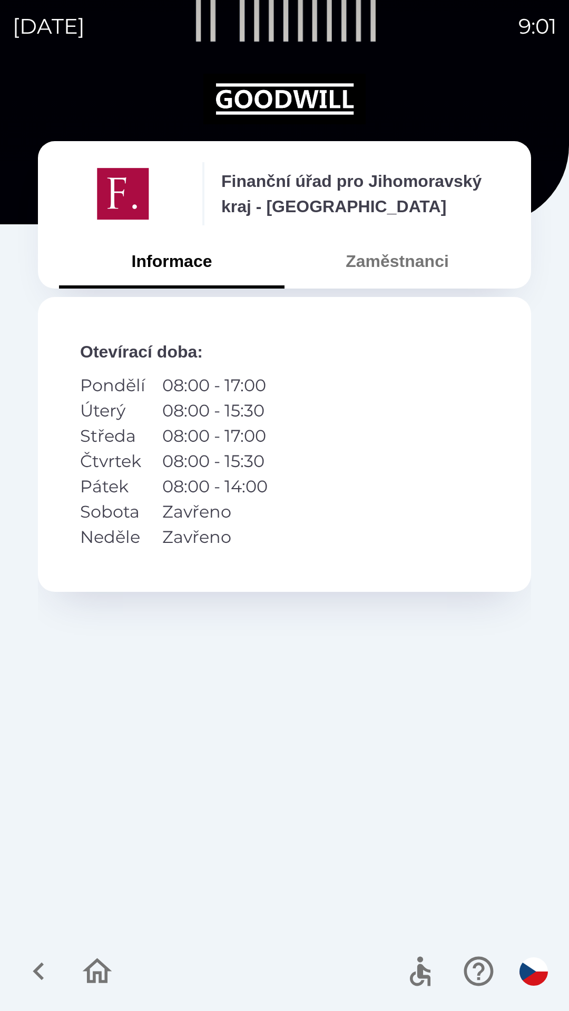
click at [28, 964] on icon "button" at bounding box center [38, 971] width 35 height 35
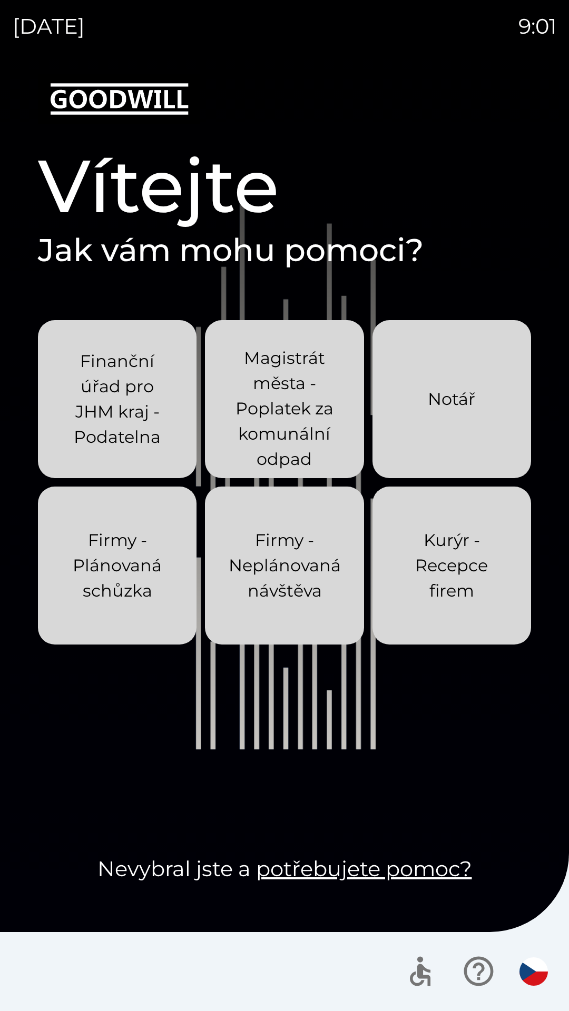
click at [74, 389] on p "Finanční úřad pro JHM kraj - Podatelna" at bounding box center [117, 399] width 108 height 101
click at [97, 409] on p "Finanční úřad pro JHM kraj - Podatelna" at bounding box center [117, 399] width 108 height 101
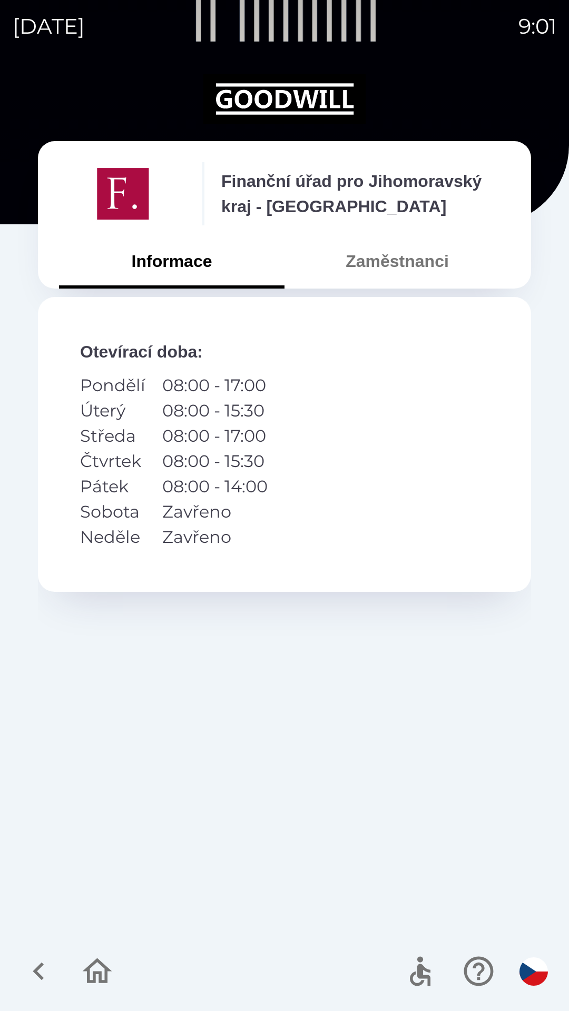
click at [22, 958] on icon "button" at bounding box center [38, 971] width 35 height 35
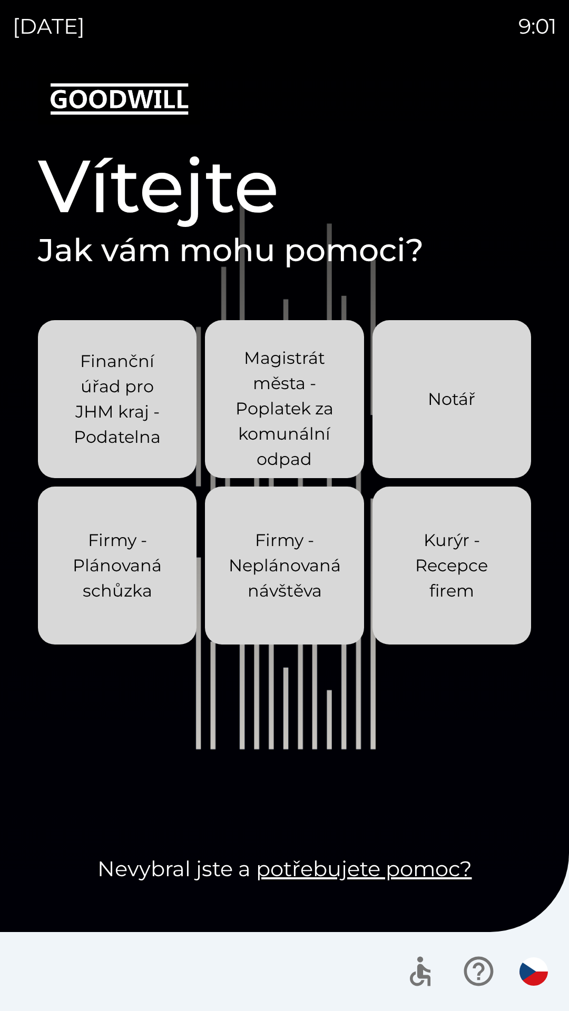
click at [95, 416] on p "Finanční úřad pro JHM kraj - Podatelna" at bounding box center [117, 399] width 108 height 101
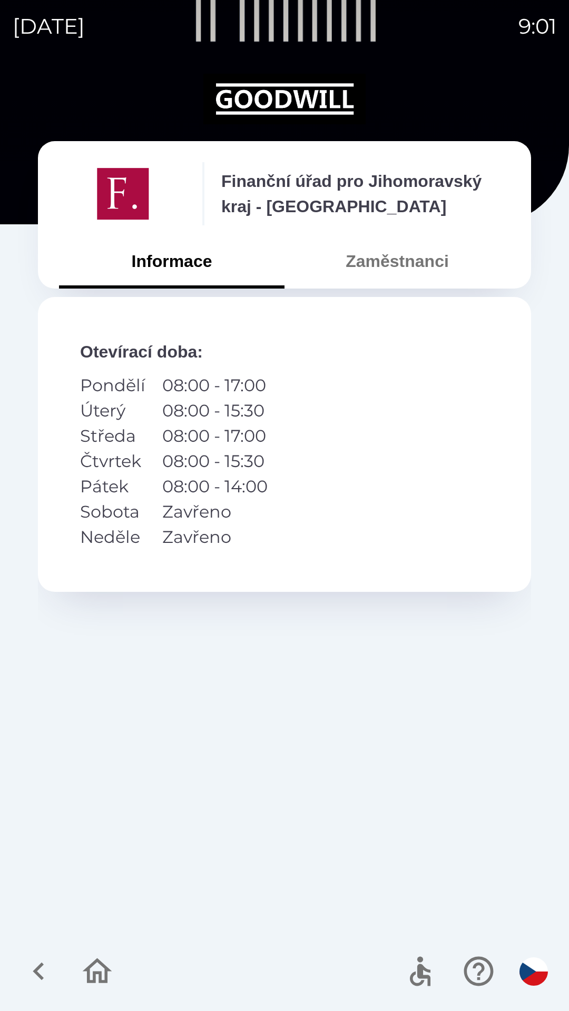
click at [354, 275] on button "Zaměstnanci" at bounding box center [396, 261] width 225 height 38
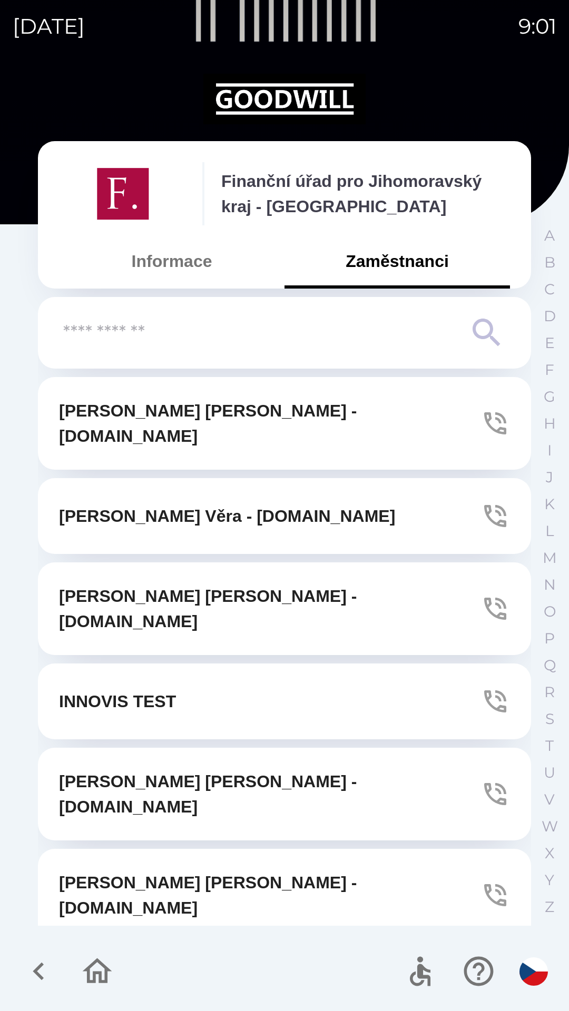
click at [172, 272] on button "Informace" at bounding box center [171, 261] width 225 height 38
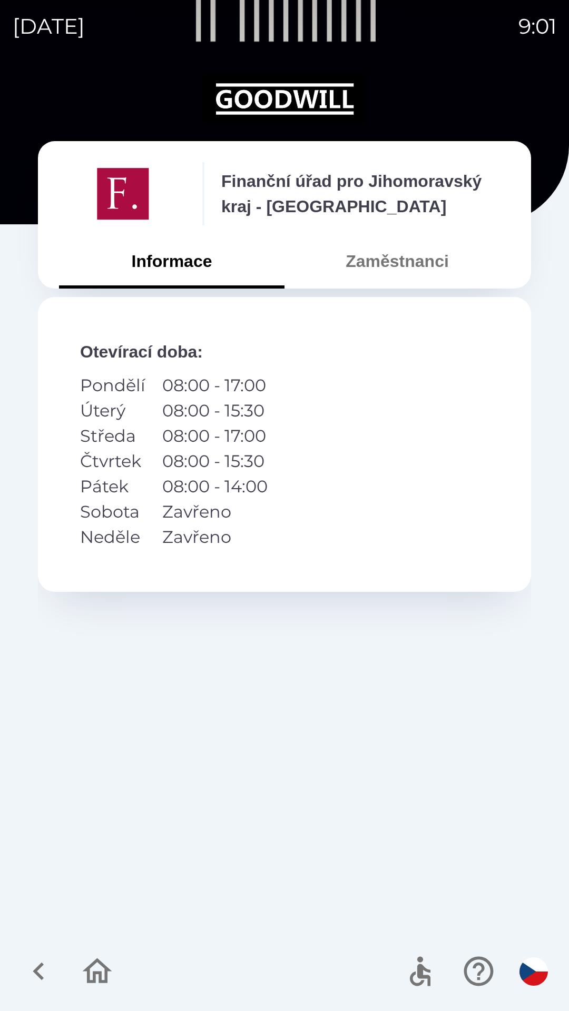
click at [82, 965] on icon "button" at bounding box center [97, 971] width 35 height 35
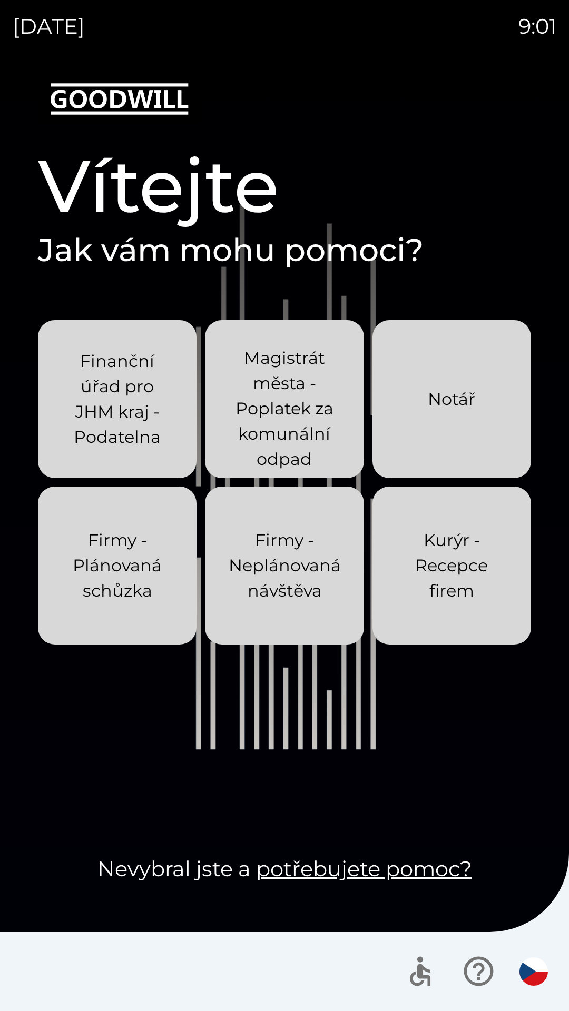
click at [435, 588] on p "Kurýr - Recepce firem" at bounding box center [452, 566] width 108 height 76
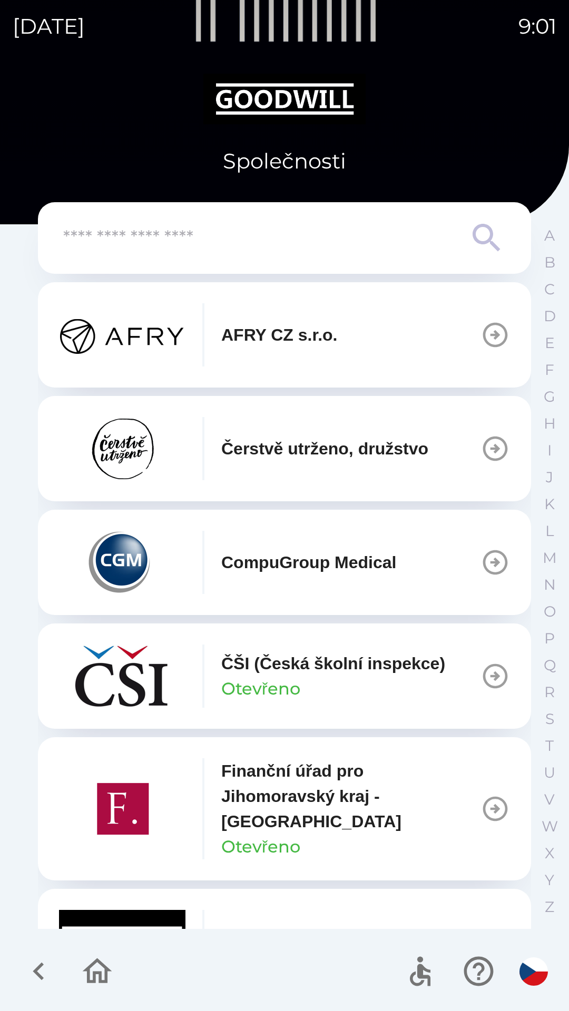
click at [21, 964] on button "button" at bounding box center [39, 971] width 44 height 44
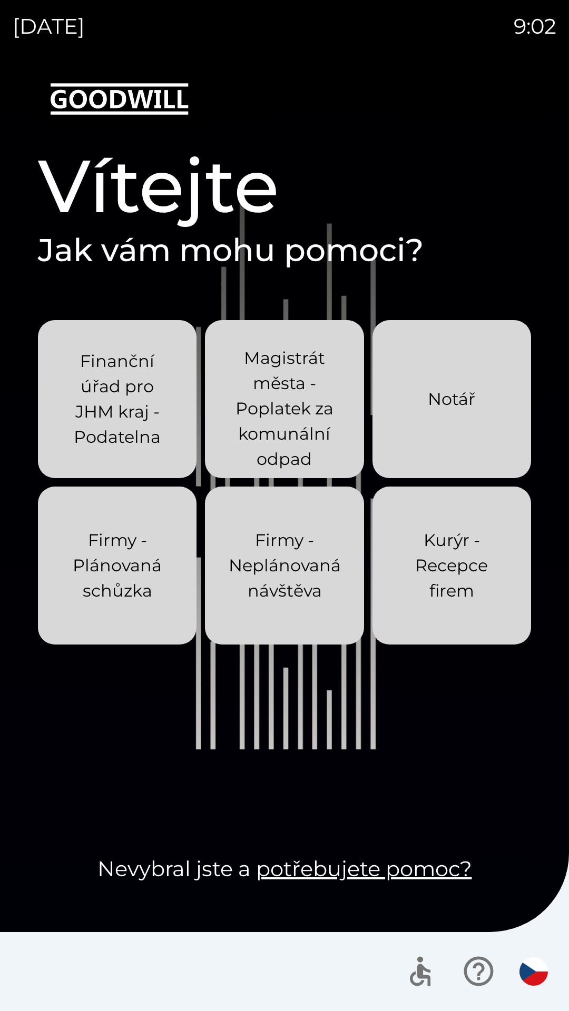
click at [128, 403] on p "Finanční úřad pro JHM kraj - Podatelna" at bounding box center [117, 399] width 108 height 101
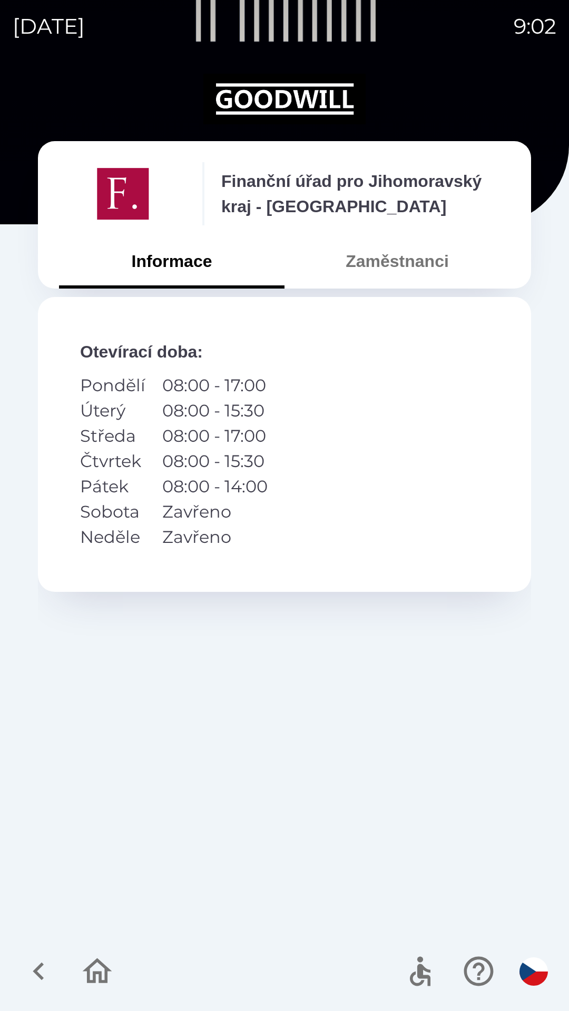
click at [400, 267] on button "Zaměstnanci" at bounding box center [396, 261] width 225 height 38
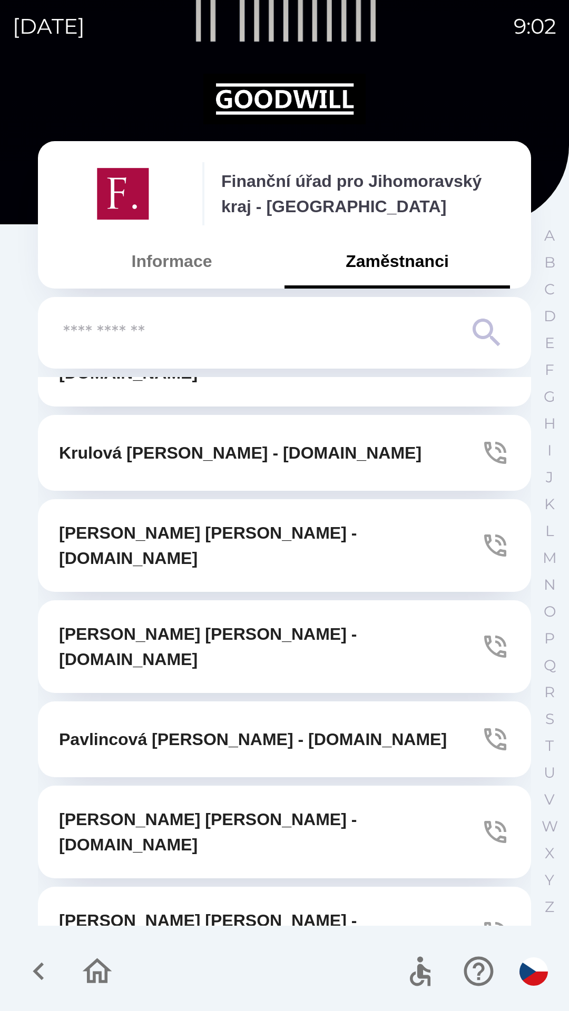
scroll to position [3368, 0]
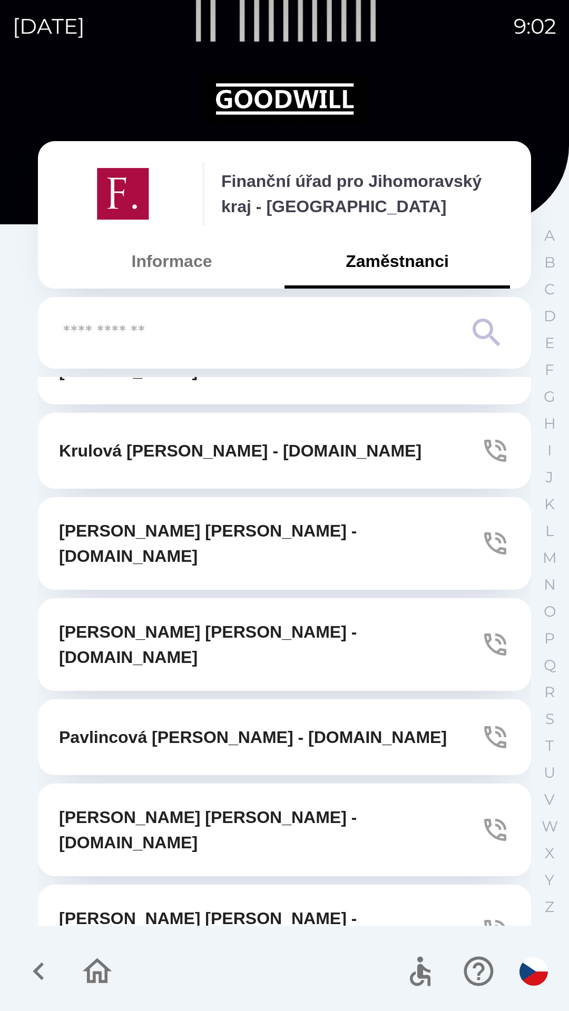
click at [340, 334] on input "text" at bounding box center [263, 333] width 400 height 29
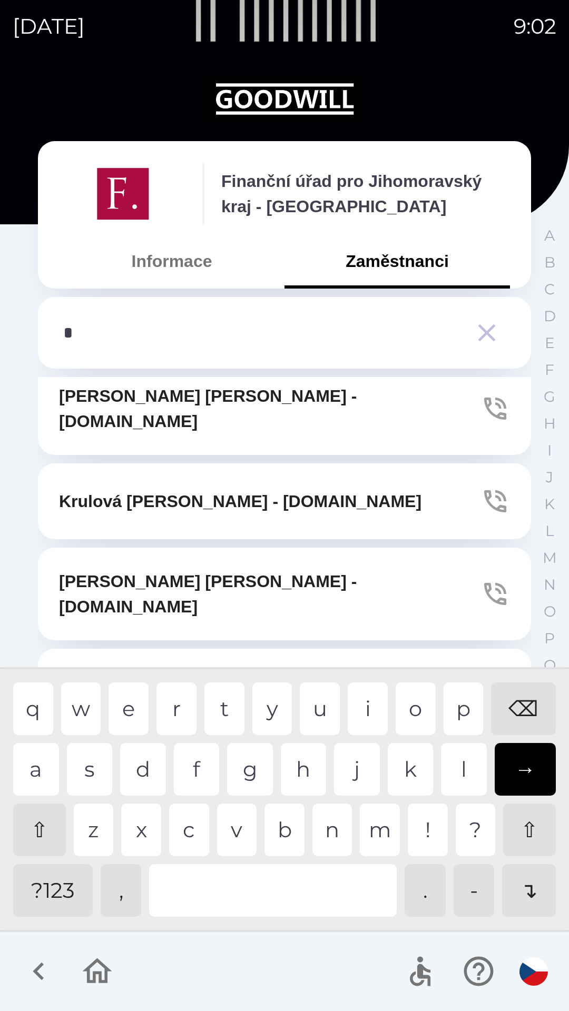
click at [405, 765] on div "k" at bounding box center [411, 769] width 46 height 53
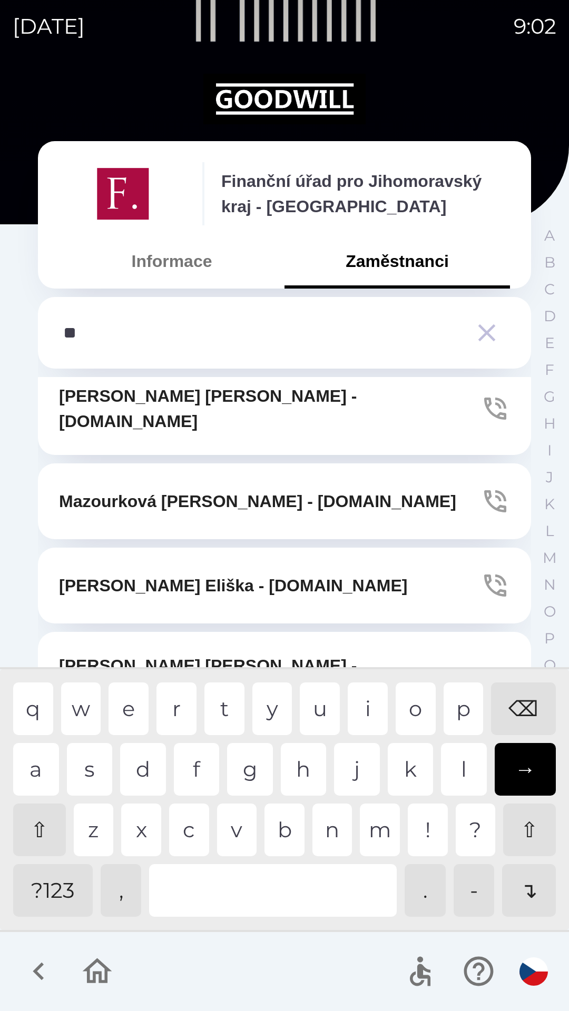
scroll to position [1009, 0]
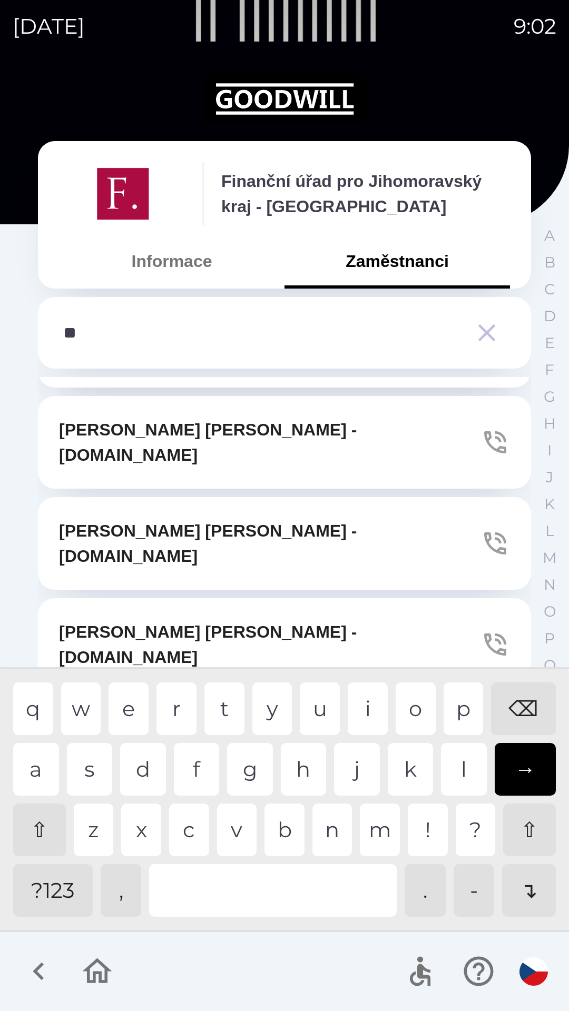
click at [424, 700] on div "o" at bounding box center [415, 708] width 40 height 53
type input "***"
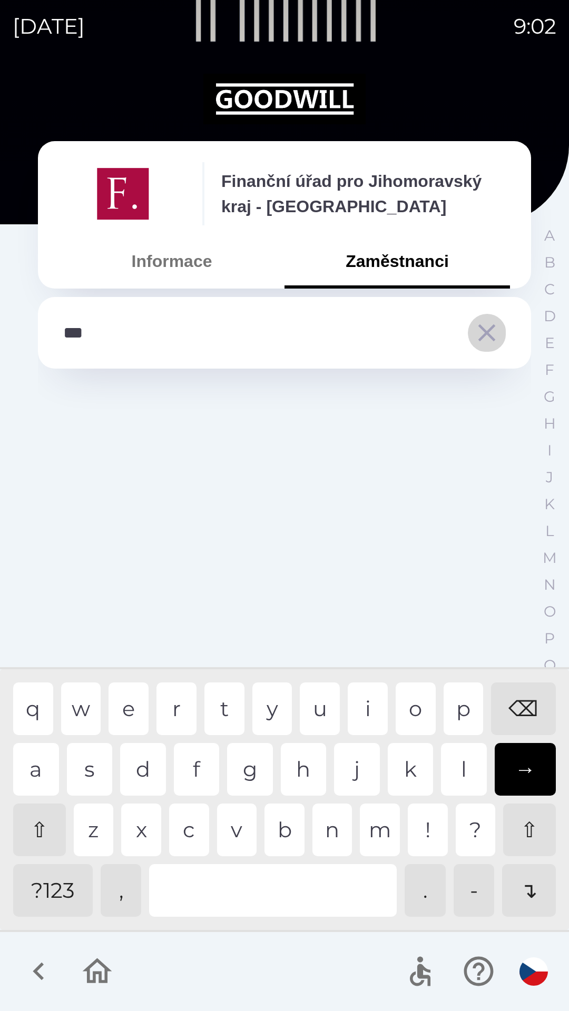
click at [489, 325] on icon "button" at bounding box center [486, 332] width 29 height 29
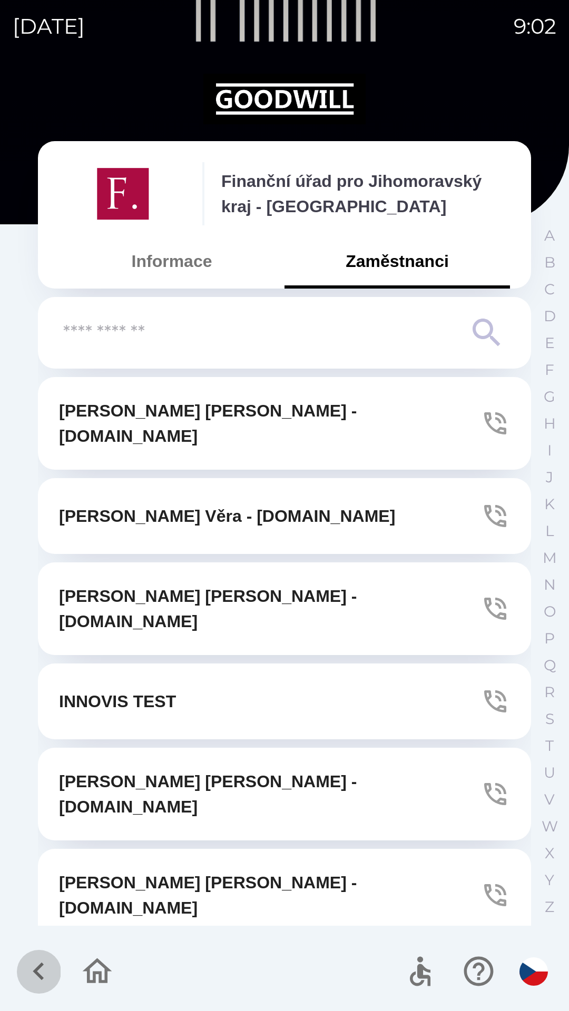
click at [42, 969] on icon "button" at bounding box center [38, 971] width 35 height 35
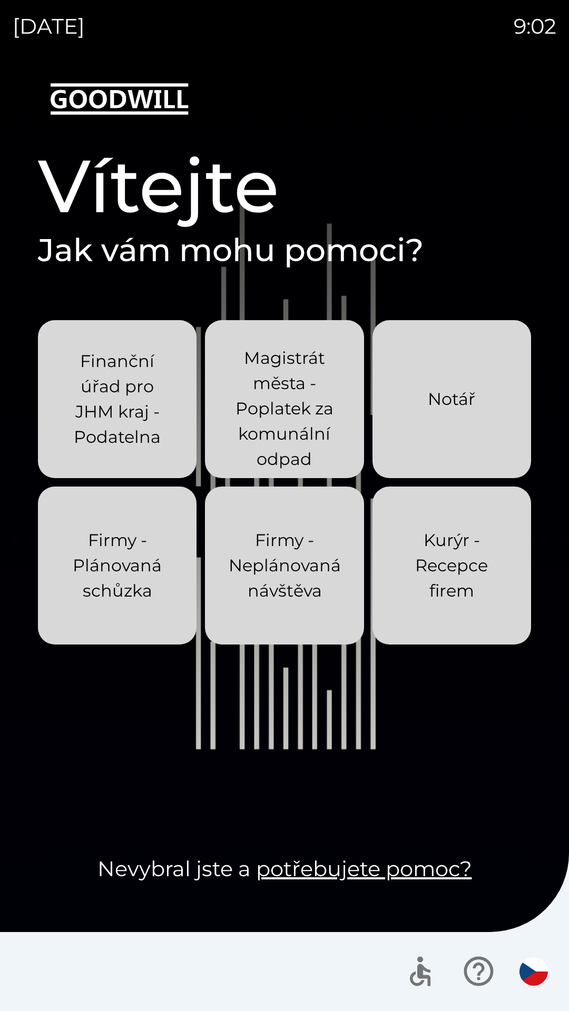
click at [115, 409] on p "Finanční úřad pro JHM kraj - Podatelna" at bounding box center [117, 399] width 108 height 101
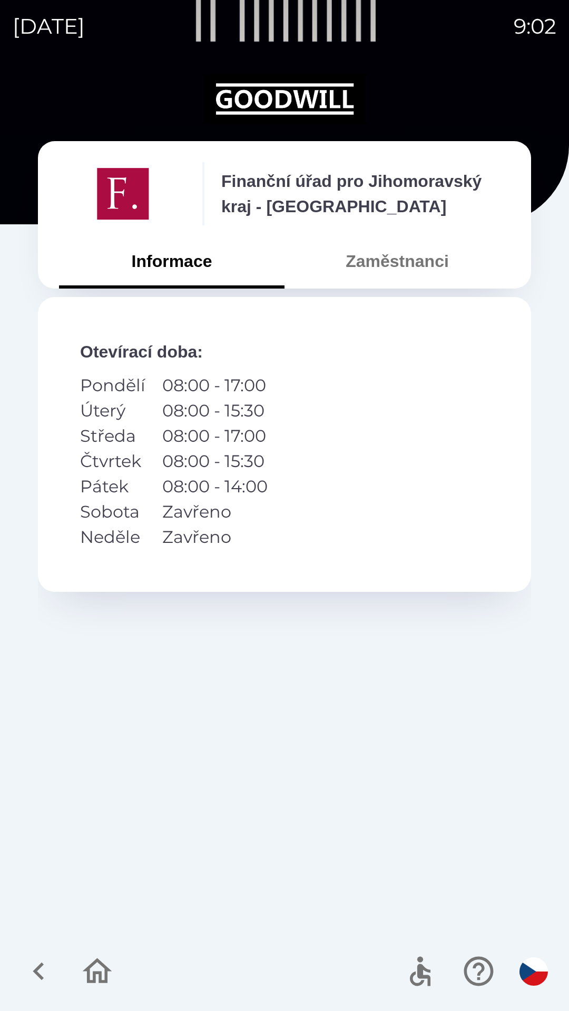
click at [345, 272] on button "Zaměstnanci" at bounding box center [396, 261] width 225 height 38
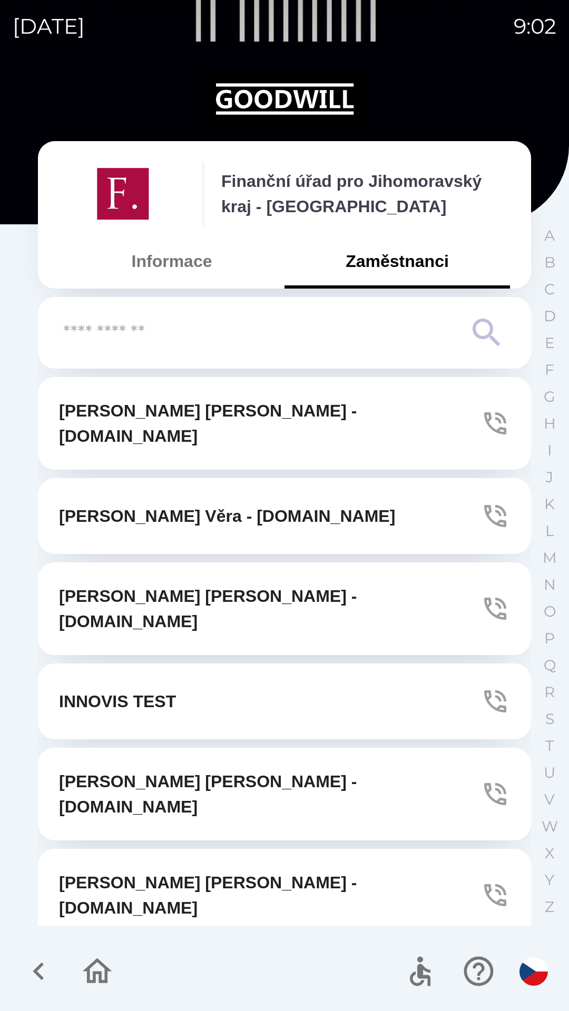
click at [39, 976] on icon "button" at bounding box center [38, 971] width 11 height 18
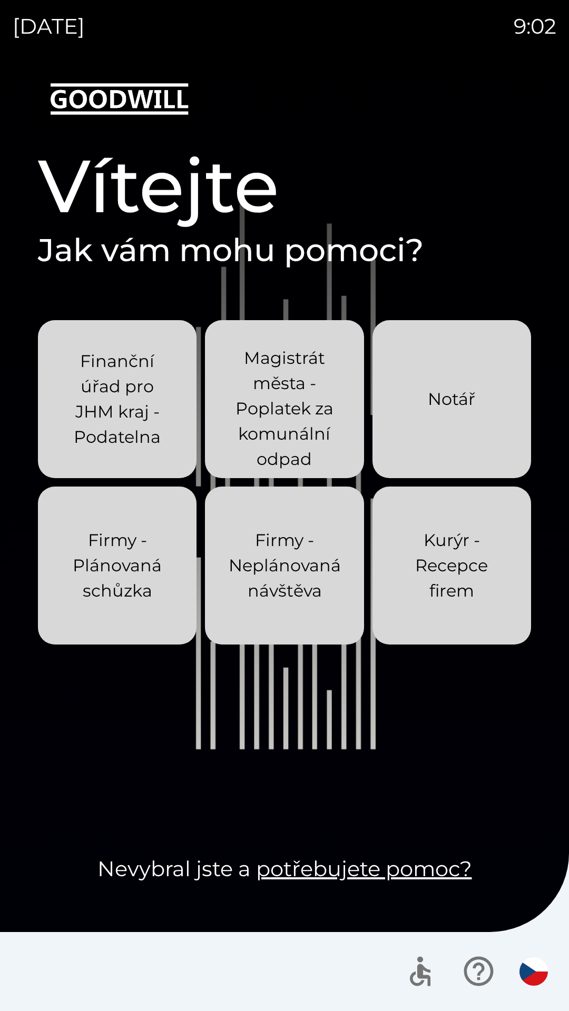
click at [119, 418] on p "Finanční úřad pro JHM kraj - Podatelna" at bounding box center [117, 399] width 108 height 101
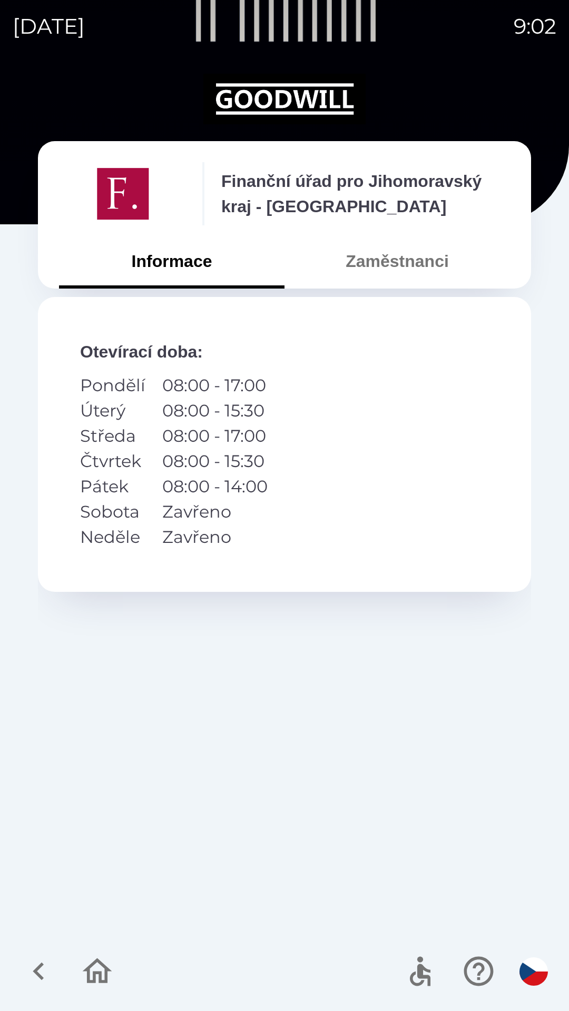
click at [33, 979] on icon "button" at bounding box center [38, 971] width 35 height 35
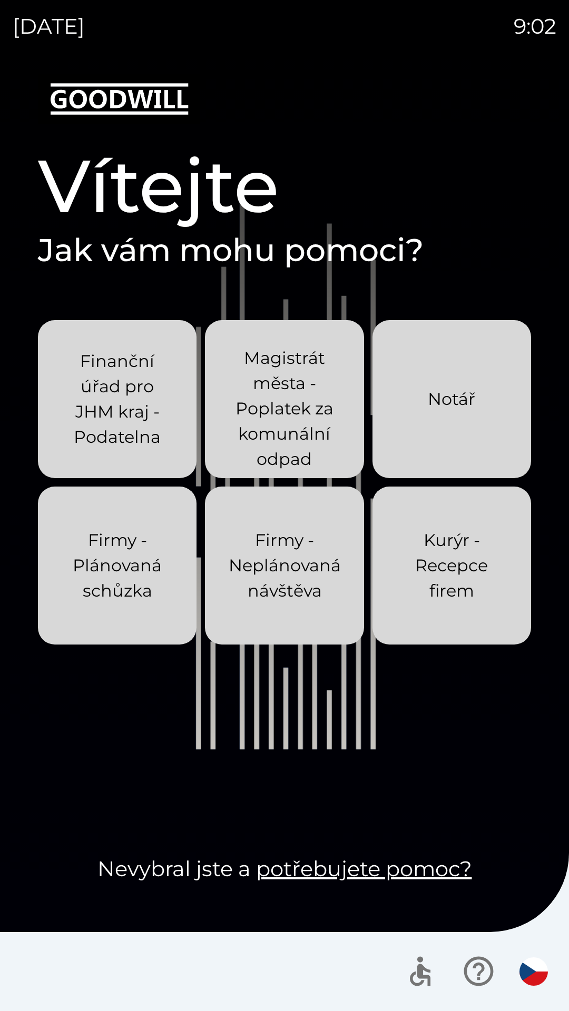
click at [415, 583] on p "Kurýr - Recepce firem" at bounding box center [452, 566] width 108 height 76
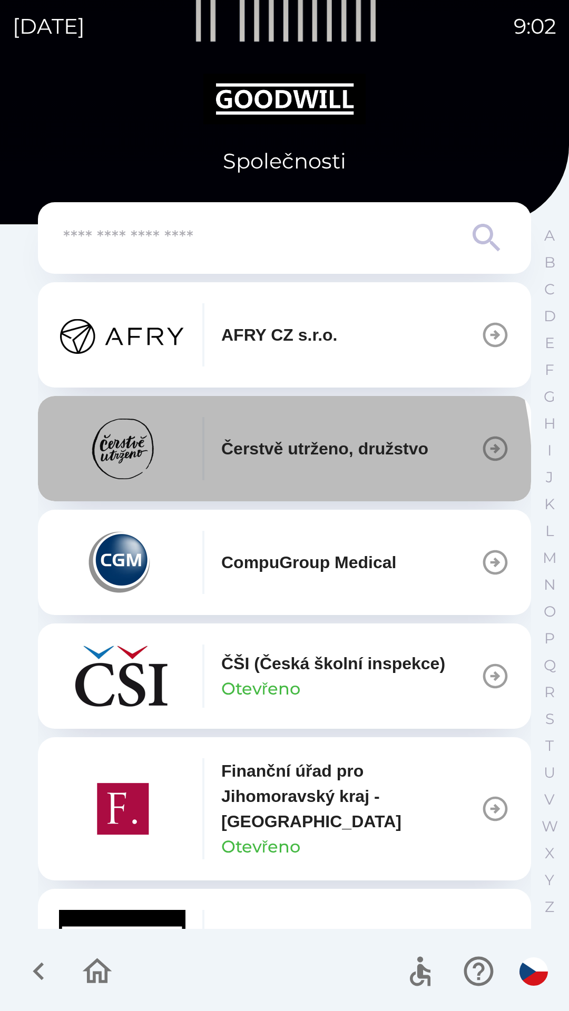
click at [233, 463] on div "Čerstvě utrženo, družstvo" at bounding box center [243, 448] width 369 height 63
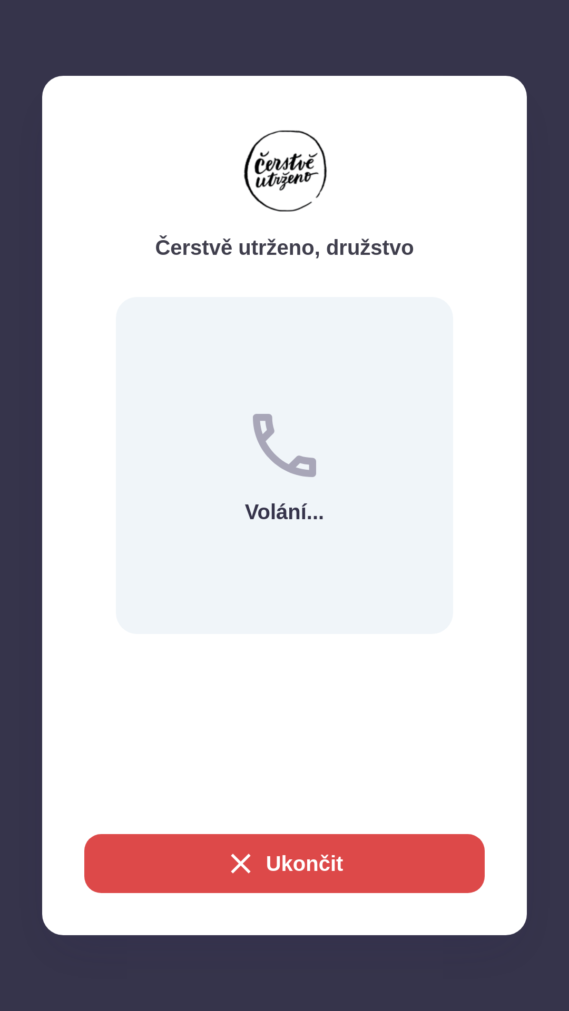
click at [171, 866] on button "Ukončit" at bounding box center [284, 863] width 400 height 59
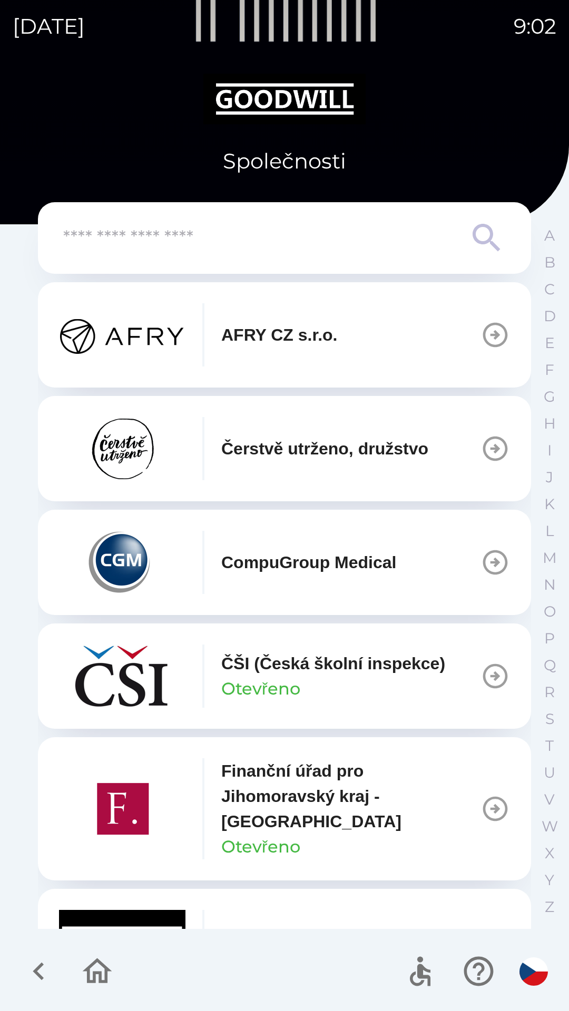
click at [33, 971] on icon "button" at bounding box center [38, 971] width 35 height 35
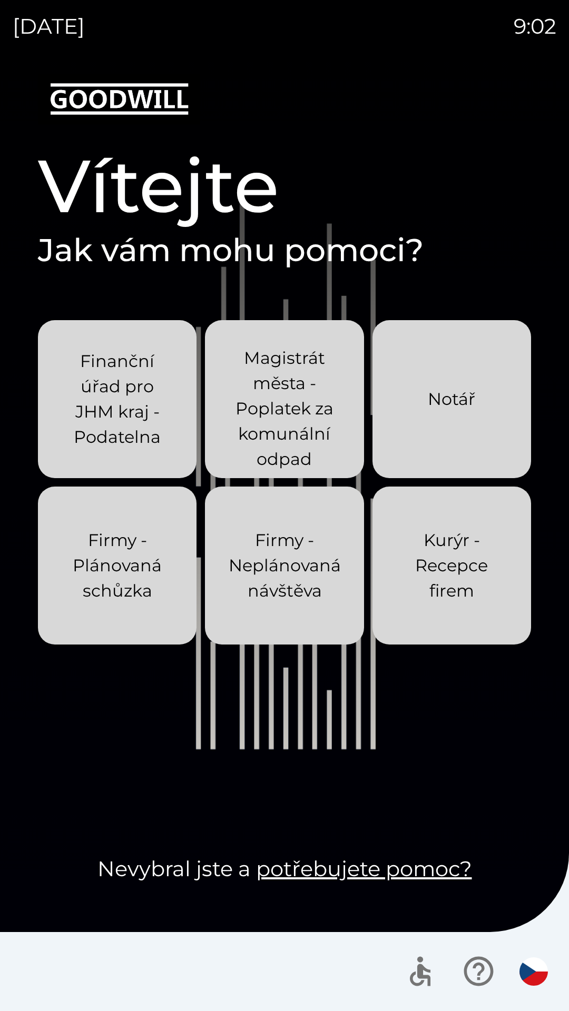
click at [87, 968] on div at bounding box center [284, 971] width 569 height 79
click at [103, 450] on div "Finanční úřad pro JHM kraj - Podatelna" at bounding box center [117, 399] width 108 height 135
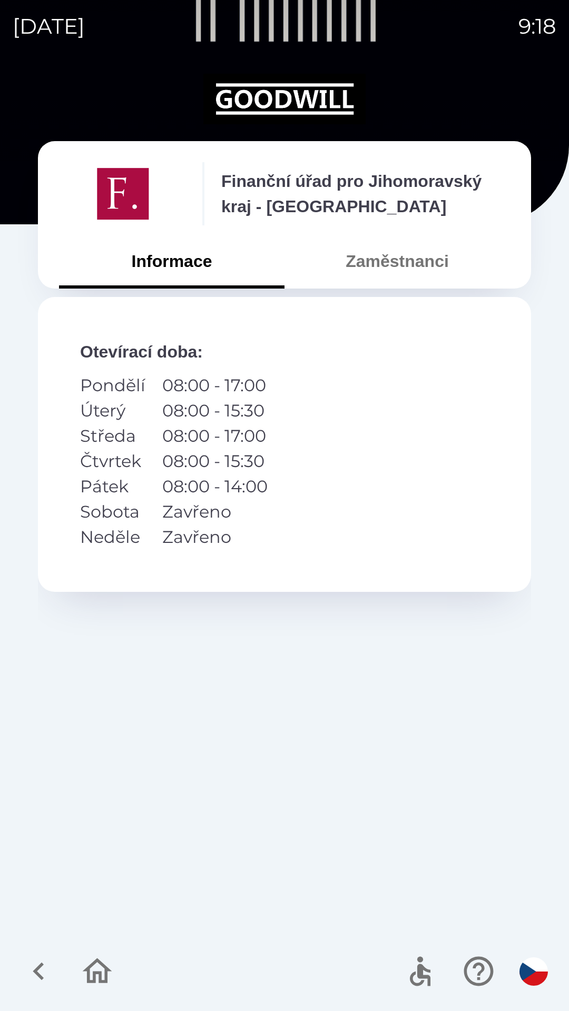
click at [376, 261] on button "Zaměstnanci" at bounding box center [396, 261] width 225 height 38
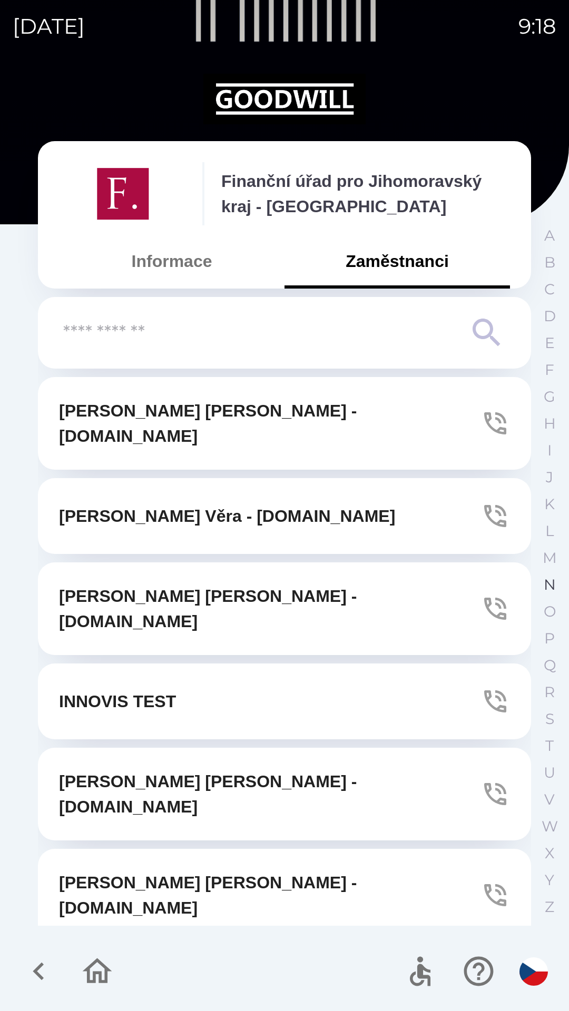
click at [547, 588] on p "N" at bounding box center [549, 584] width 12 height 18
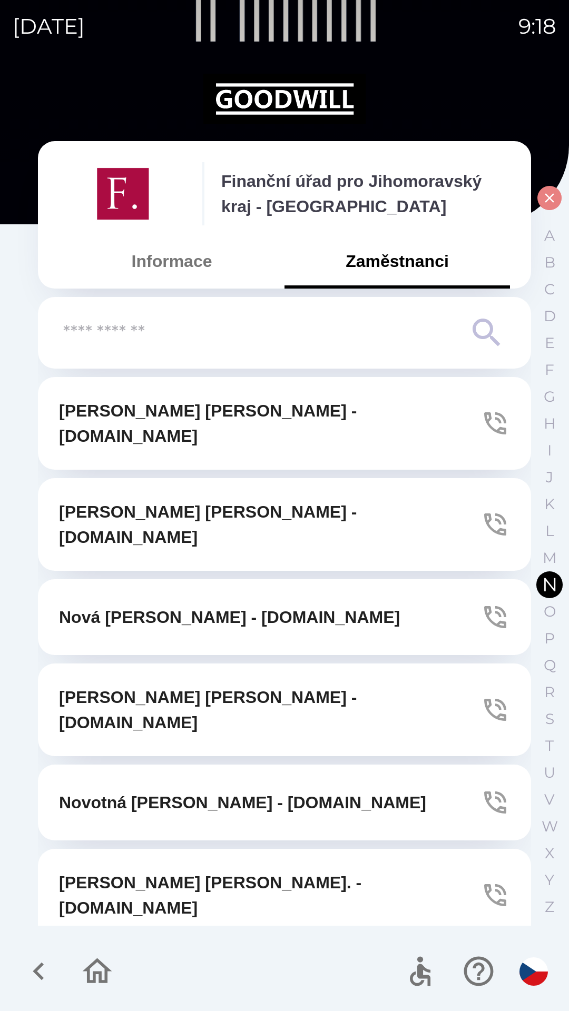
click at [545, 201] on icon "button" at bounding box center [549, 198] width 16 height 16
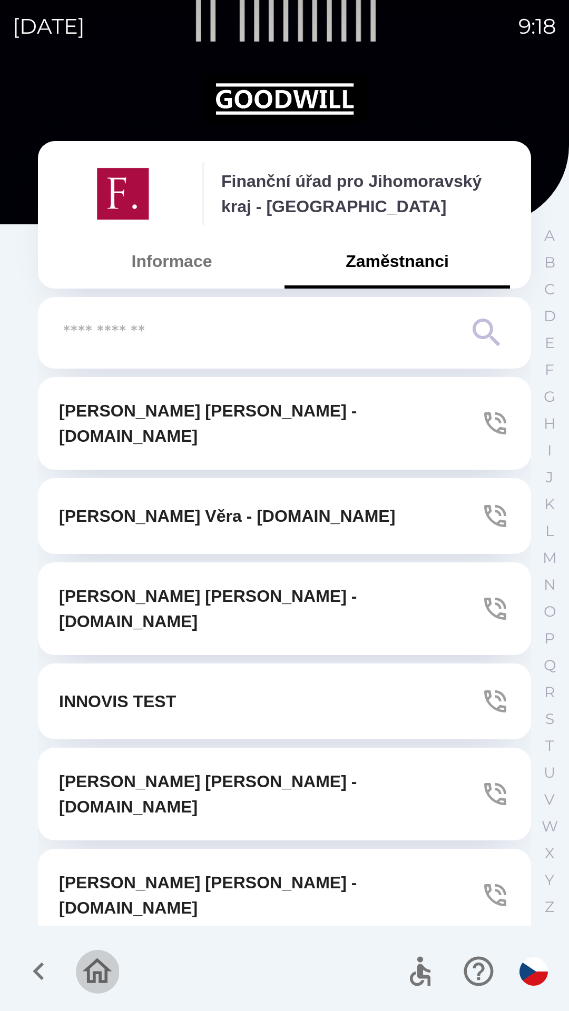
click at [93, 968] on icon "button" at bounding box center [97, 971] width 35 height 35
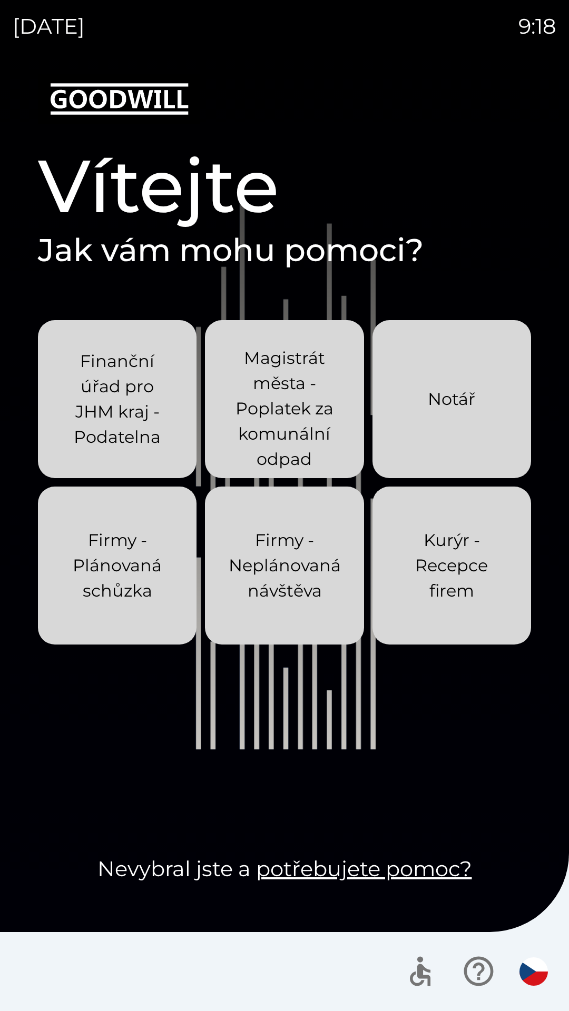
click at [285, 579] on p "Firmy - Neplánovaná návštěva" at bounding box center [285, 566] width 112 height 76
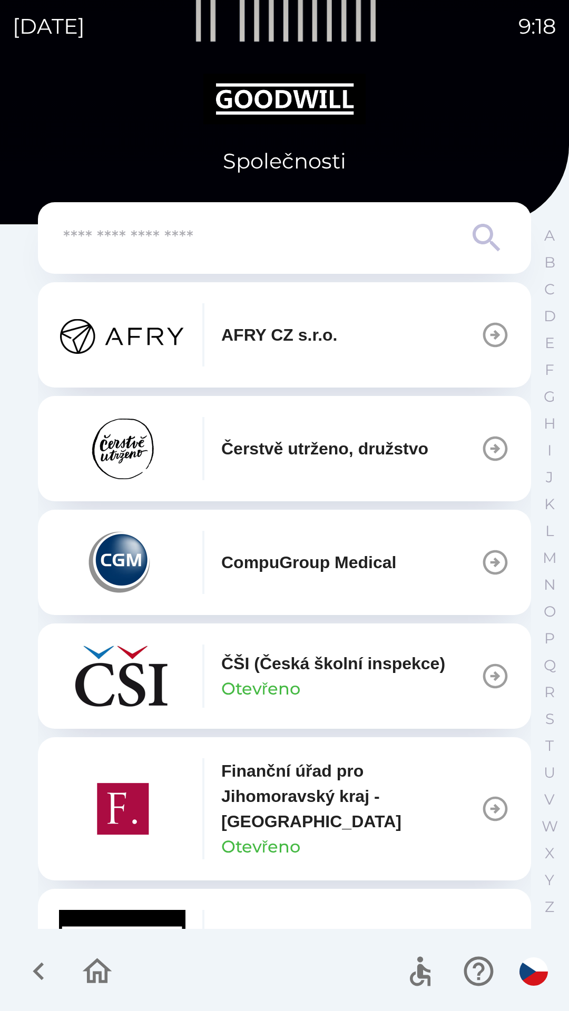
click at [278, 449] on p "Čerstvě utrženo, družstvo" at bounding box center [324, 448] width 207 height 25
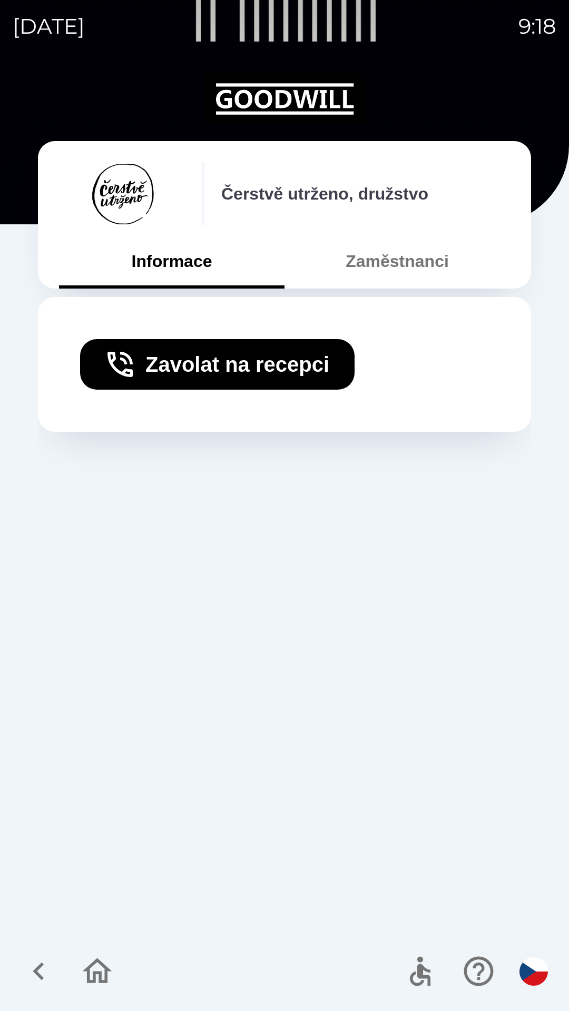
click at [378, 268] on button "Zaměstnanci" at bounding box center [396, 261] width 225 height 38
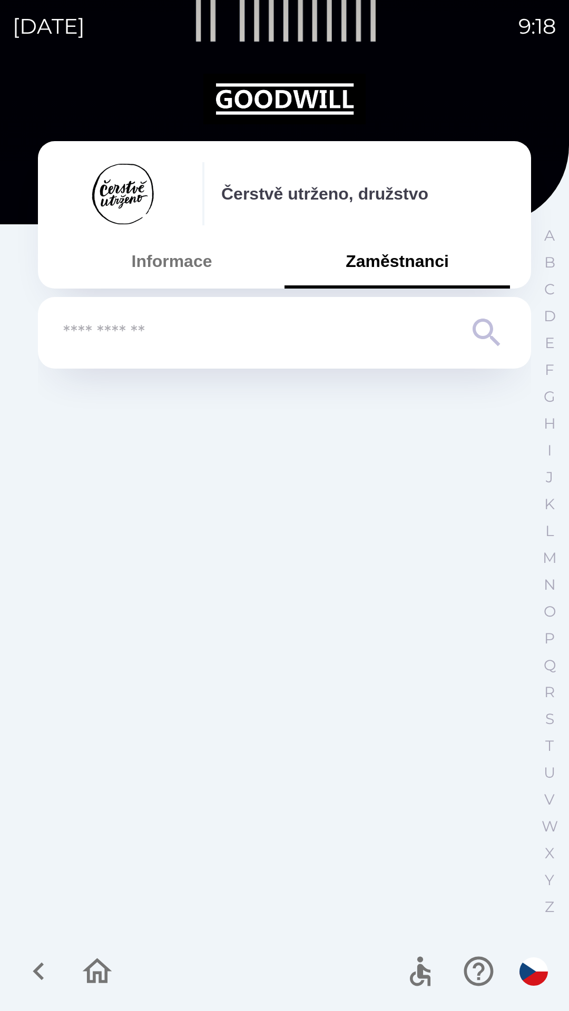
click at [94, 970] on icon "button" at bounding box center [97, 971] width 35 height 35
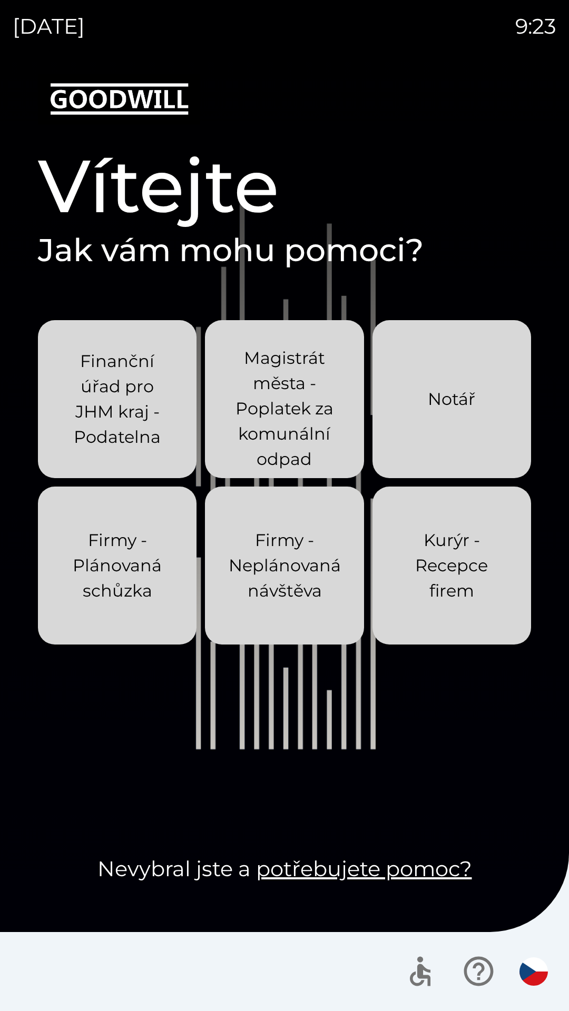
click at [136, 558] on p "Firmy - Plánovaná schůzka" at bounding box center [117, 566] width 108 height 76
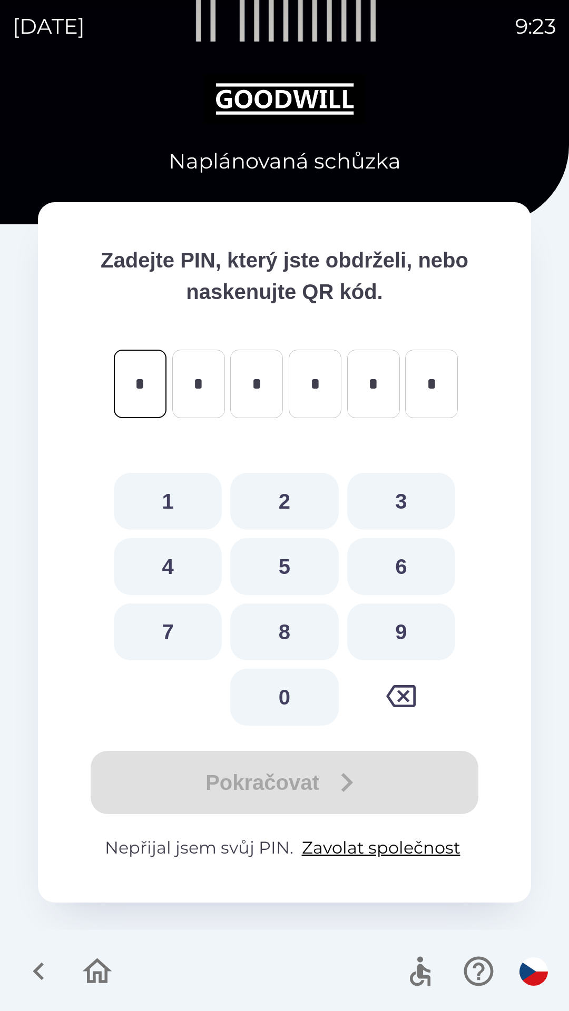
click at [43, 978] on icon "button" at bounding box center [38, 971] width 11 height 18
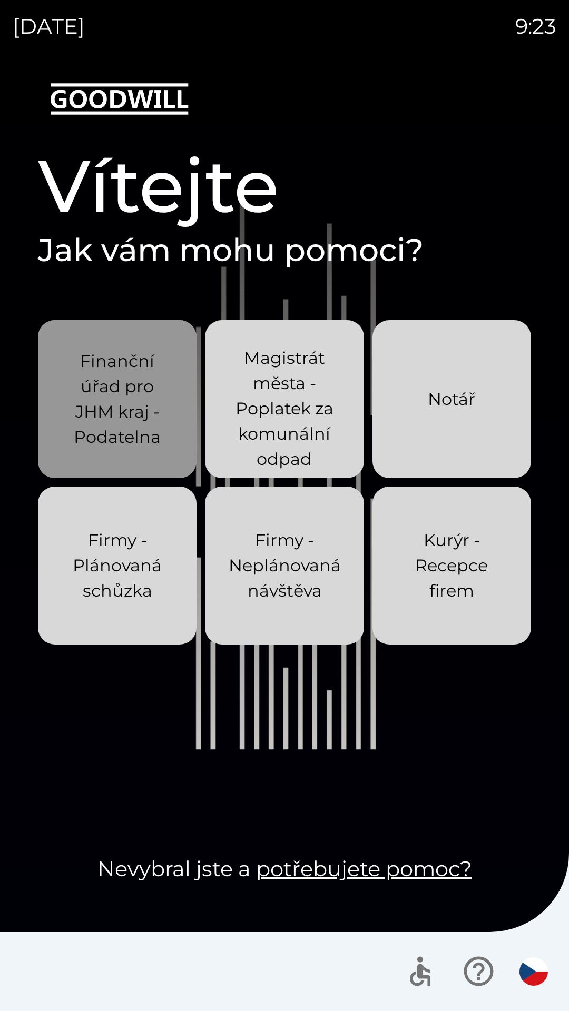
click at [126, 430] on p "Finanční úřad pro JHM kraj - Podatelna" at bounding box center [117, 399] width 108 height 101
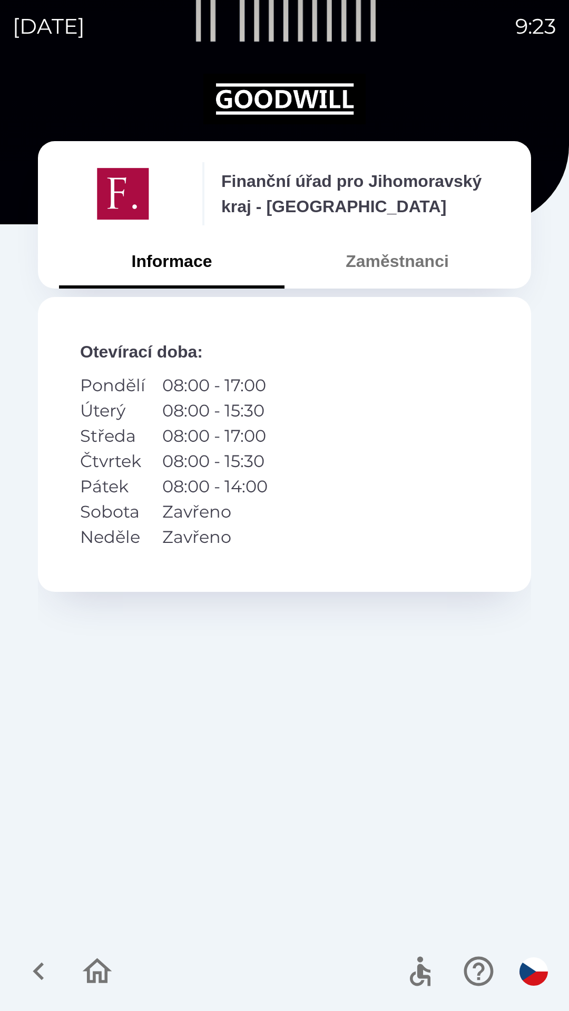
click at [44, 974] on icon "button" at bounding box center [38, 971] width 35 height 35
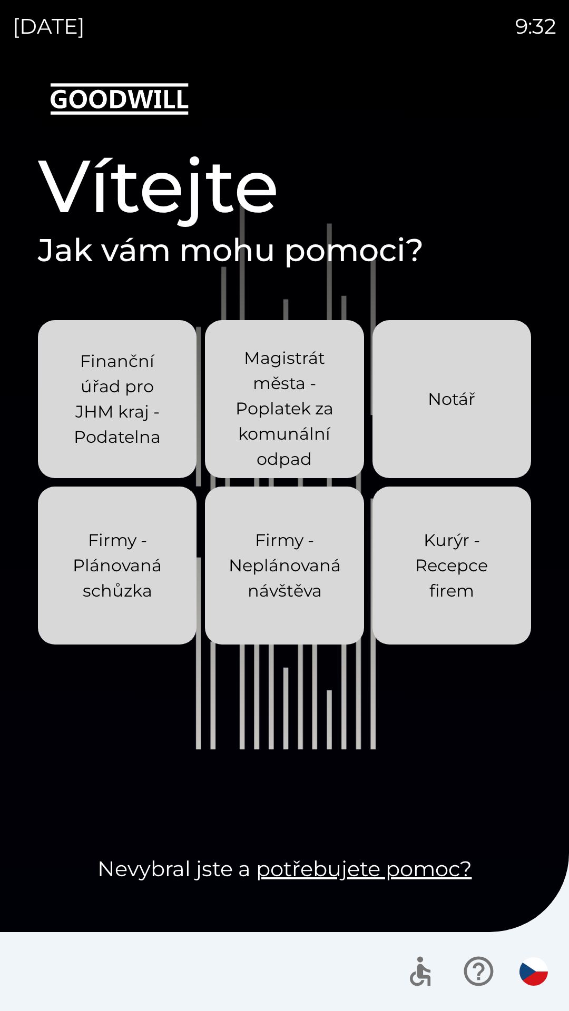
click at [280, 559] on p "Firmy - Neplánovaná návštěva" at bounding box center [285, 566] width 112 height 76
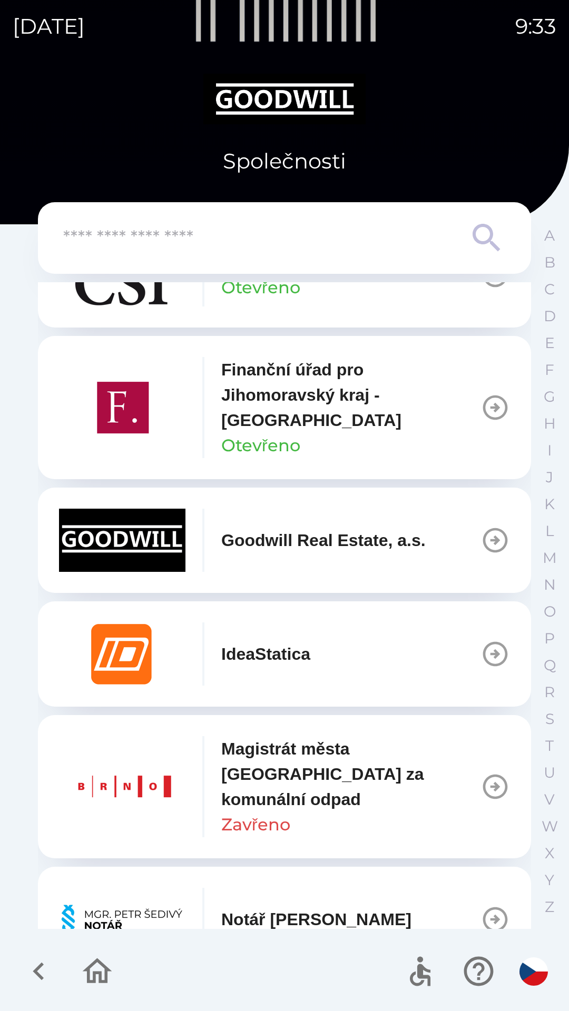
scroll to position [394, 0]
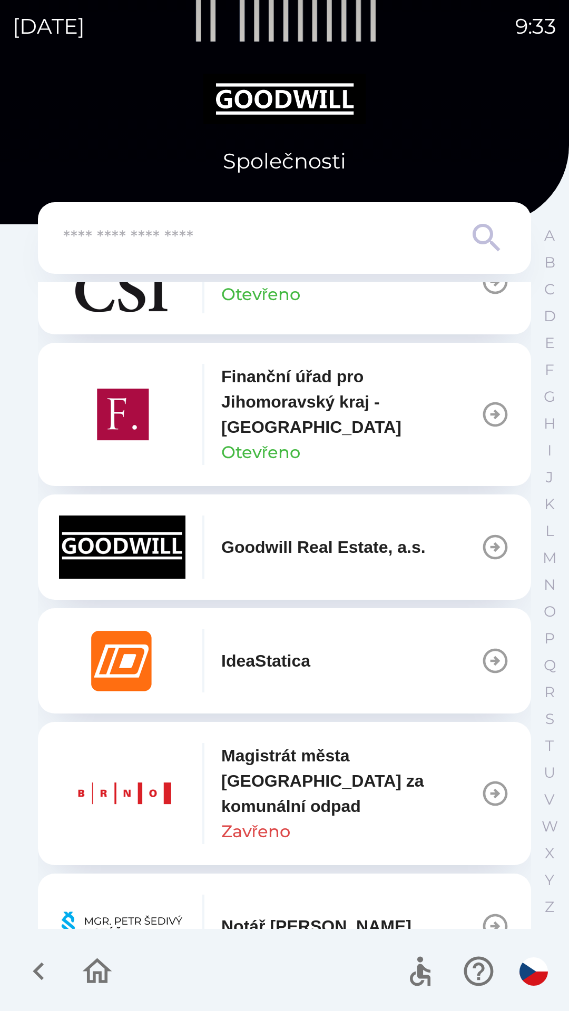
click at [130, 551] on img "button" at bounding box center [122, 546] width 126 height 63
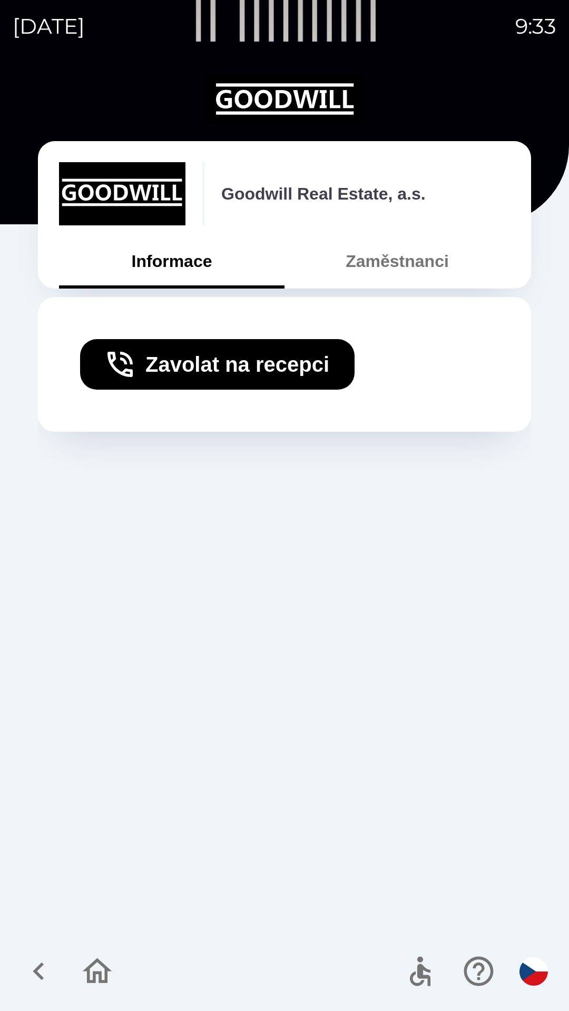
click at [34, 967] on icon "button" at bounding box center [38, 971] width 35 height 35
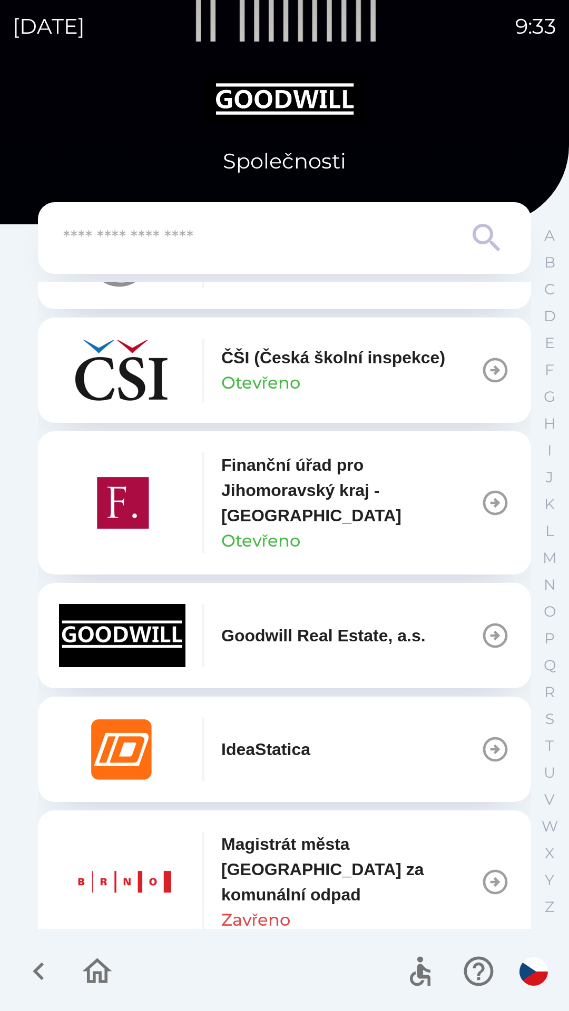
scroll to position [314, 0]
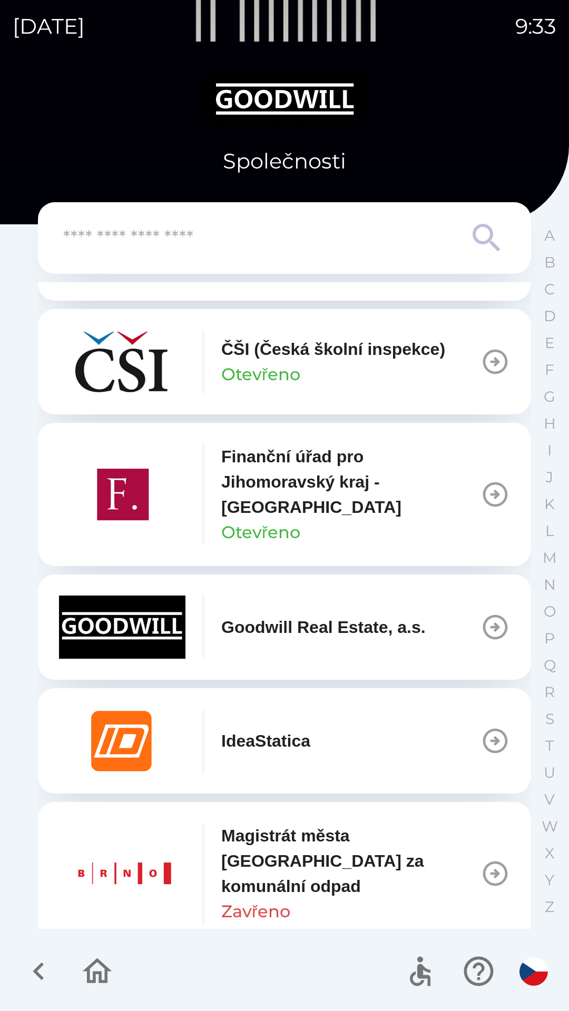
click at [108, 611] on img "button" at bounding box center [122, 626] width 126 height 63
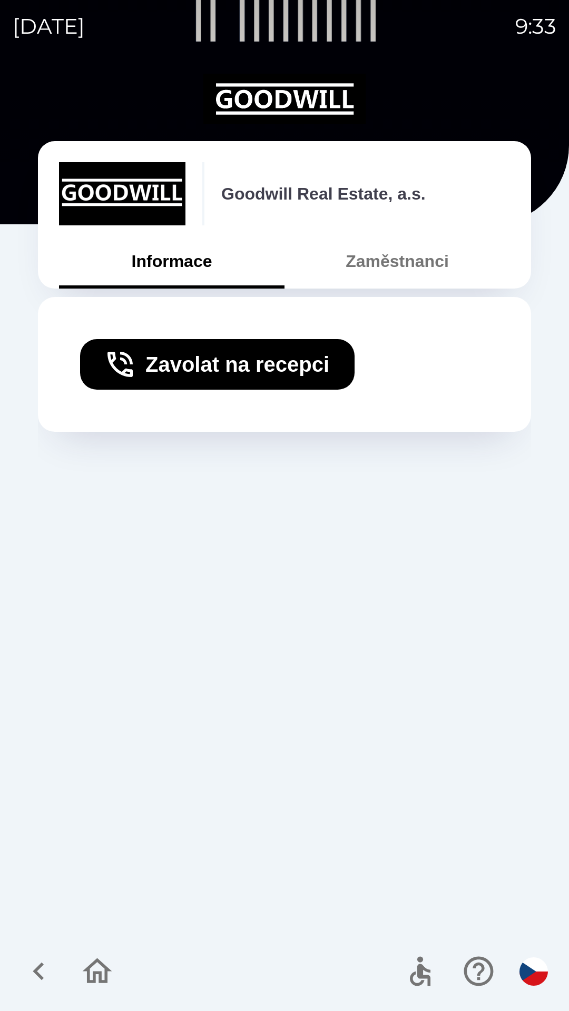
click at [120, 374] on icon "button" at bounding box center [120, 364] width 34 height 34
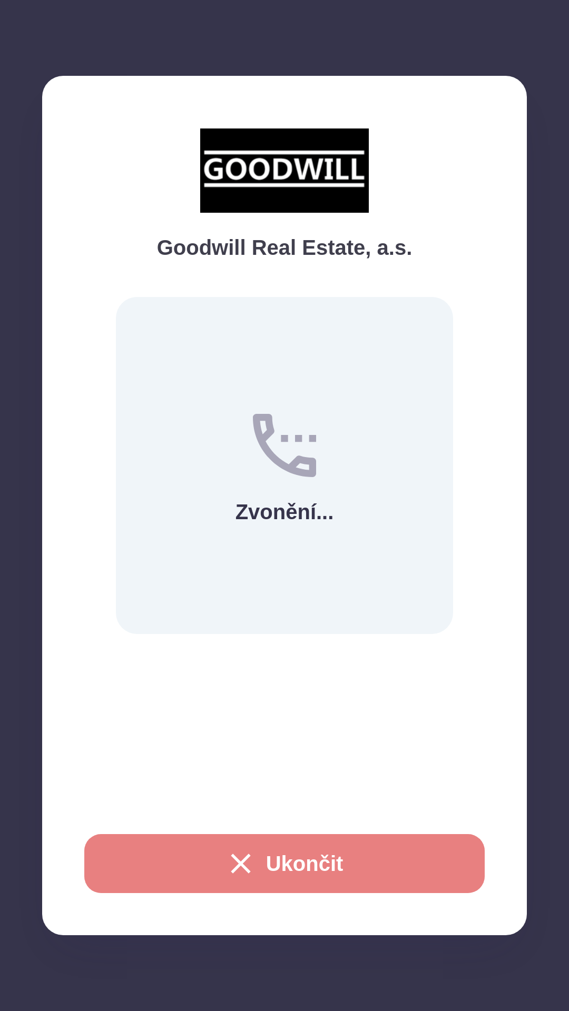
click at [246, 863] on icon "button" at bounding box center [241, 864] width 34 height 34
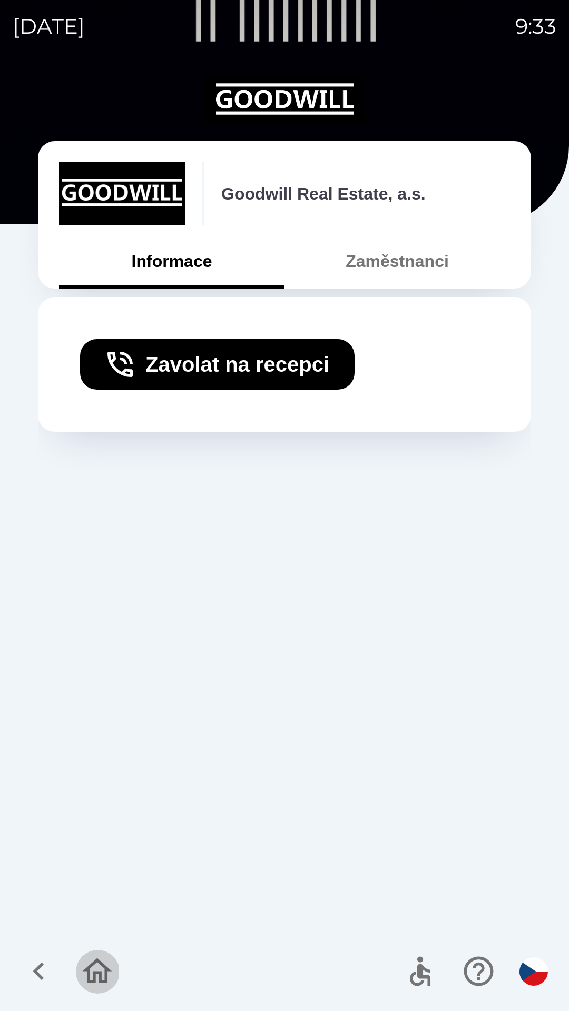
click at [95, 970] on icon "button" at bounding box center [97, 971] width 35 height 35
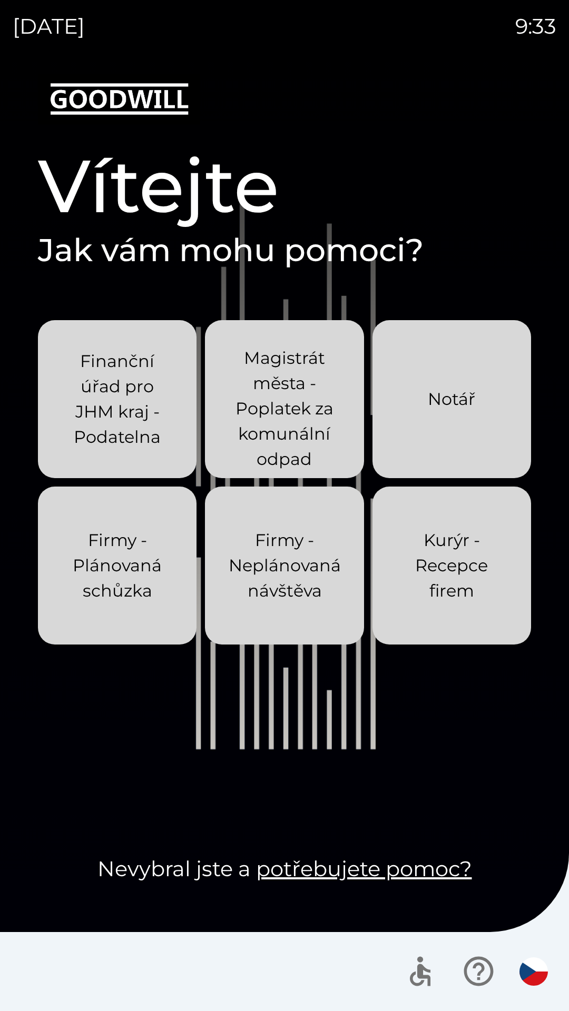
click at [436, 584] on p "Kurýr - Recepce firem" at bounding box center [452, 566] width 108 height 76
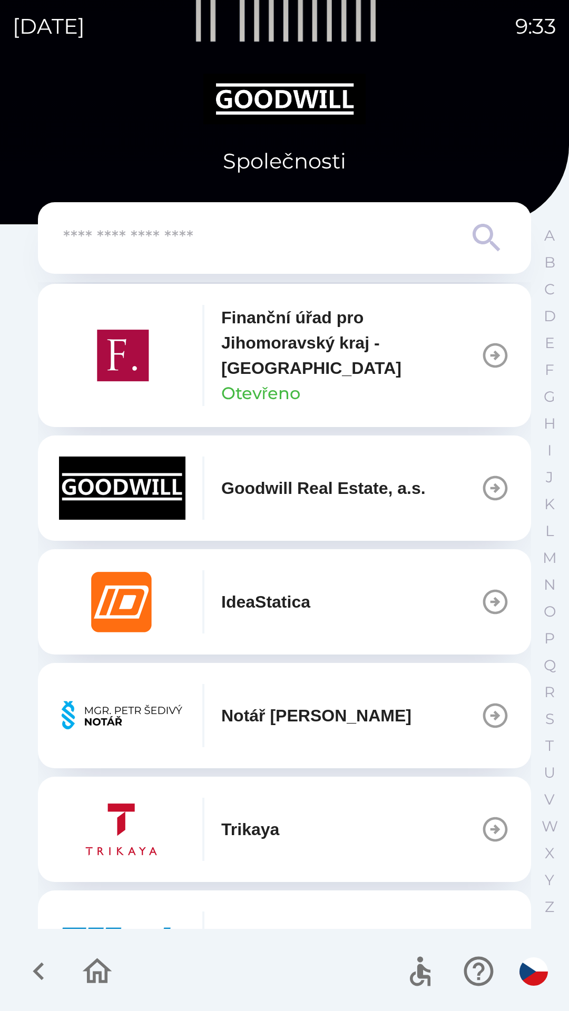
scroll to position [634, 0]
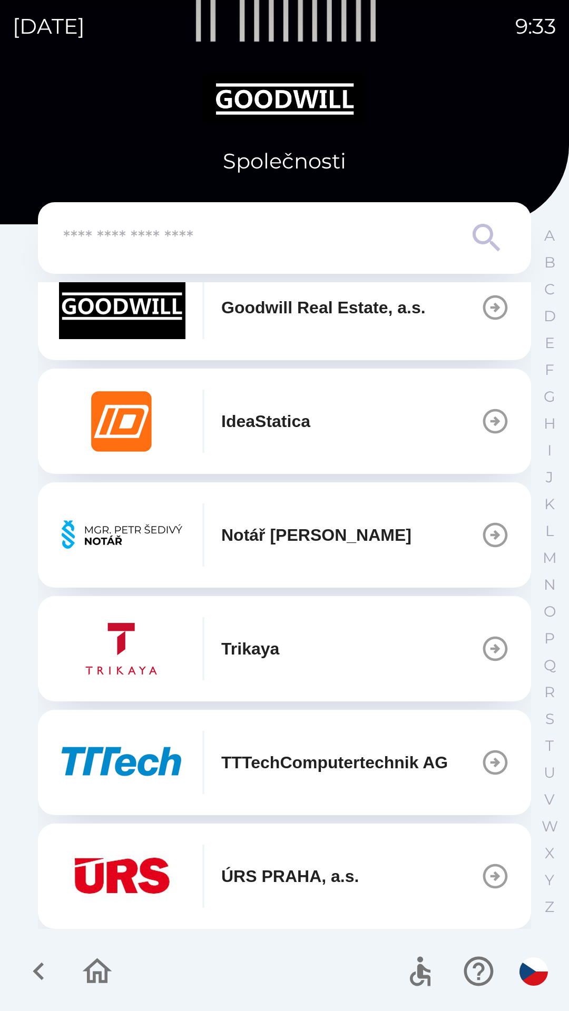
click at [53, 969] on icon "button" at bounding box center [38, 971] width 35 height 35
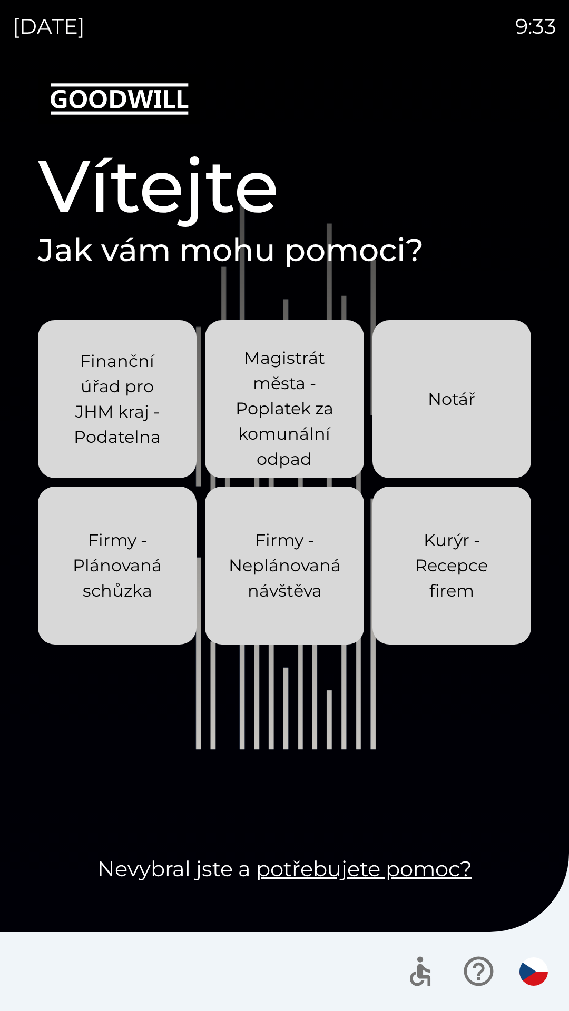
click at [373, 872] on link "potřebujete pomoc?" at bounding box center [364, 869] width 216 height 26
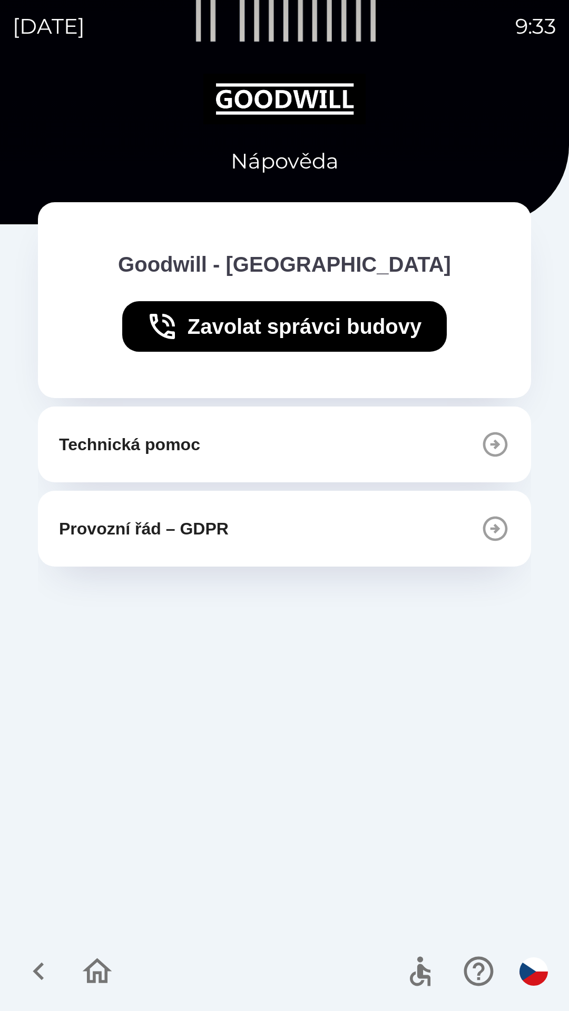
click at [103, 974] on icon "button" at bounding box center [97, 971] width 35 height 35
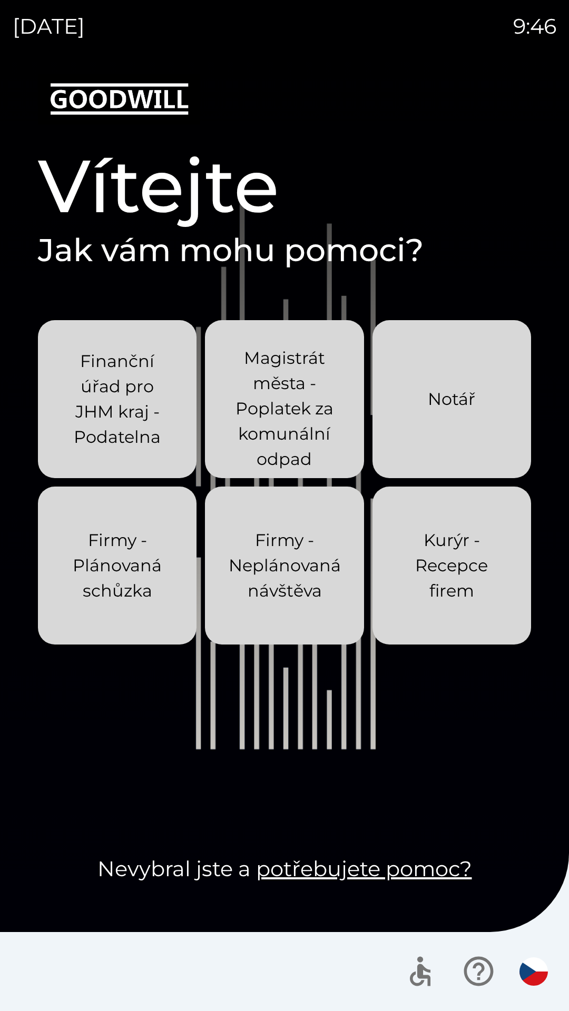
click at [448, 432] on button "Notář" at bounding box center [451, 399] width 158 height 158
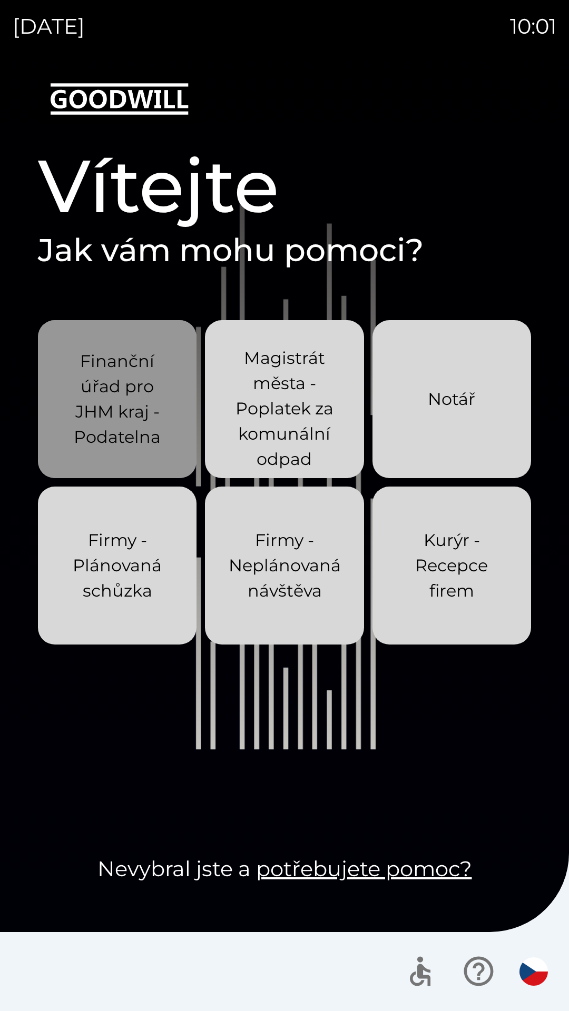
click at [115, 389] on p "Finanční úřad pro JHM kraj - Podatelna" at bounding box center [117, 399] width 108 height 101
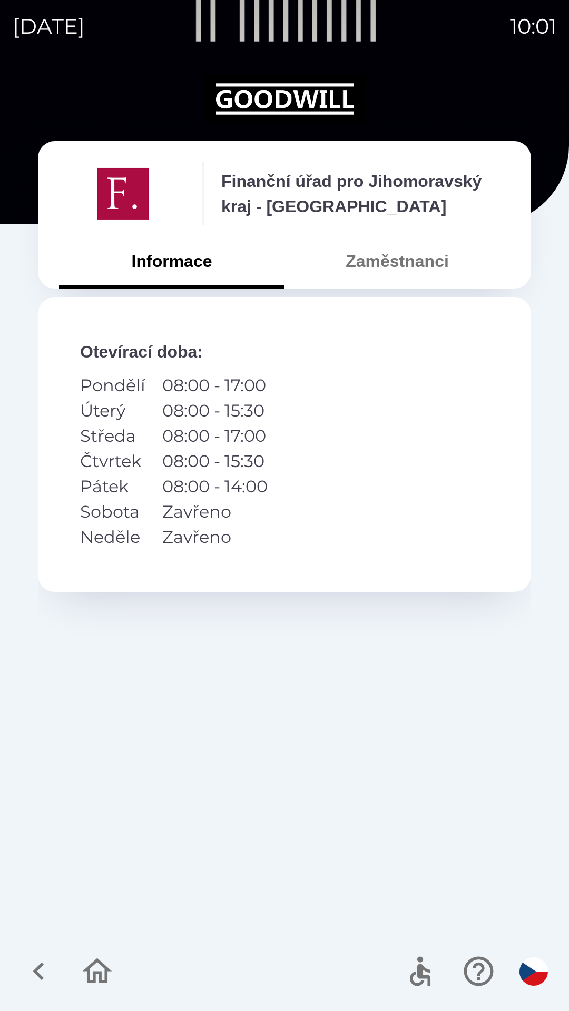
click at [43, 967] on icon "button" at bounding box center [38, 971] width 35 height 35
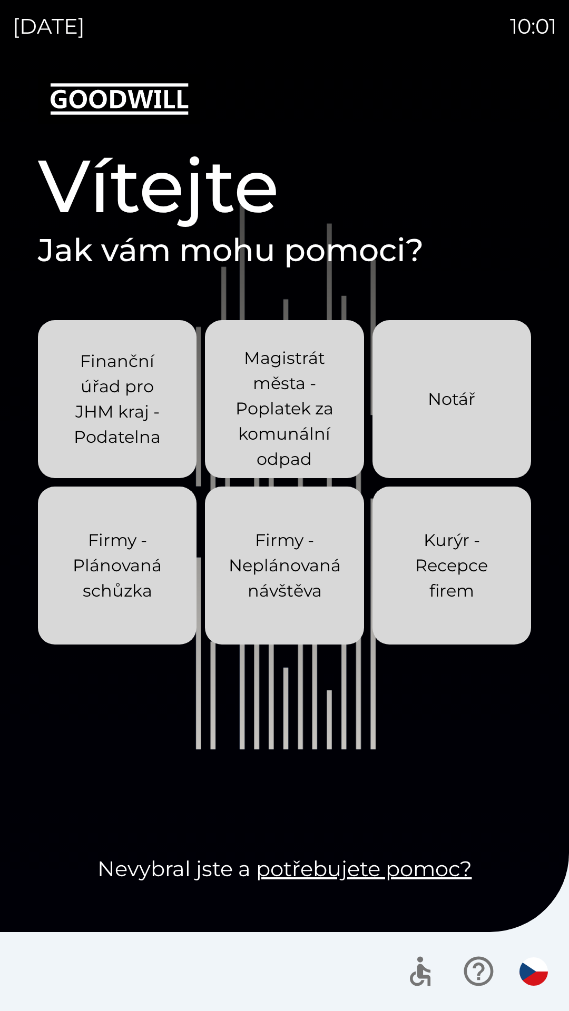
click at [414, 872] on link "potřebujete pomoc?" at bounding box center [364, 869] width 216 height 26
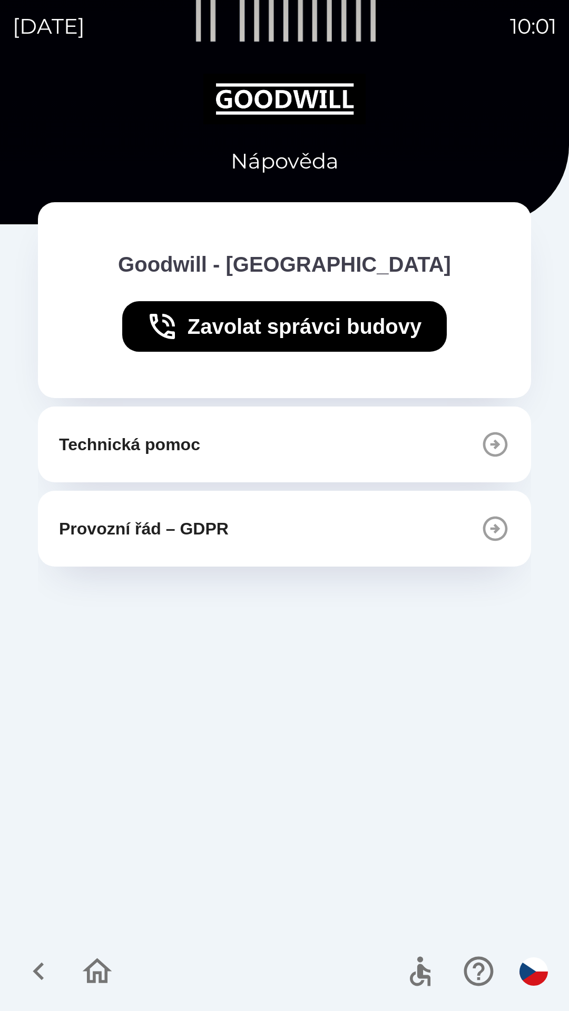
click at [40, 969] on icon "button" at bounding box center [38, 971] width 35 height 35
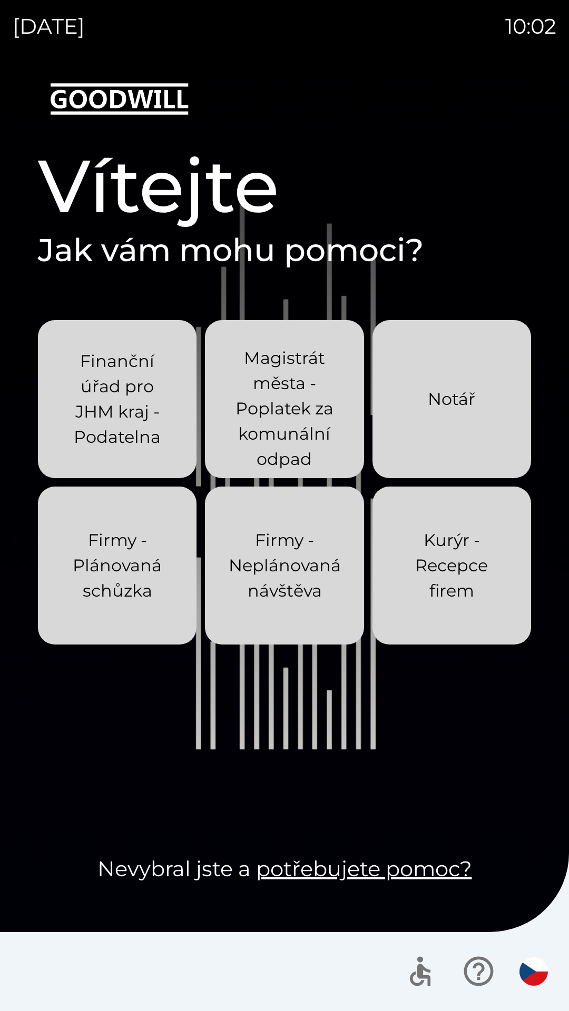
click at [118, 405] on p "Finanční úřad pro JHM kraj - Podatelna" at bounding box center [117, 399] width 108 height 101
click at [299, 577] on p "Firmy - Neplánovaná návštěva" at bounding box center [285, 566] width 112 height 76
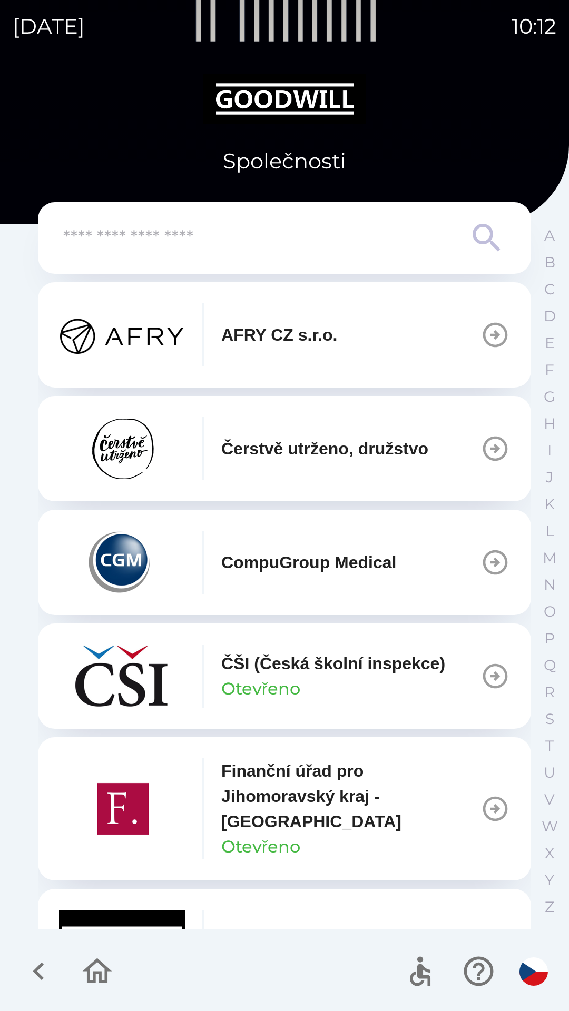
click at [290, 459] on p "Čerstvě utrženo, družstvo" at bounding box center [324, 448] width 207 height 25
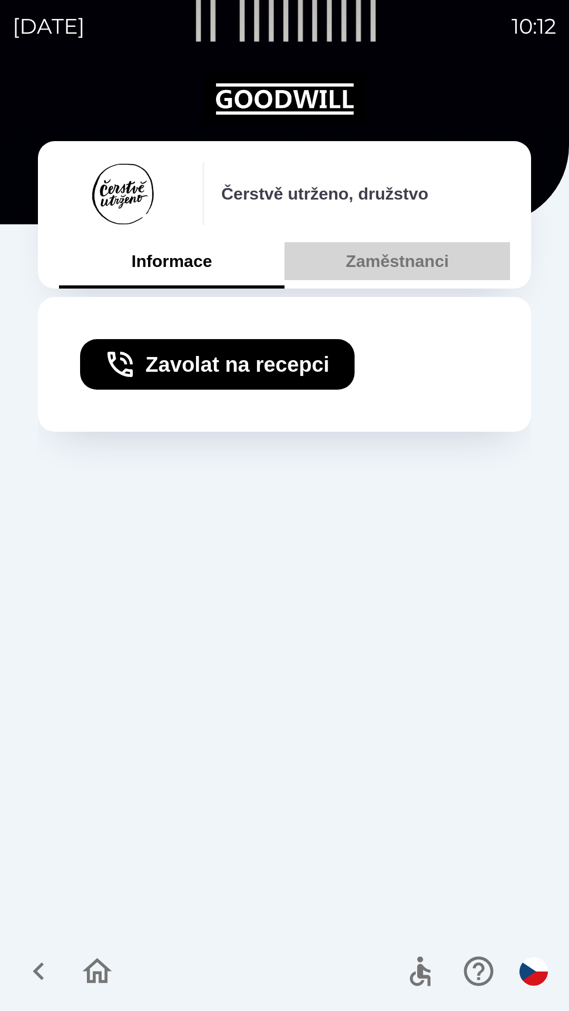
click at [406, 266] on button "Zaměstnanci" at bounding box center [396, 261] width 225 height 38
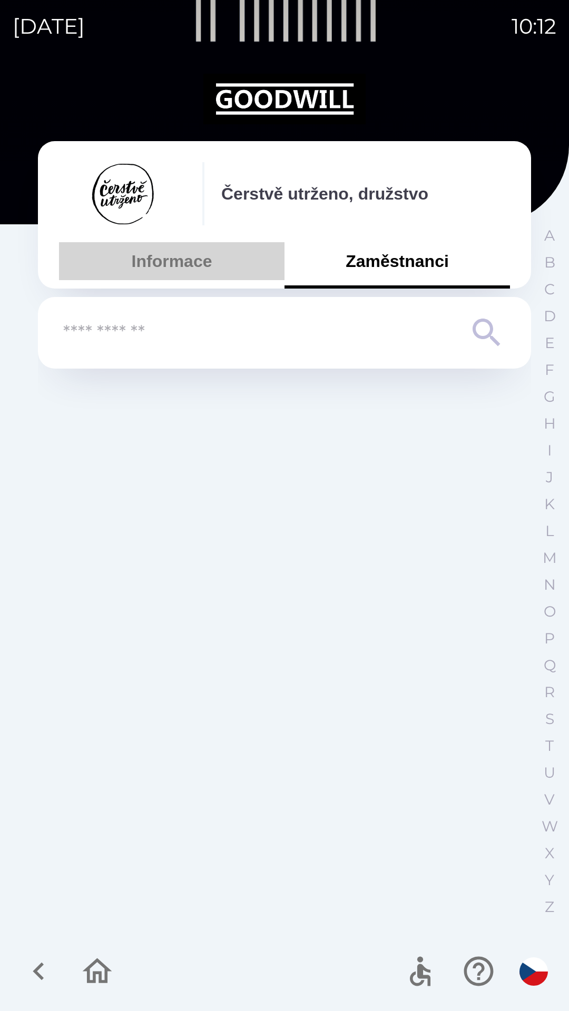
click at [224, 262] on button "Informace" at bounding box center [171, 261] width 225 height 38
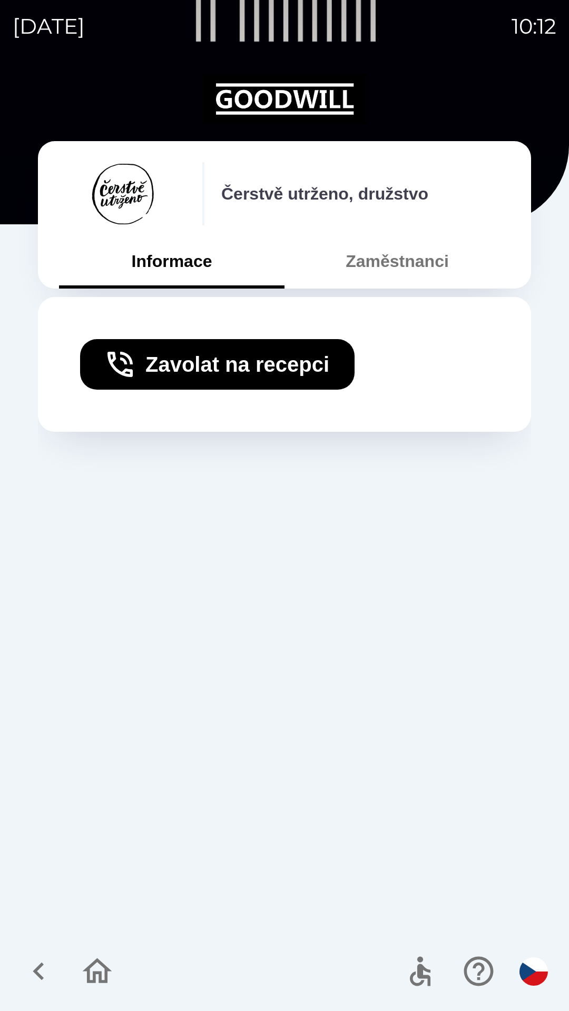
click at [39, 965] on icon "button" at bounding box center [38, 971] width 11 height 18
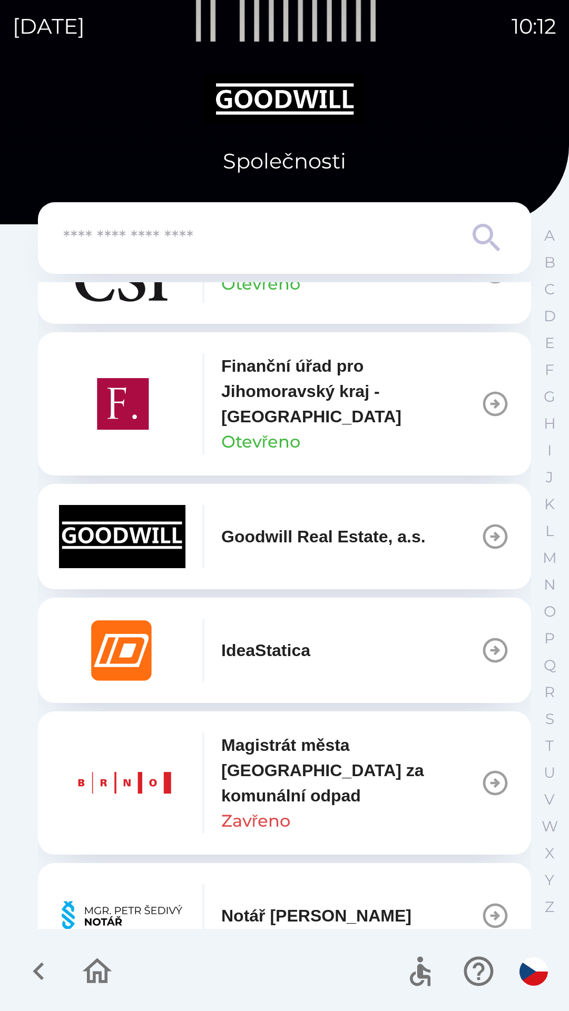
scroll to position [421, 0]
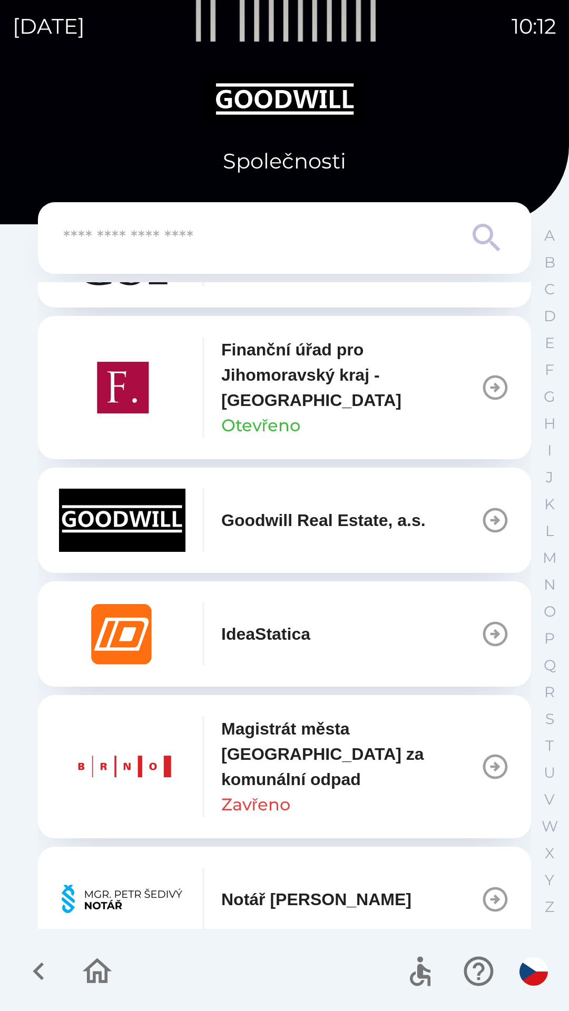
click at [344, 518] on p "Goodwill Real Estate, a.s." at bounding box center [323, 520] width 204 height 25
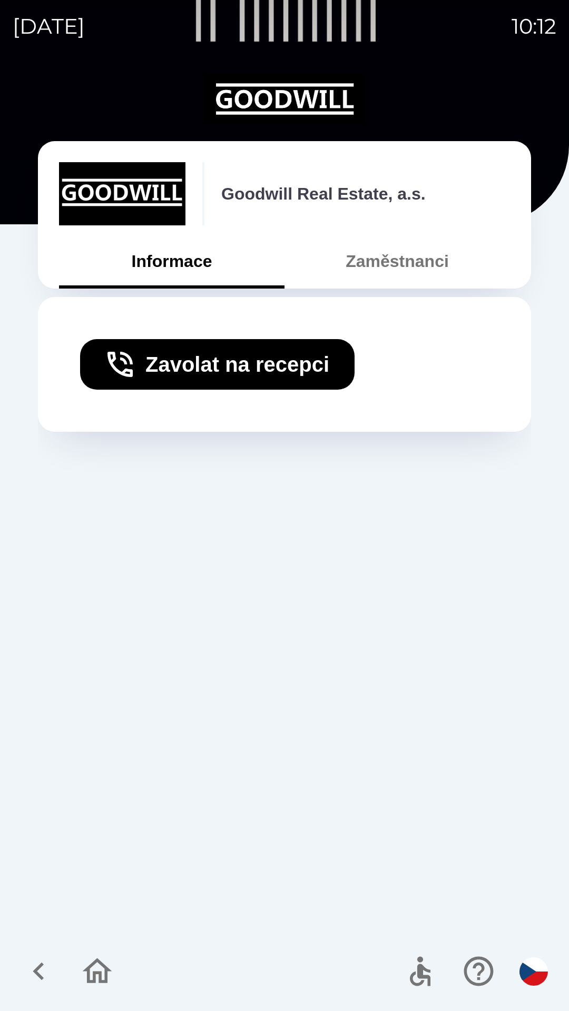
click at [383, 259] on button "Zaměstnanci" at bounding box center [396, 261] width 225 height 38
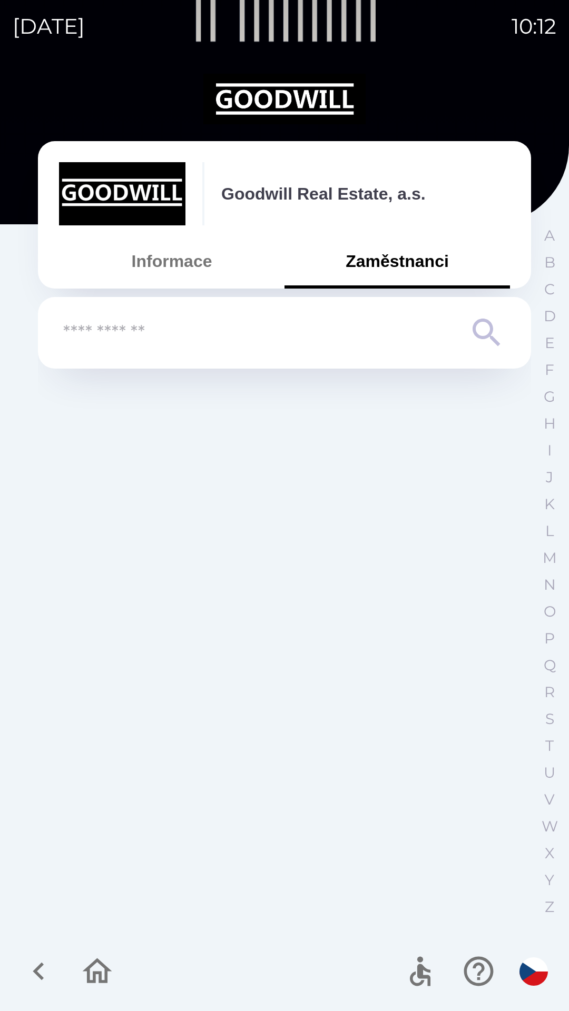
click at [41, 967] on icon "button" at bounding box center [38, 971] width 11 height 18
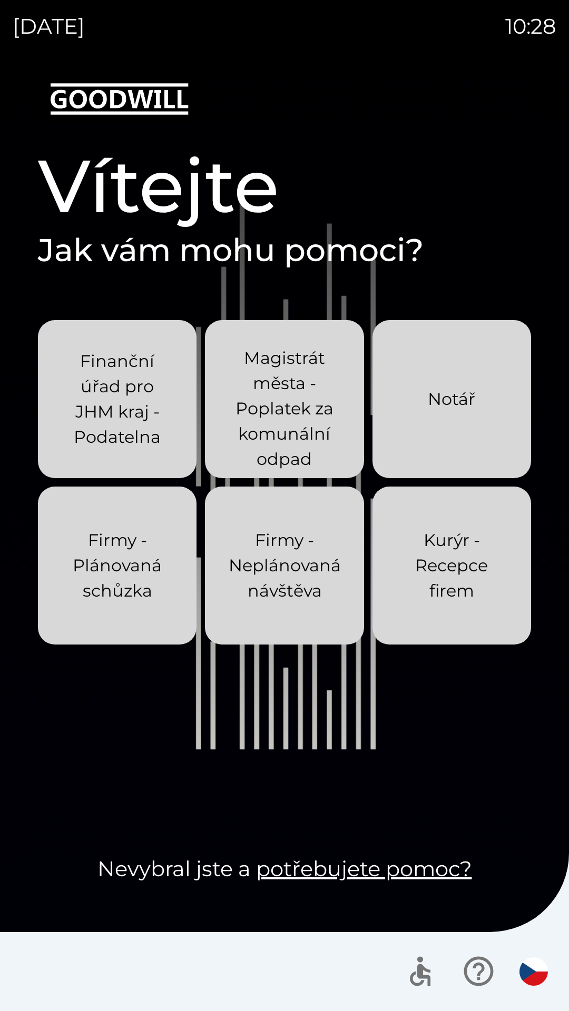
click at [121, 411] on p "Finanční úřad pro JHM kraj - Podatelna" at bounding box center [117, 399] width 108 height 101
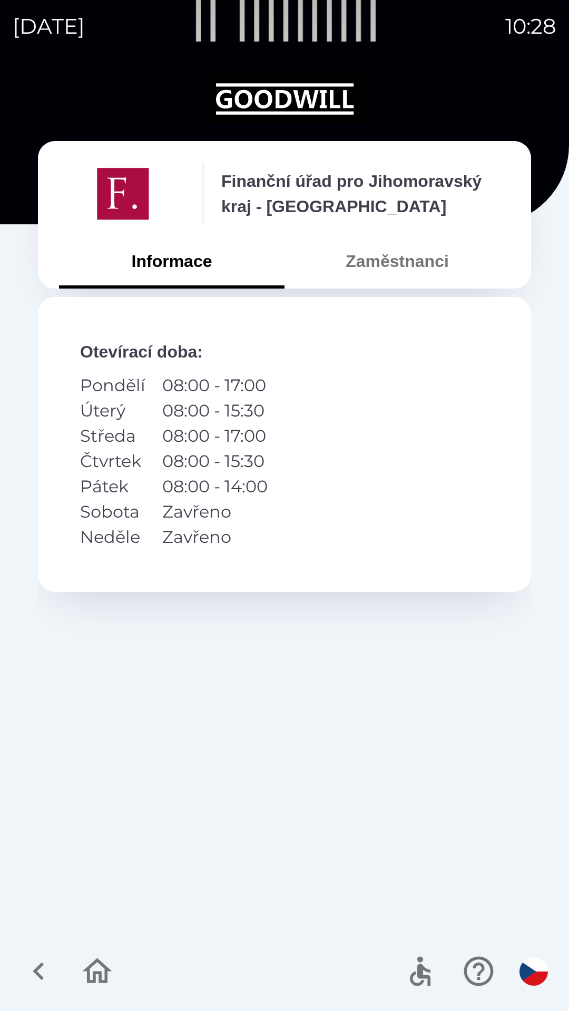
click at [394, 266] on button "Zaměstnanci" at bounding box center [396, 261] width 225 height 38
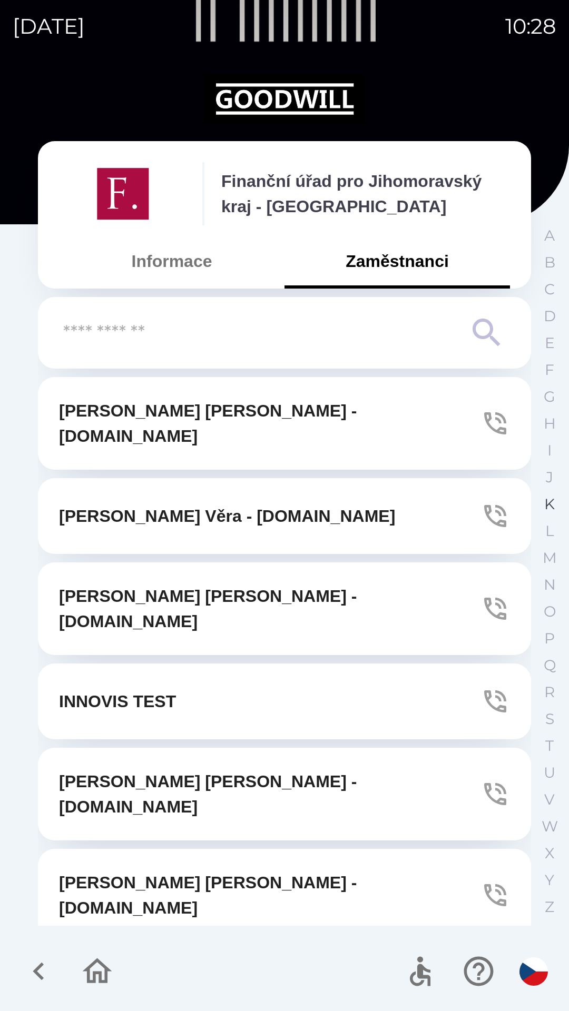
click at [542, 507] on button "K" at bounding box center [549, 504] width 26 height 27
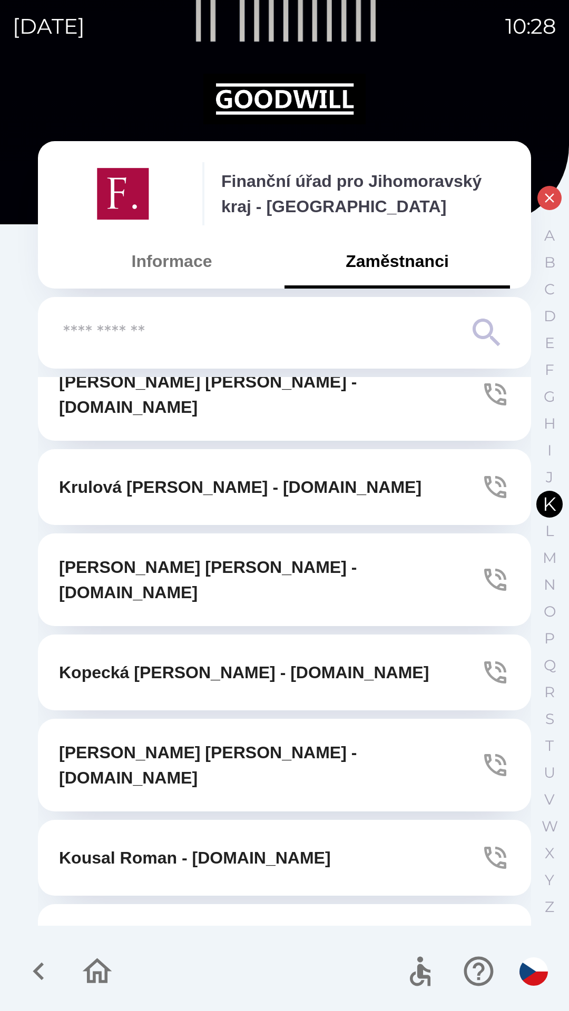
scroll to position [790, 0]
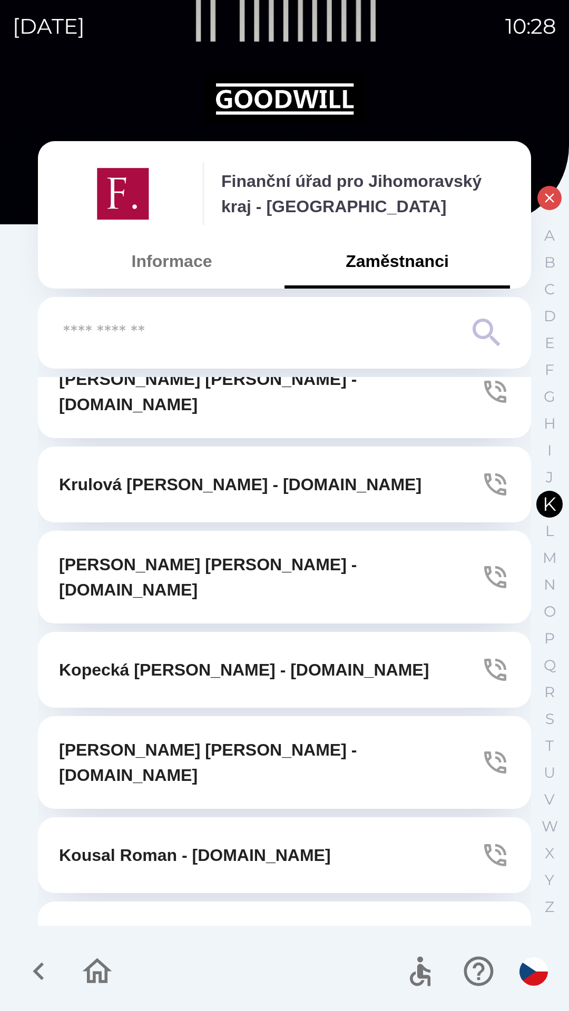
click at [87, 963] on icon "button" at bounding box center [97, 971] width 35 height 35
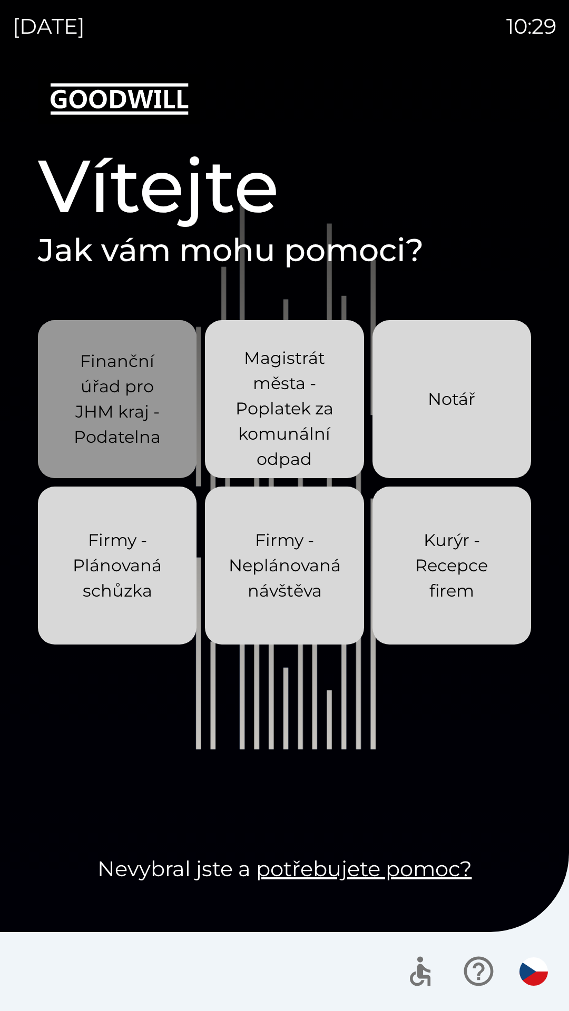
click at [136, 396] on p "Finanční úřad pro JHM kraj - Podatelna" at bounding box center [117, 399] width 108 height 101
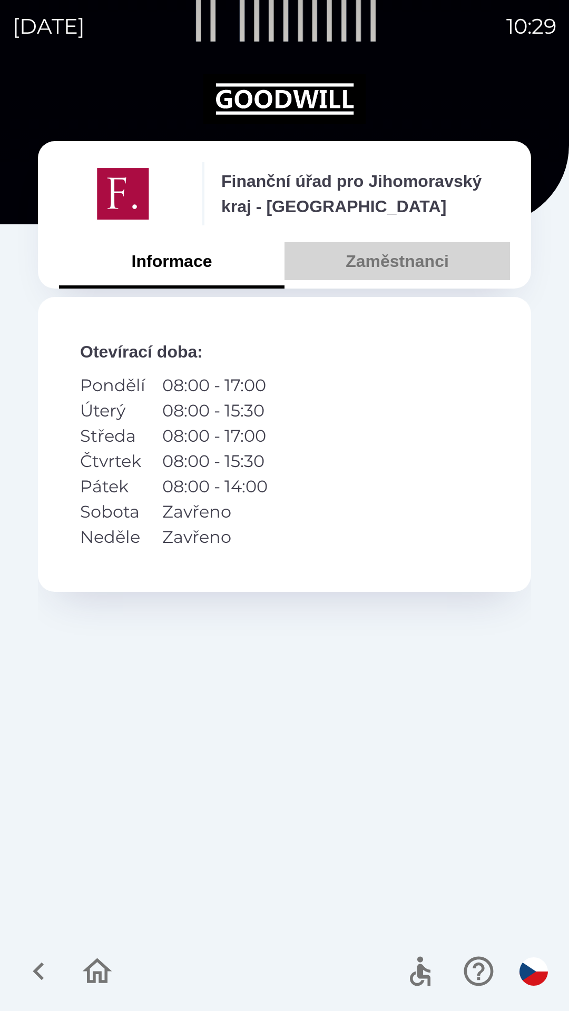
click at [415, 260] on button "Zaměstnanci" at bounding box center [396, 261] width 225 height 38
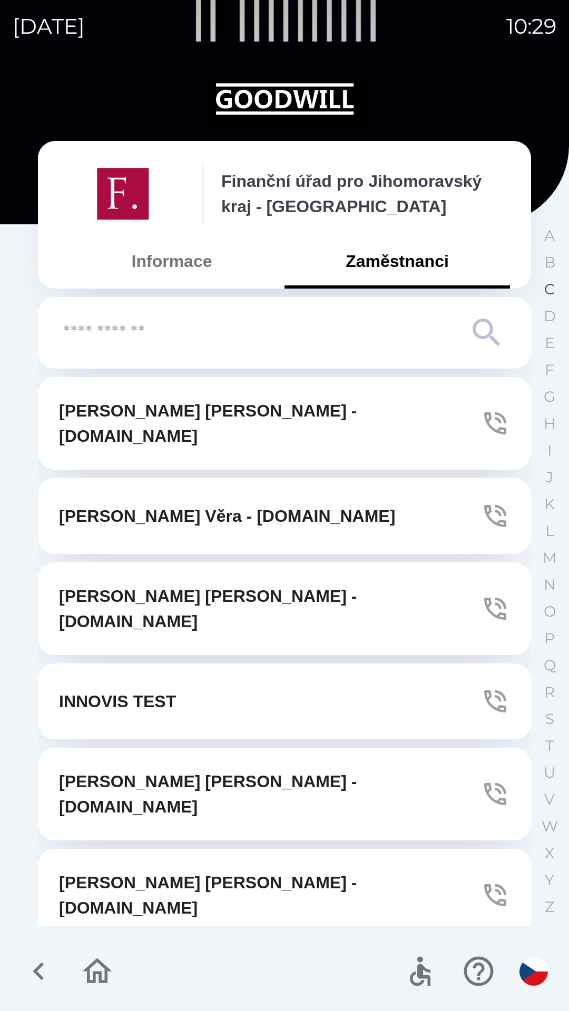
click at [549, 294] on p "C" at bounding box center [549, 289] width 11 height 18
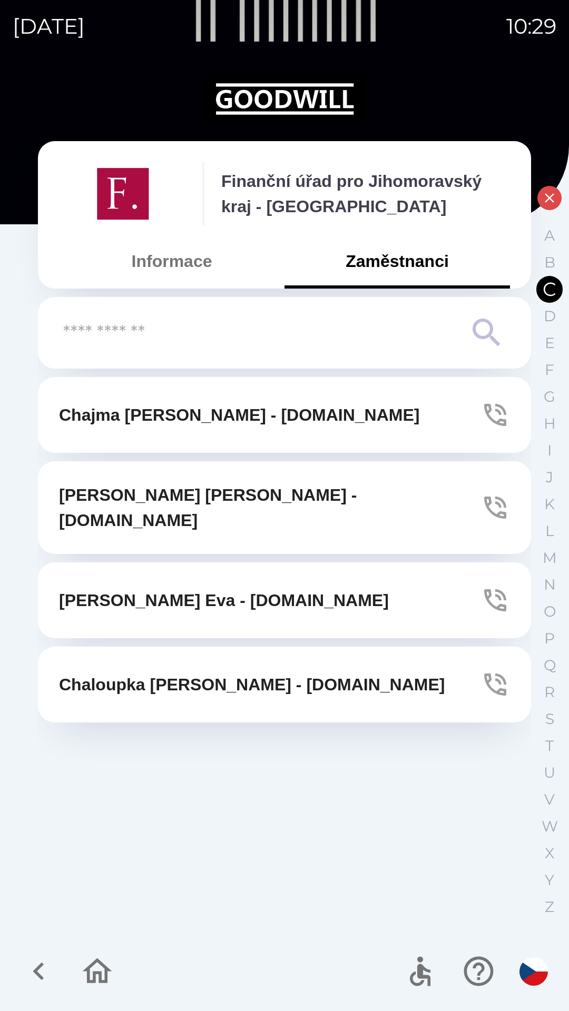
click at [109, 959] on icon "button" at bounding box center [97, 971] width 35 height 35
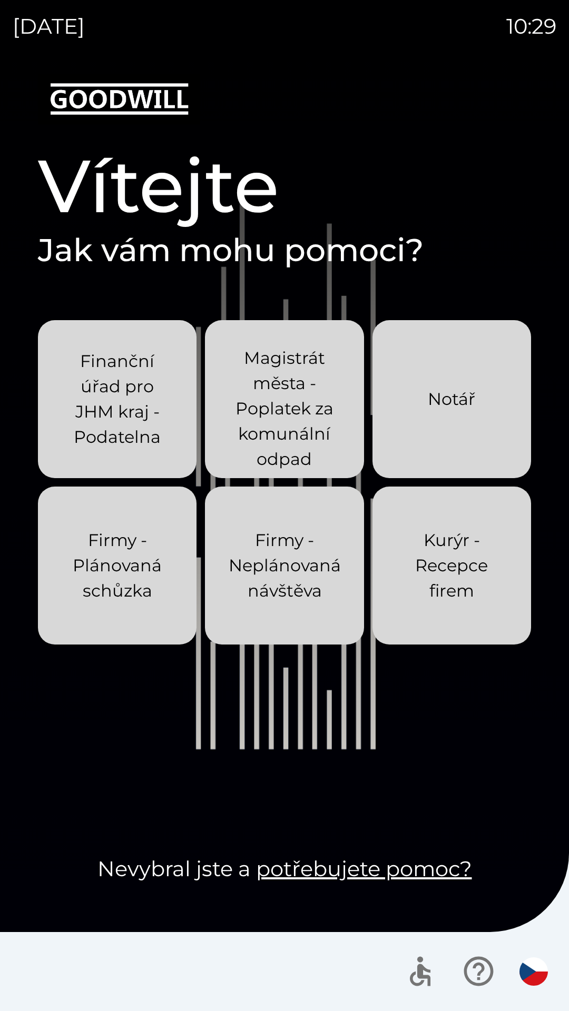
click at [131, 406] on p "Finanční úřad pro JHM kraj - Podatelna" at bounding box center [117, 399] width 108 height 101
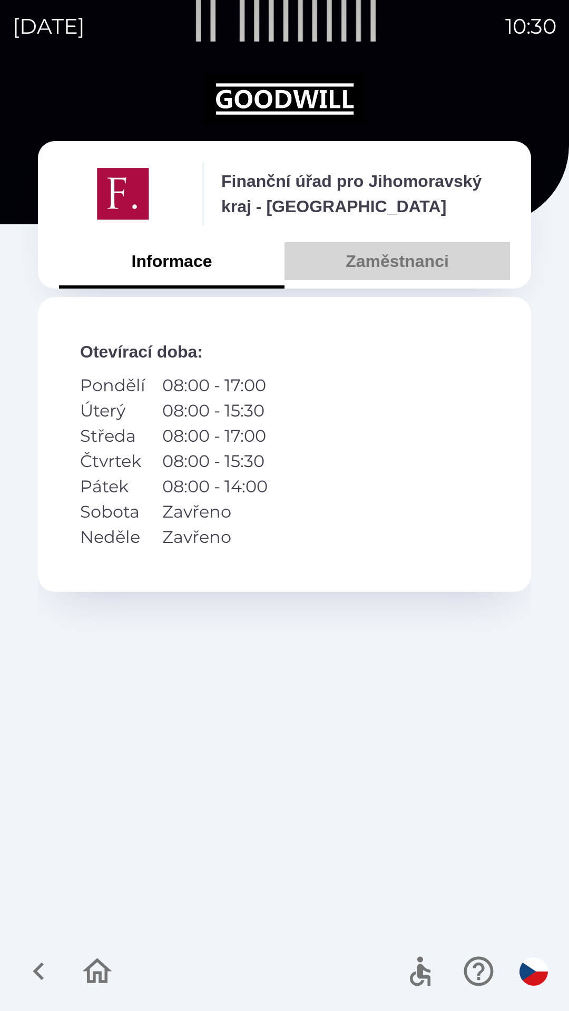
click at [408, 266] on button "Zaměstnanci" at bounding box center [396, 261] width 225 height 38
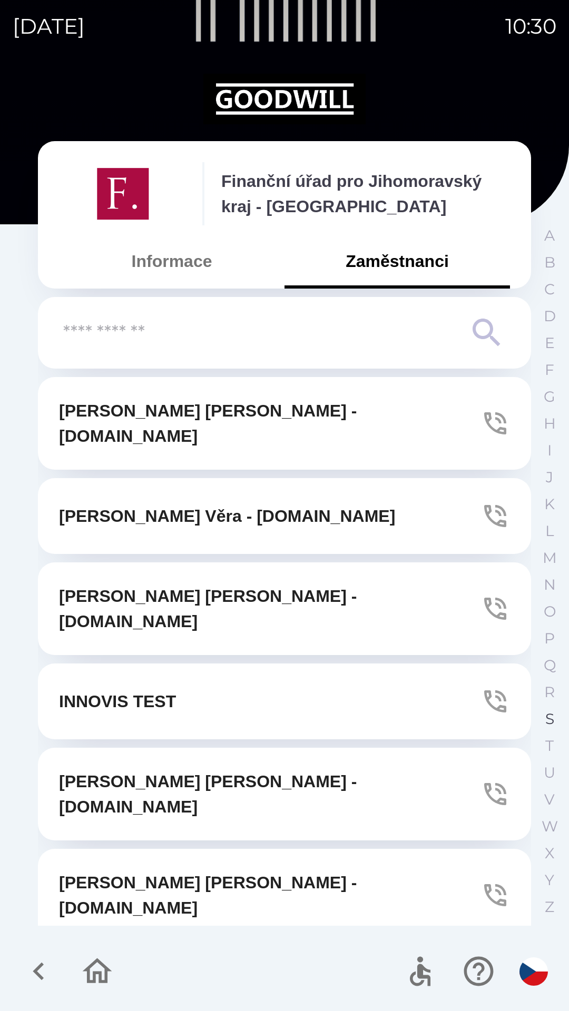
click at [545, 718] on p "S" at bounding box center [549, 719] width 9 height 18
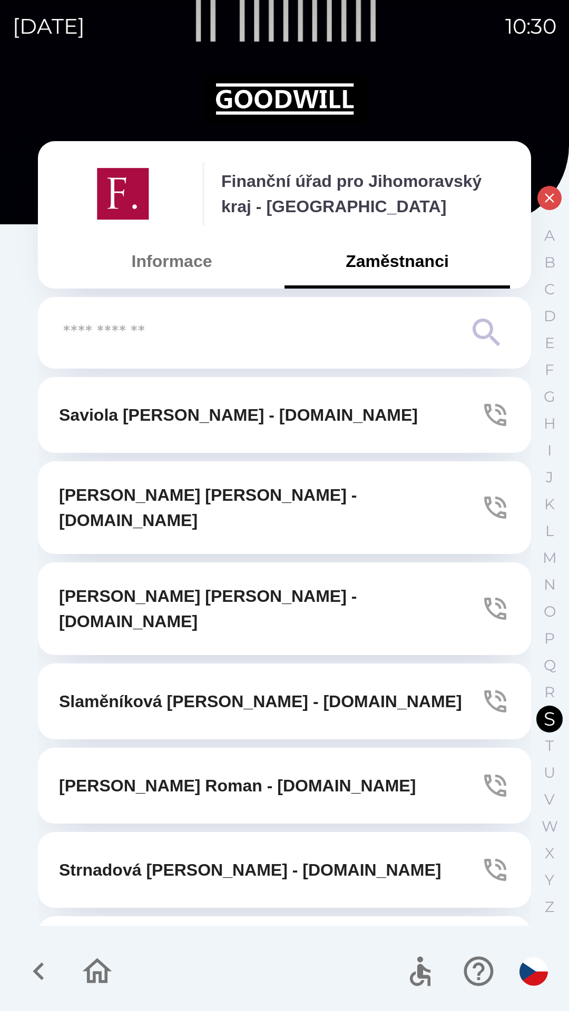
click at [96, 959] on icon "button" at bounding box center [97, 970] width 29 height 25
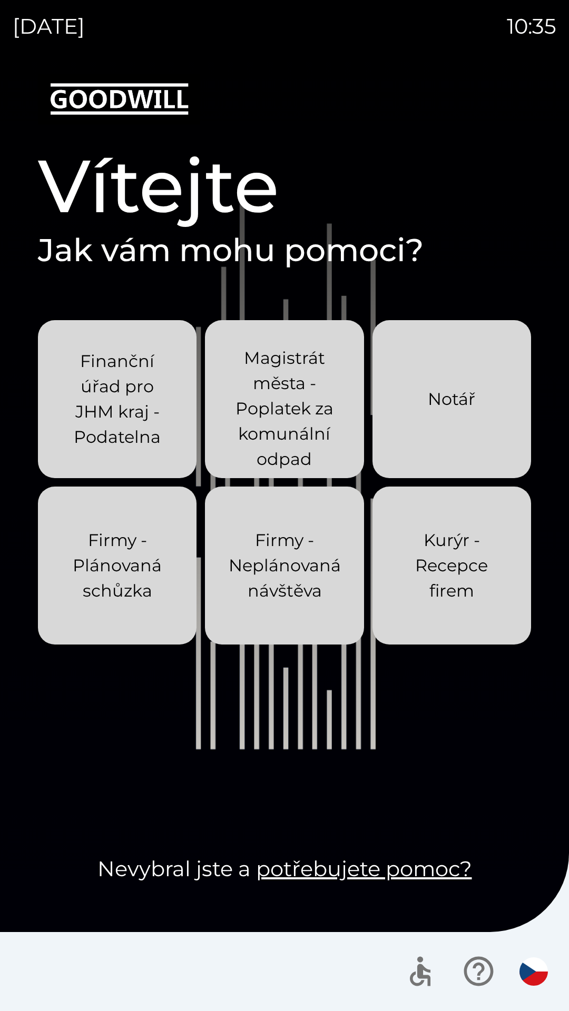
click at [126, 411] on p "Finanční úřad pro JHM kraj - Podatelna" at bounding box center [117, 399] width 108 height 101
click at [144, 409] on p "Finanční úřad pro JHM kraj - Podatelna" at bounding box center [117, 399] width 108 height 101
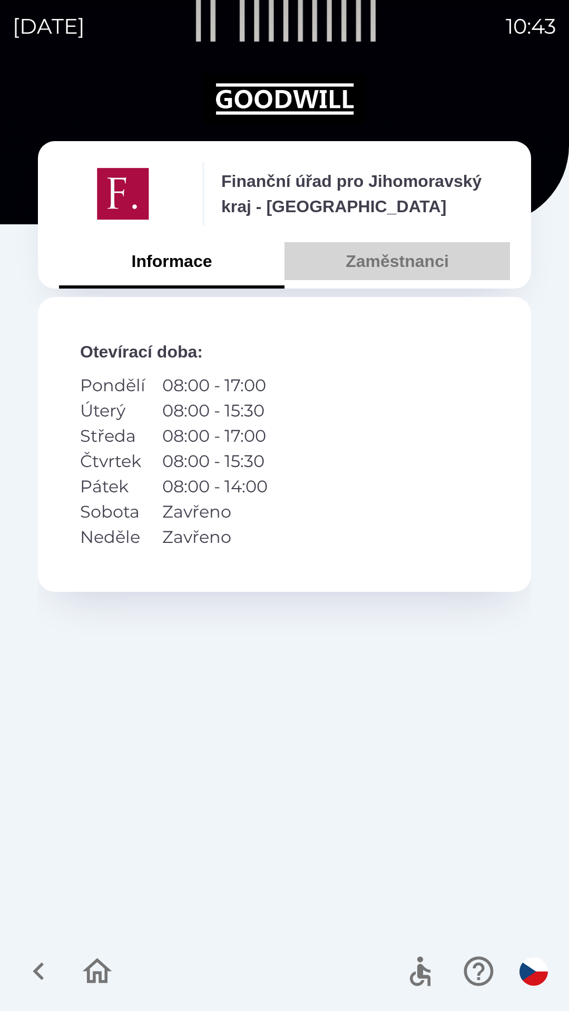
click at [424, 267] on button "Zaměstnanci" at bounding box center [396, 261] width 225 height 38
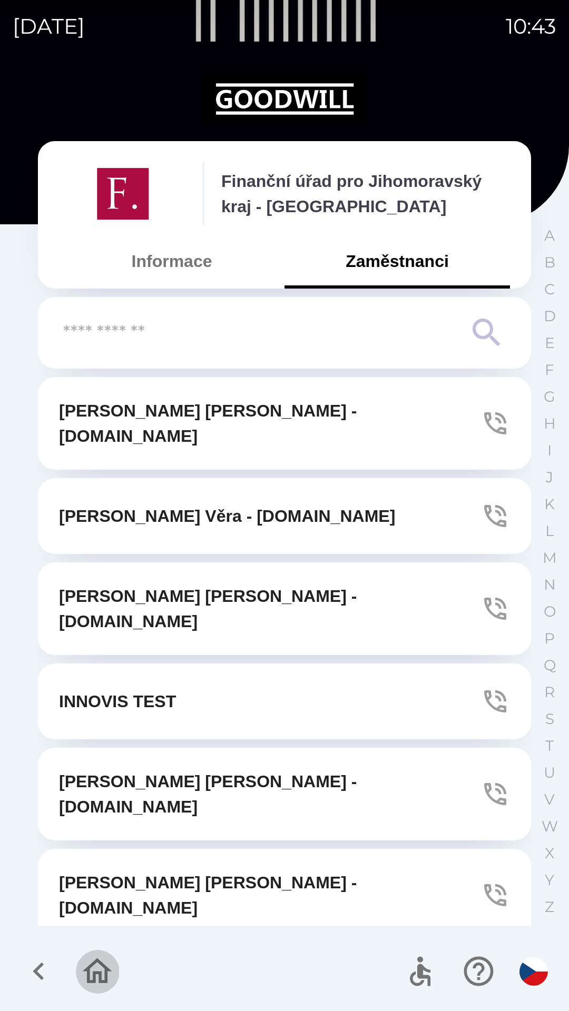
click at [107, 960] on icon "button" at bounding box center [97, 971] width 35 height 35
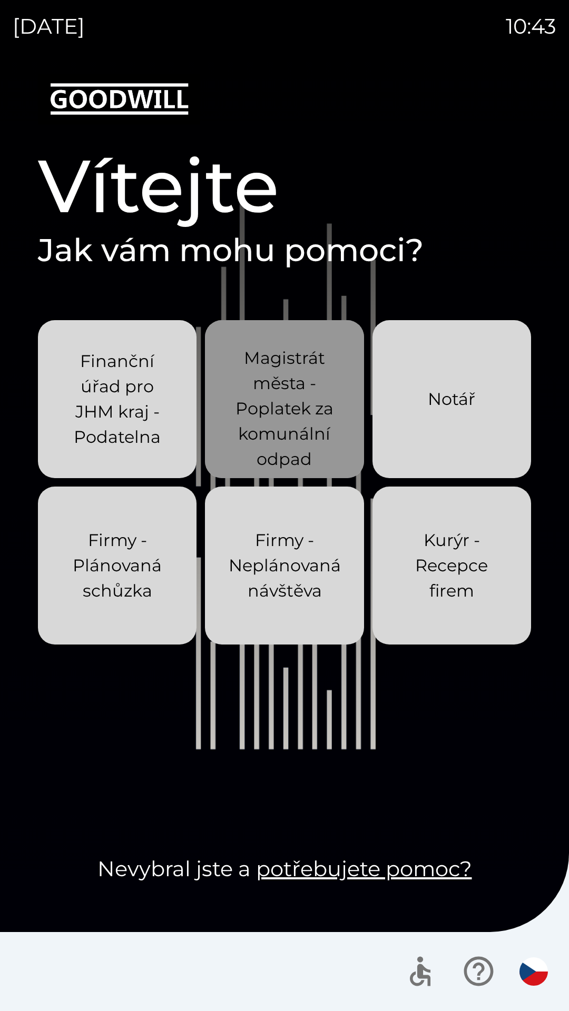
click at [268, 405] on p "Magistrát města - Poplatek za komunální odpad" at bounding box center [284, 408] width 108 height 126
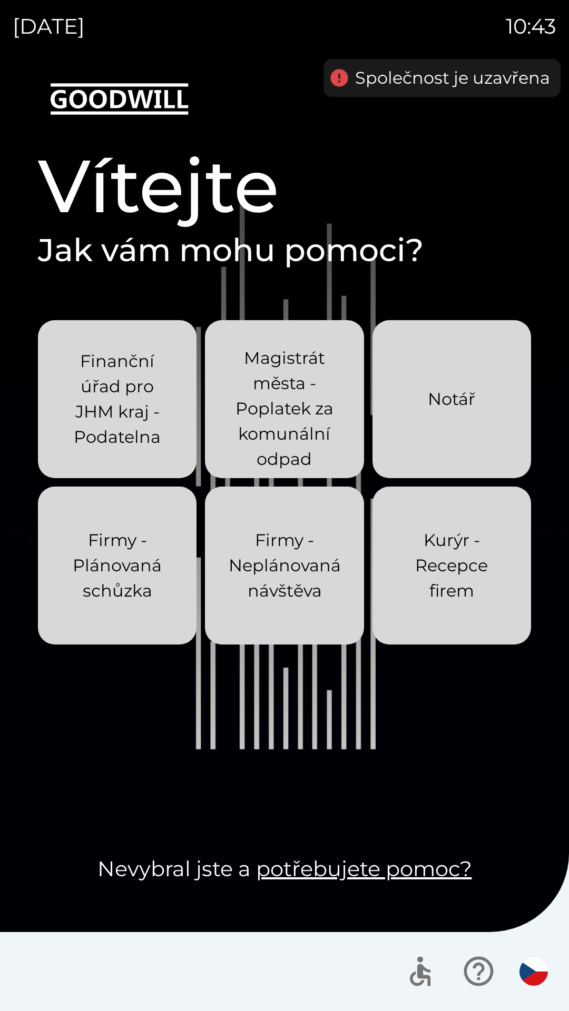
click at [247, 422] on p "Magistrát města - Poplatek za komunální odpad" at bounding box center [284, 408] width 108 height 126
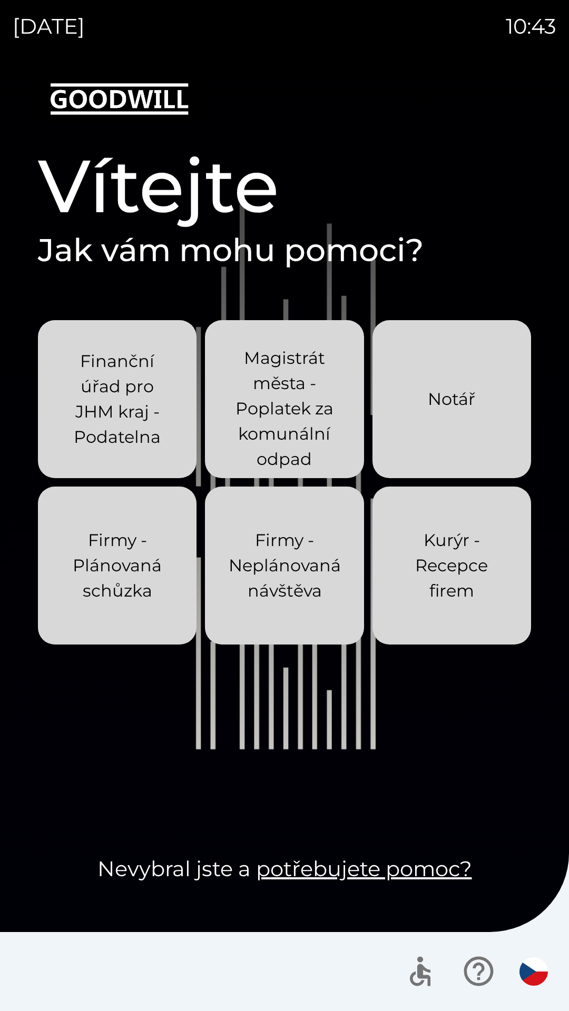
click at [405, 417] on button "Notář" at bounding box center [451, 399] width 158 height 158
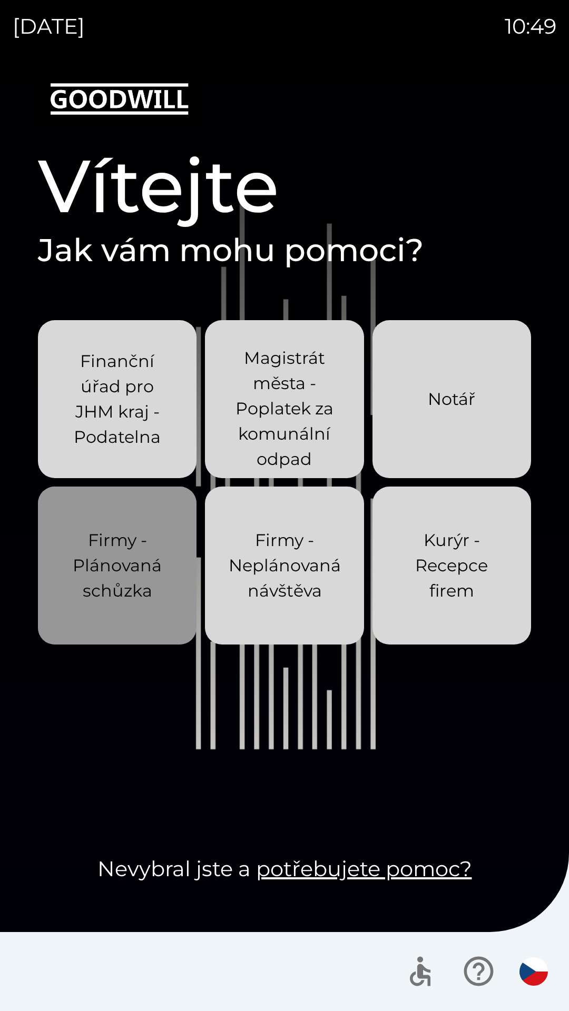
click at [119, 568] on p "Firmy - Plánovaná schůzka" at bounding box center [117, 566] width 108 height 76
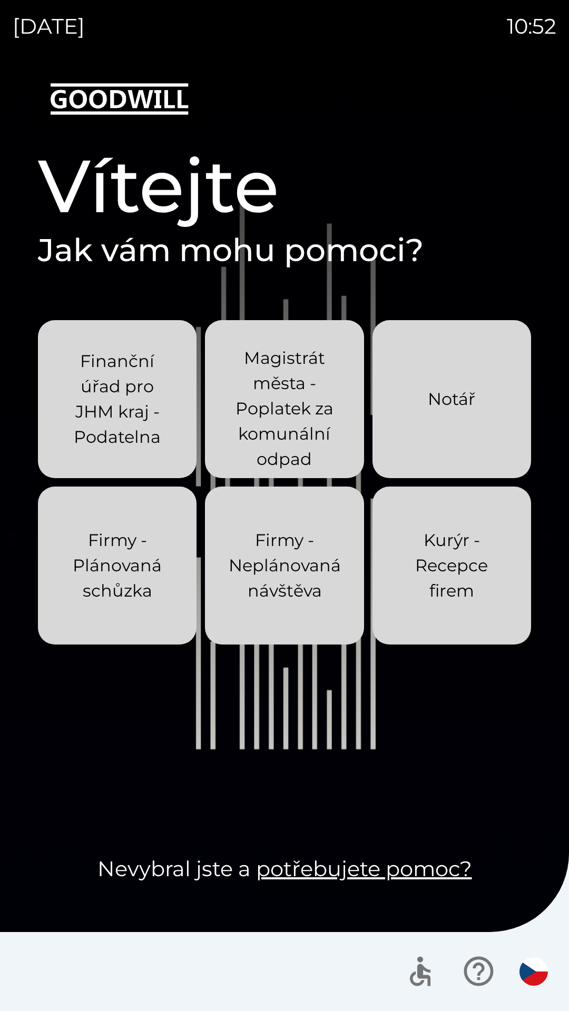
click at [281, 421] on p "Magistrát města - Poplatek za komunální odpad" at bounding box center [284, 408] width 108 height 126
click at [136, 394] on p "Finanční úřad pro JHM kraj - Podatelna" at bounding box center [117, 399] width 108 height 101
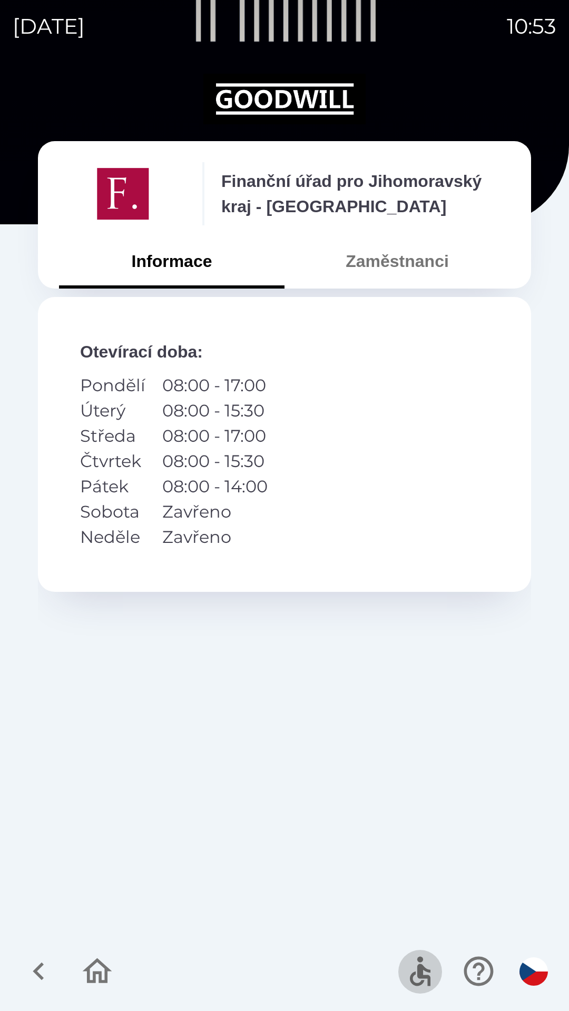
click at [401, 970] on button "button" at bounding box center [420, 971] width 44 height 44
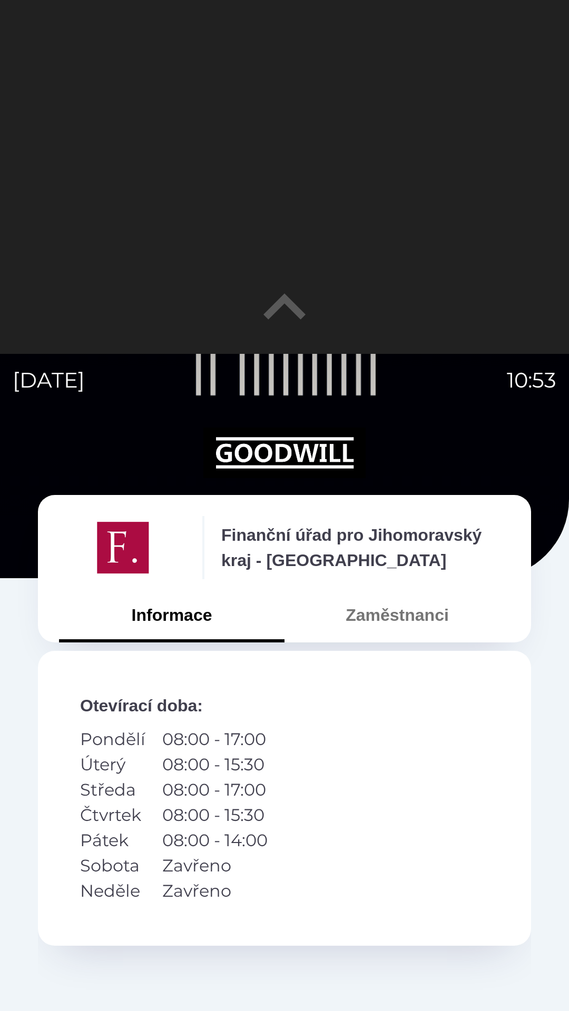
click at [392, 616] on button "Zaměstnanci" at bounding box center [396, 615] width 225 height 38
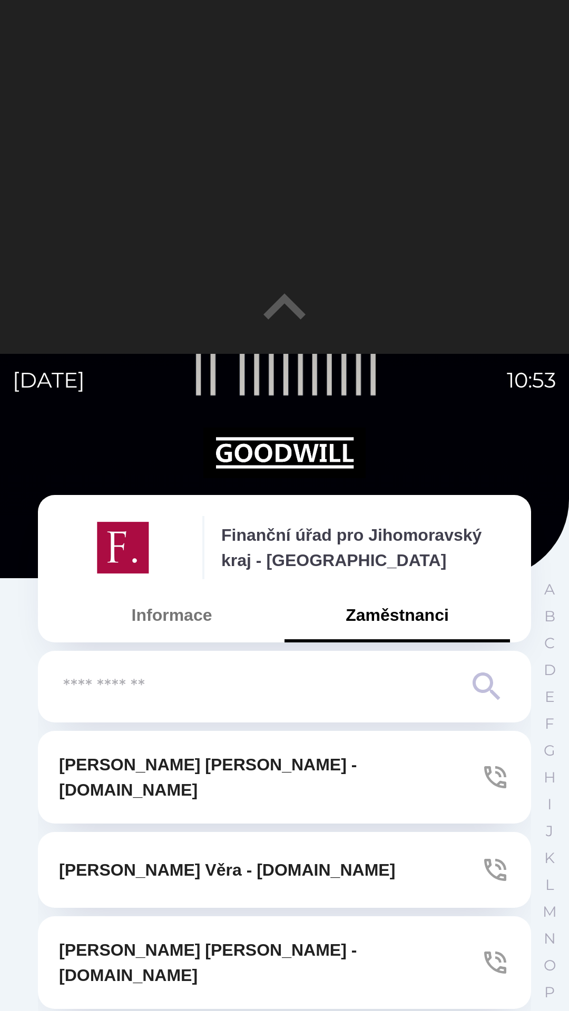
click at [200, 741] on button "[PERSON_NAME] - [DOMAIN_NAME]" at bounding box center [284, 777] width 493 height 93
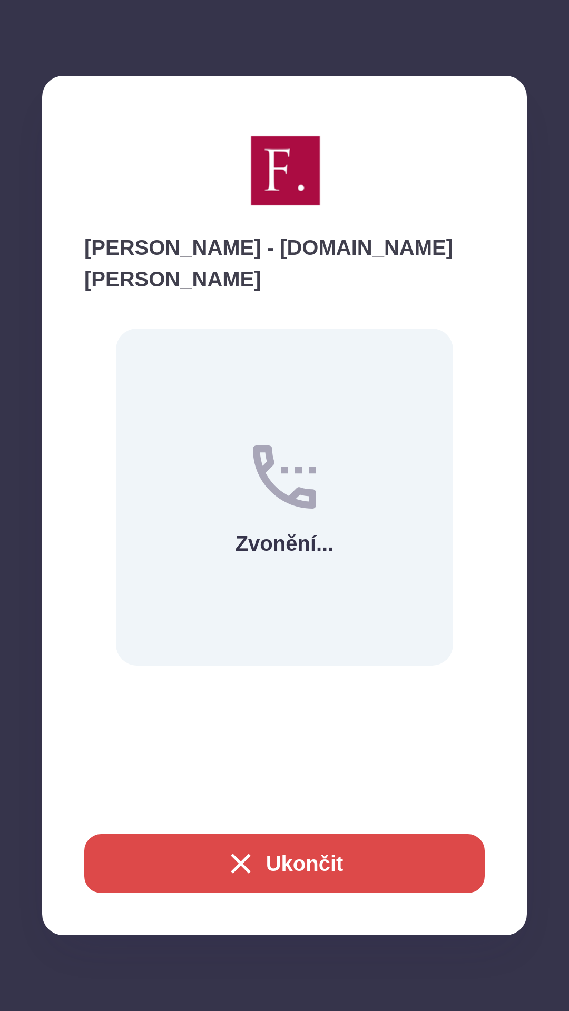
click at [230, 867] on icon "button" at bounding box center [241, 864] width 34 height 34
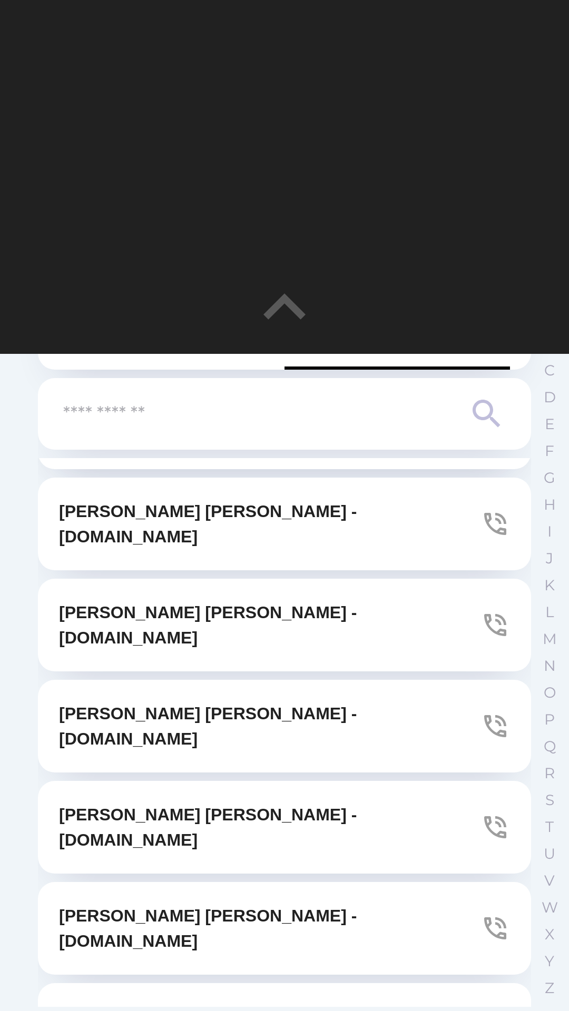
scroll to position [354, 0]
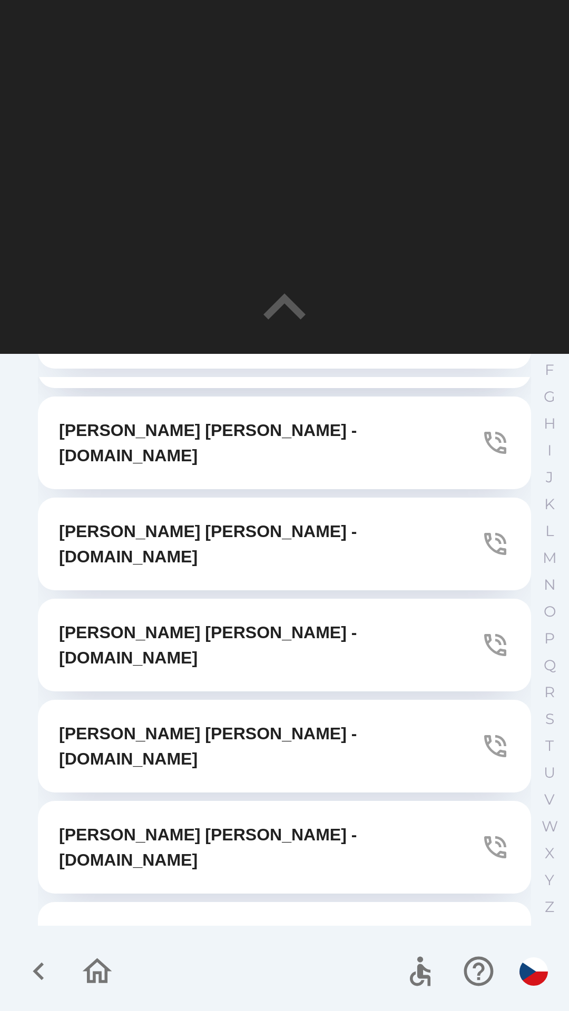
click at [44, 970] on icon "button" at bounding box center [38, 971] width 35 height 35
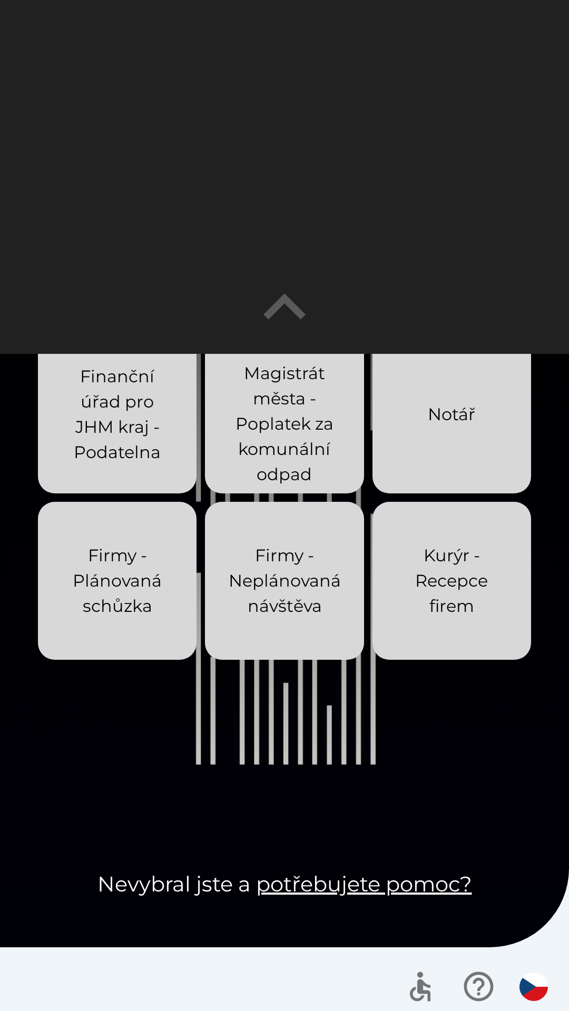
scroll to position [354, 0]
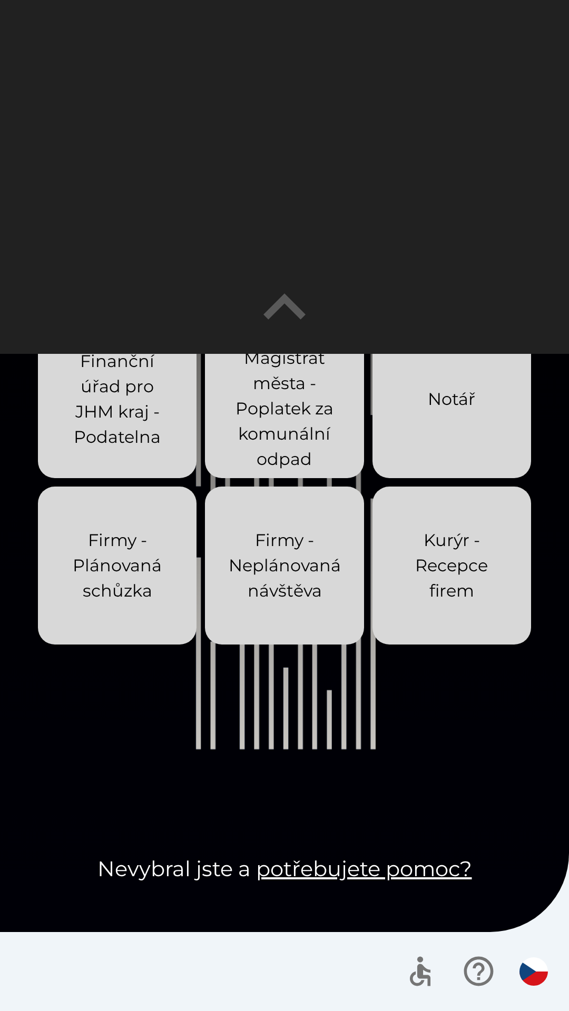
click at [286, 311] on icon "button" at bounding box center [284, 307] width 84 height 84
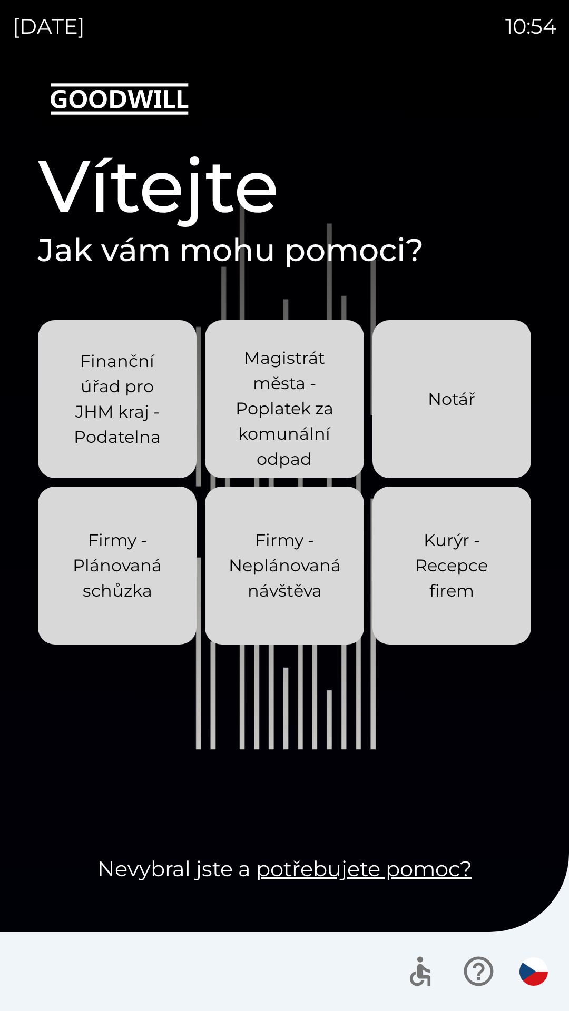
scroll to position [0, 0]
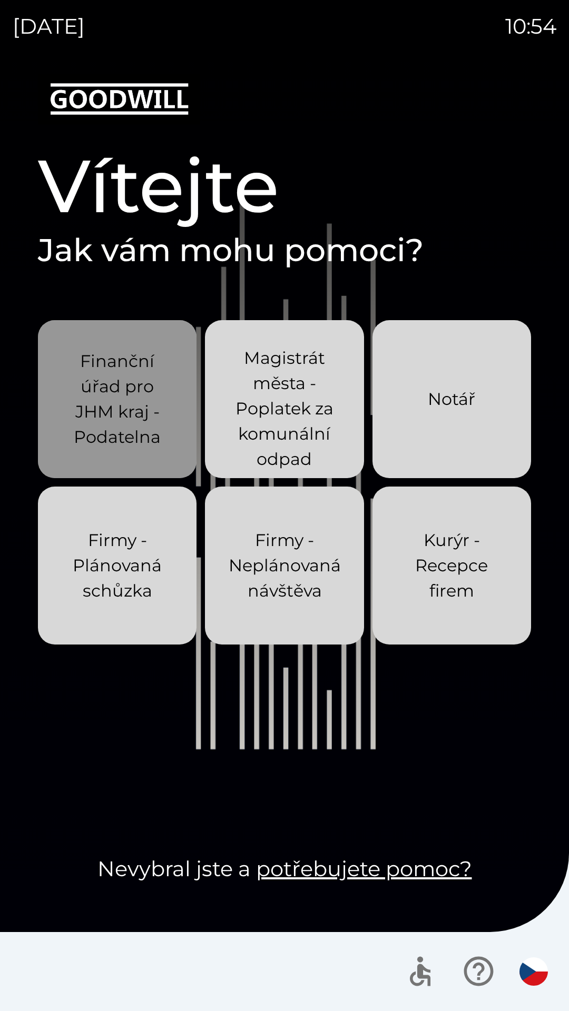
click at [91, 399] on p "Finanční úřad pro JHM kraj - Podatelna" at bounding box center [117, 399] width 108 height 101
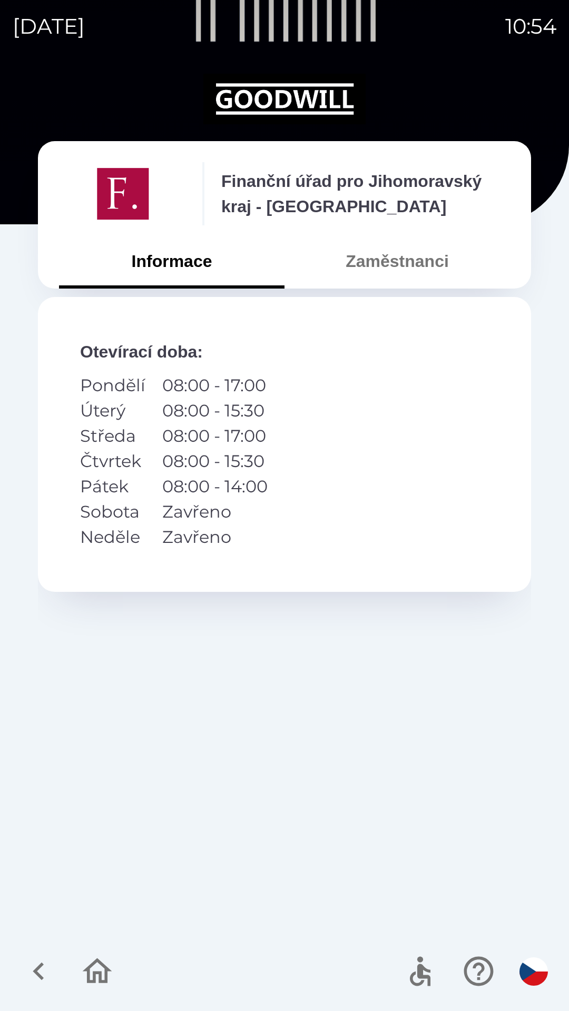
click at [339, 250] on button "Zaměstnanci" at bounding box center [396, 261] width 225 height 38
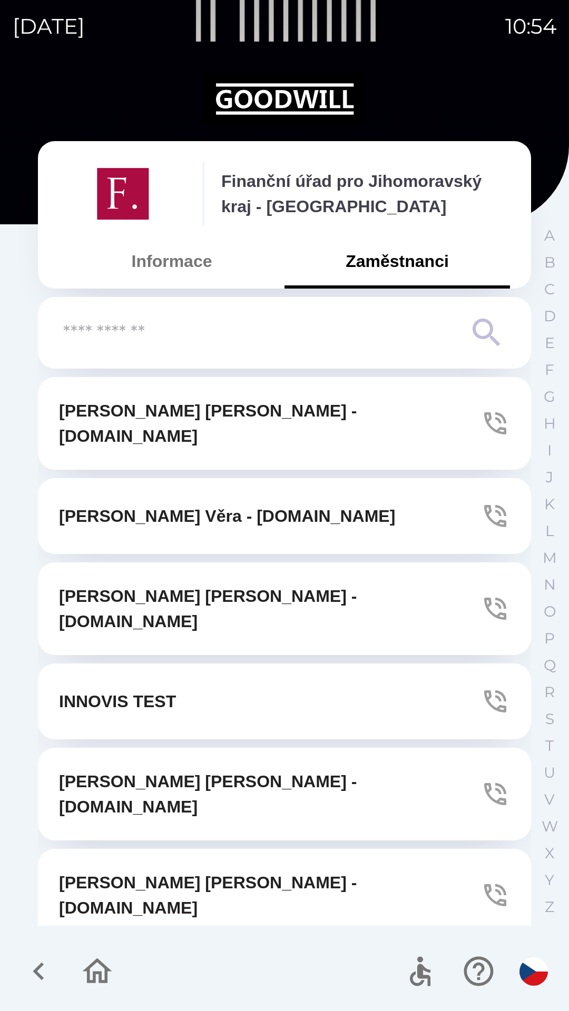
click at [158, 258] on button "Informace" at bounding box center [171, 261] width 225 height 38
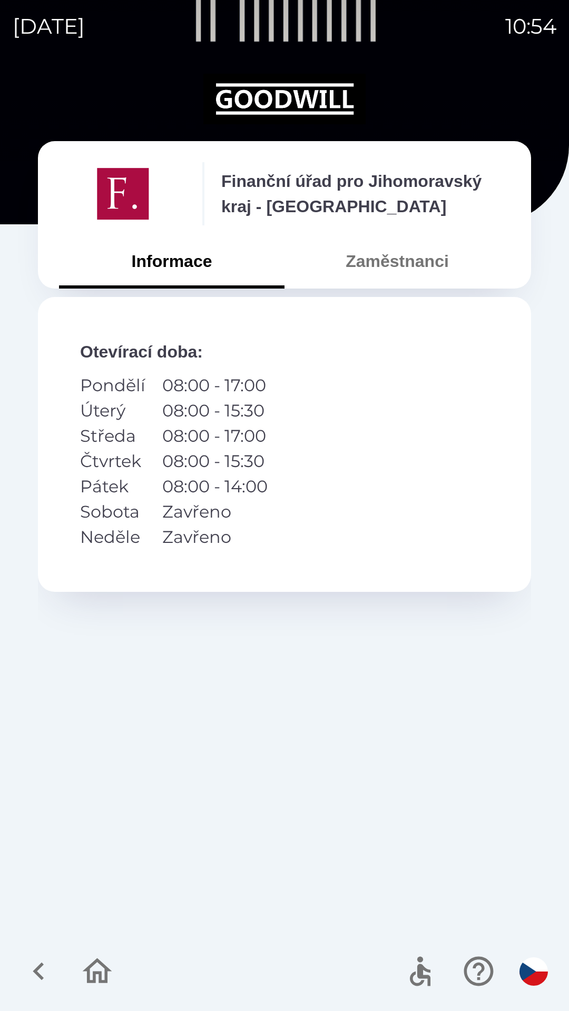
click at [33, 968] on icon "button" at bounding box center [38, 971] width 35 height 35
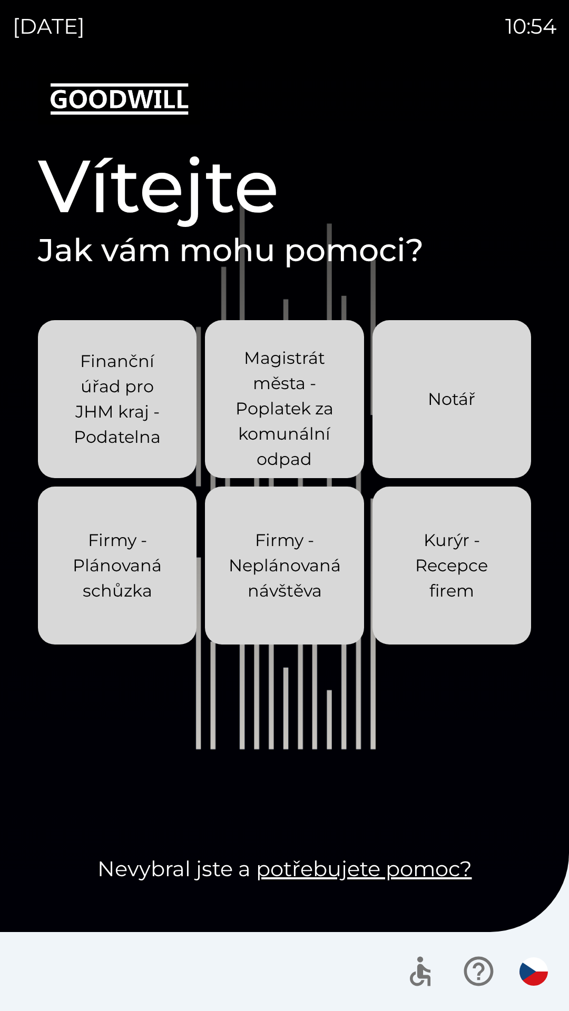
click at [259, 399] on p "Magistrát města - Poplatek za komunální odpad" at bounding box center [284, 408] width 108 height 126
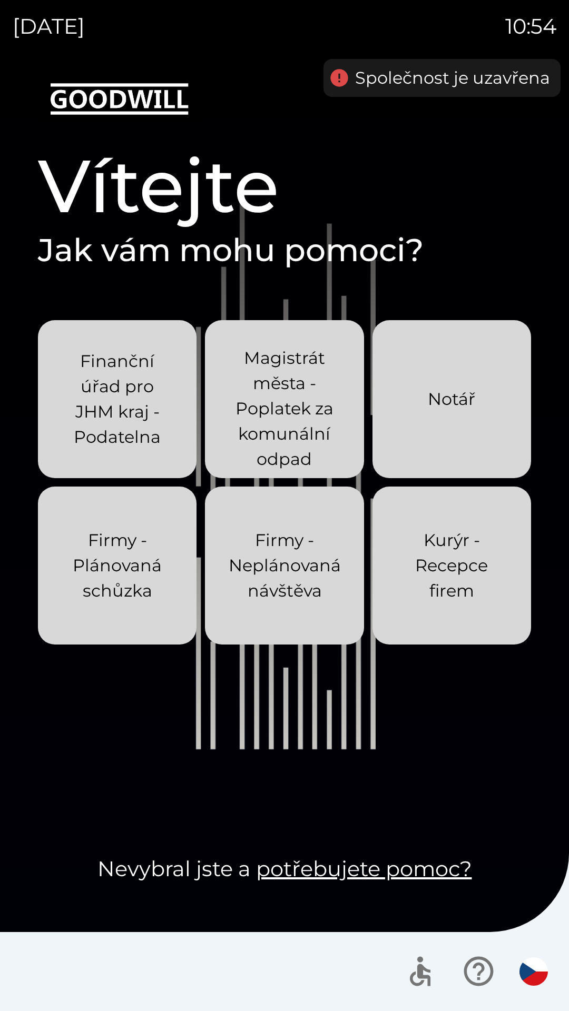
click at [87, 593] on p "Firmy - Plánovaná schůzka" at bounding box center [117, 566] width 108 height 76
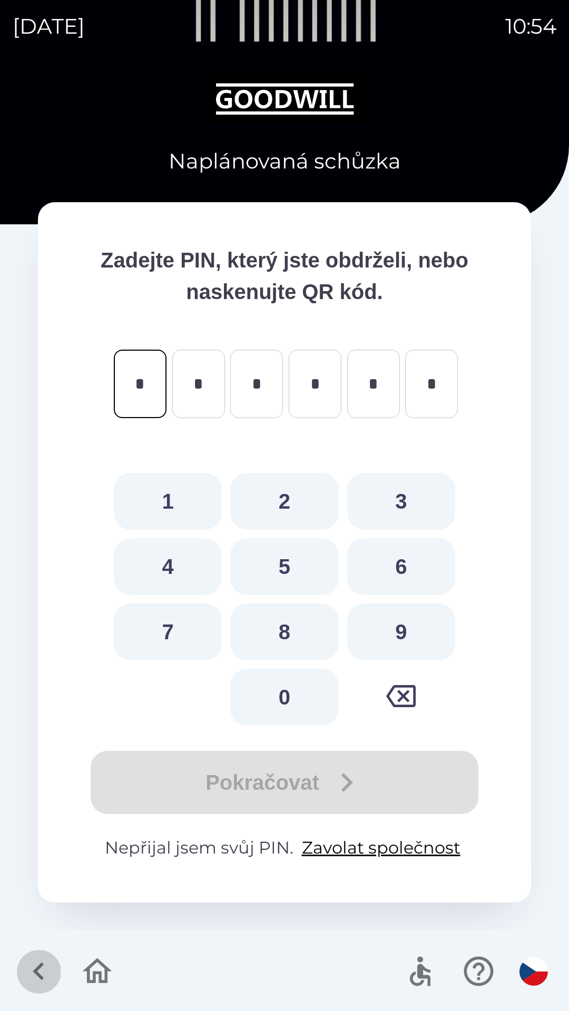
click at [33, 971] on icon "button" at bounding box center [38, 971] width 35 height 35
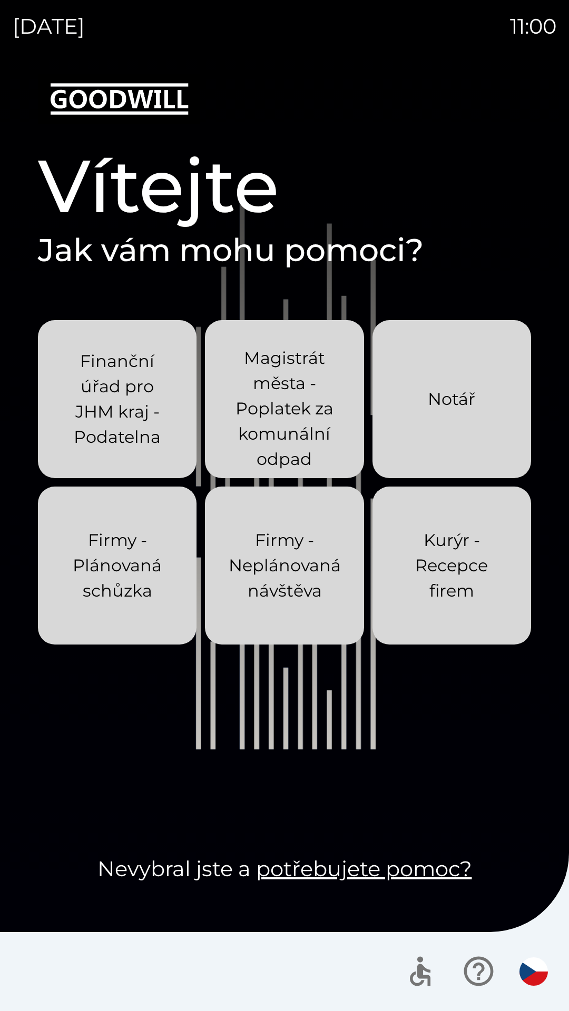
click at [147, 376] on p "Finanční úřad pro JHM kraj - Podatelna" at bounding box center [117, 399] width 108 height 101
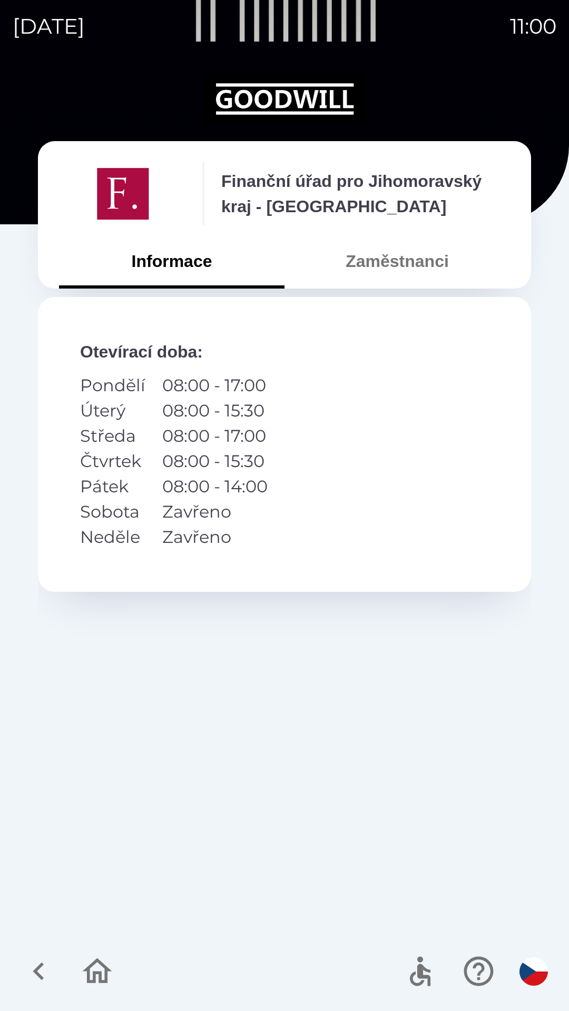
click at [106, 961] on icon "button" at bounding box center [97, 971] width 35 height 35
